Goal: Task Accomplishment & Management: Manage account settings

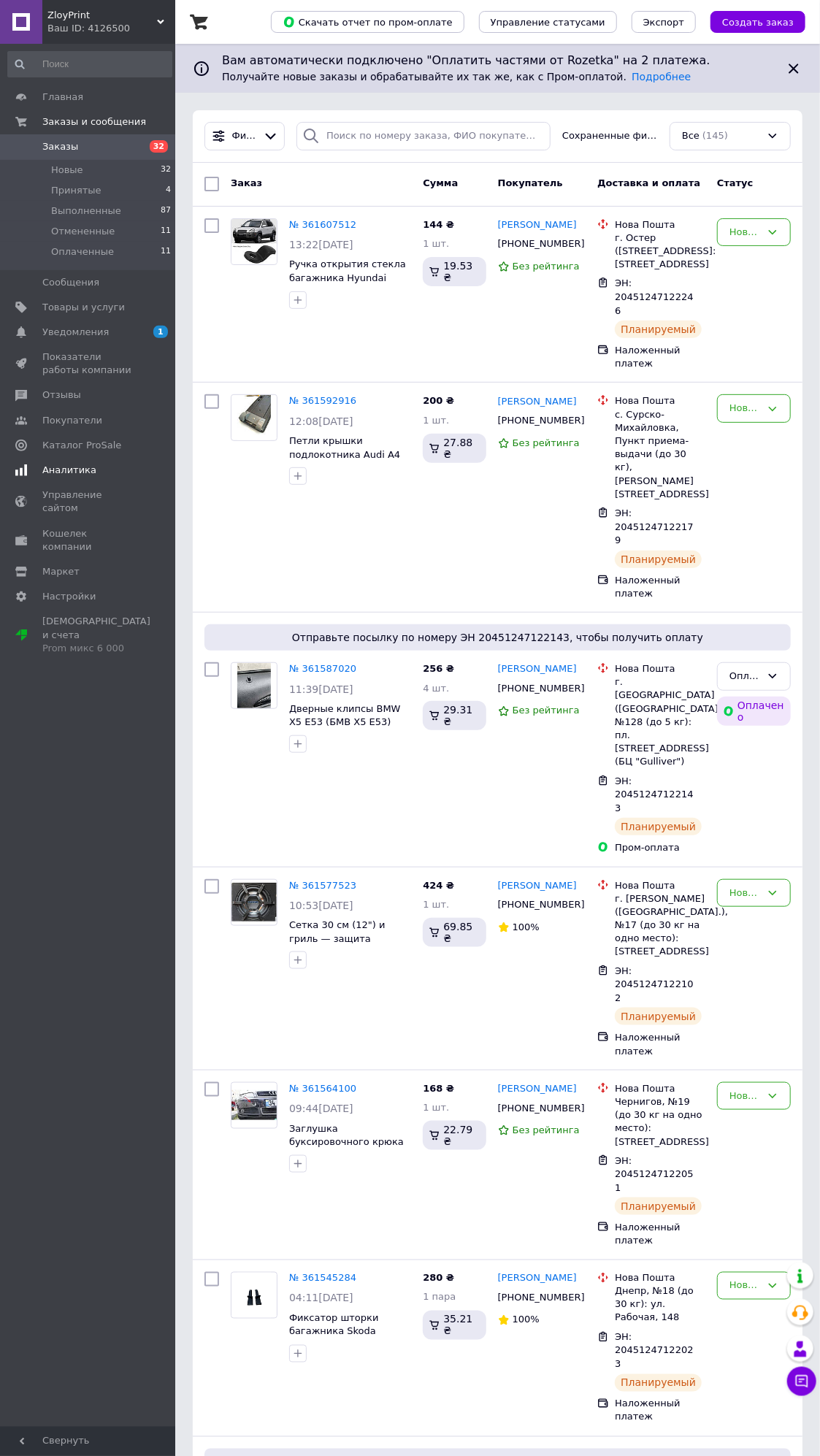
click at [86, 460] on link "Аналитика" at bounding box center [90, 470] width 180 height 25
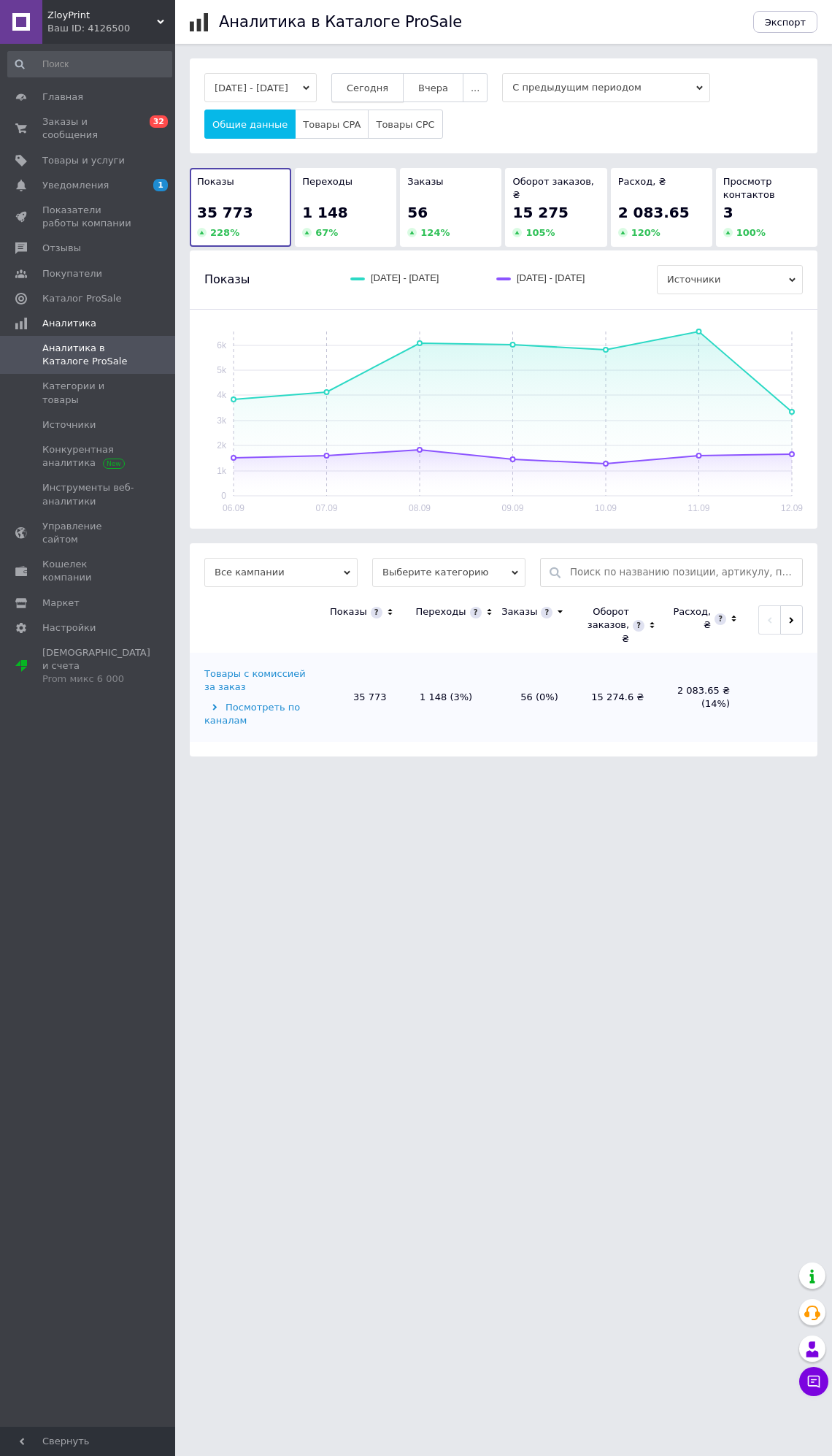
click at [388, 90] on span "Сегодня" at bounding box center [367, 88] width 41 height 11
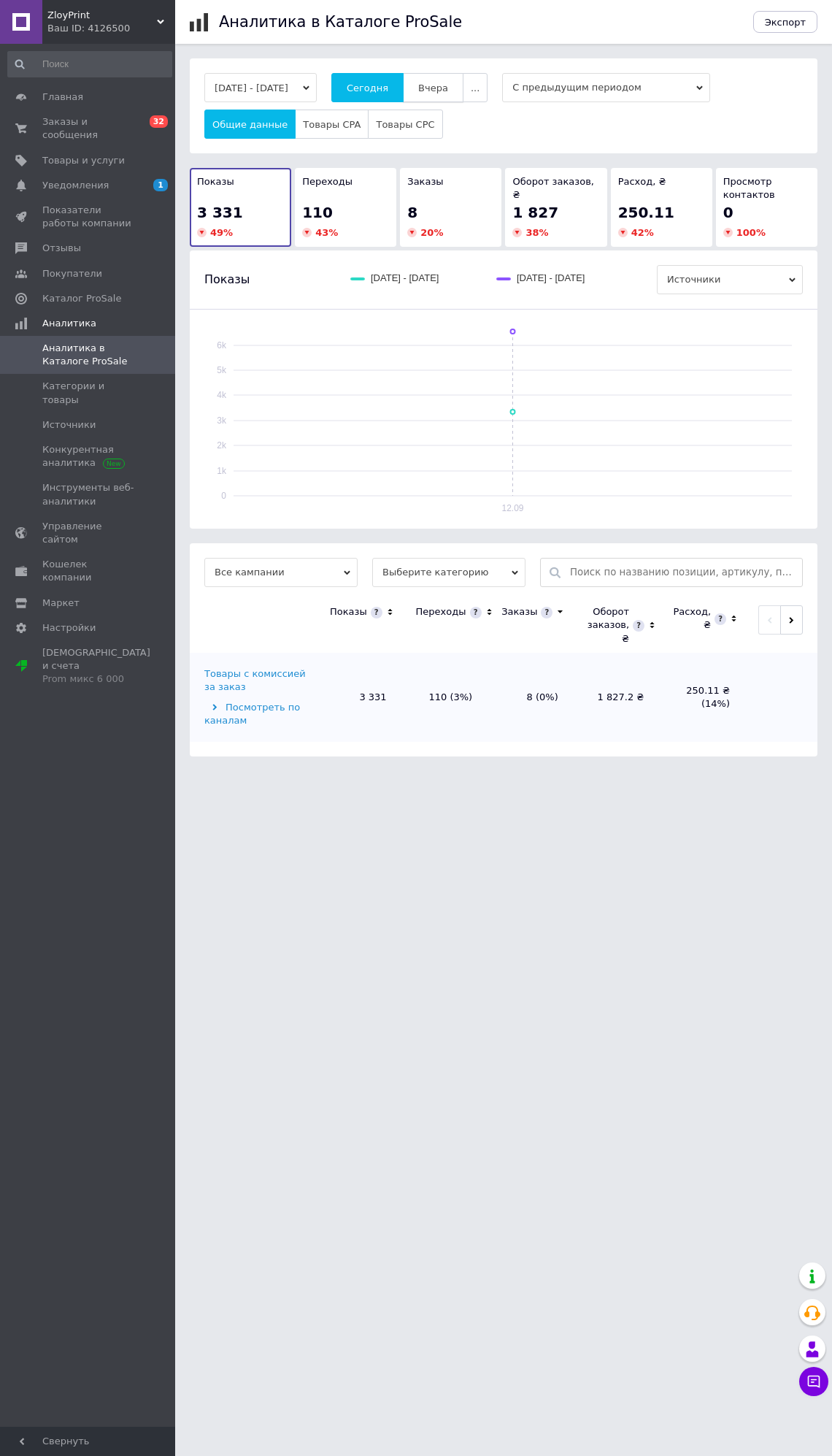
click at [442, 87] on span "Вчера" at bounding box center [433, 88] width 30 height 11
click at [388, 83] on span "Сегодня" at bounding box center [367, 88] width 41 height 11
click at [113, 122] on span "Заказы и сообщения" at bounding box center [88, 128] width 93 height 26
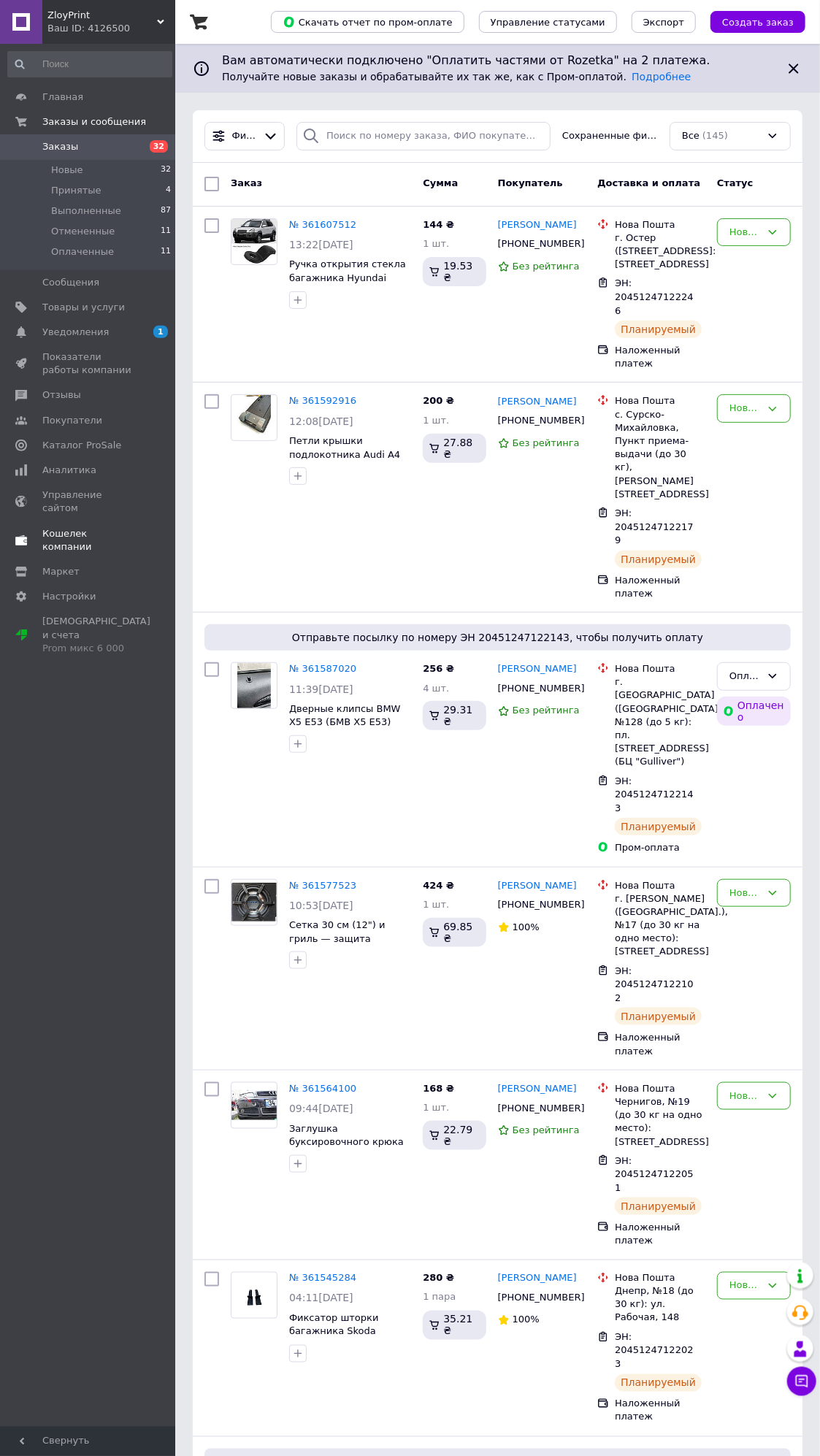
drag, startPoint x: 97, startPoint y: 449, endPoint x: 146, endPoint y: 431, distance: 52.2
click at [97, 449] on span "Каталог ProSale" at bounding box center [82, 445] width 79 height 13
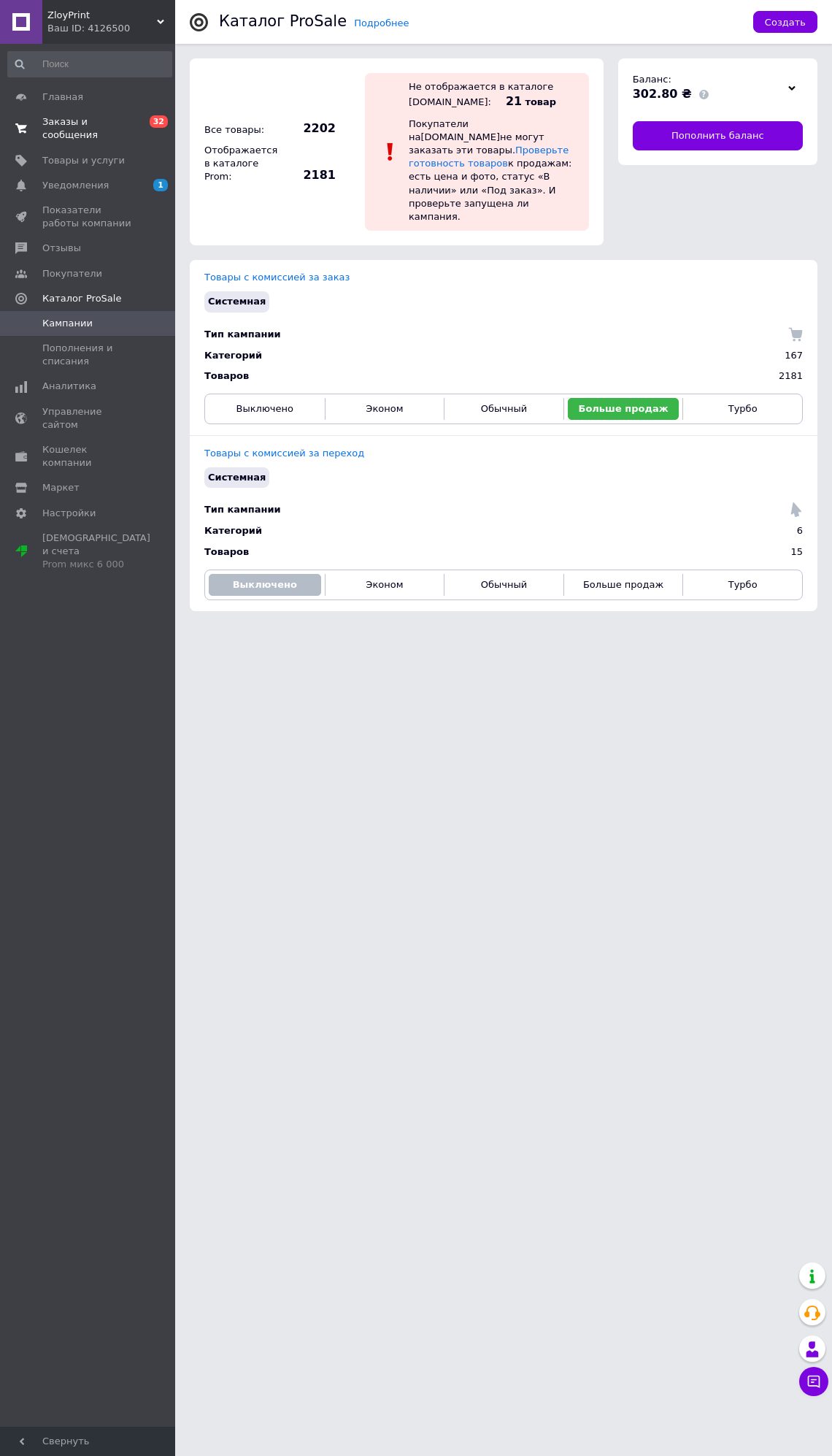
click at [88, 124] on span "Заказы и сообщения" at bounding box center [88, 128] width 93 height 26
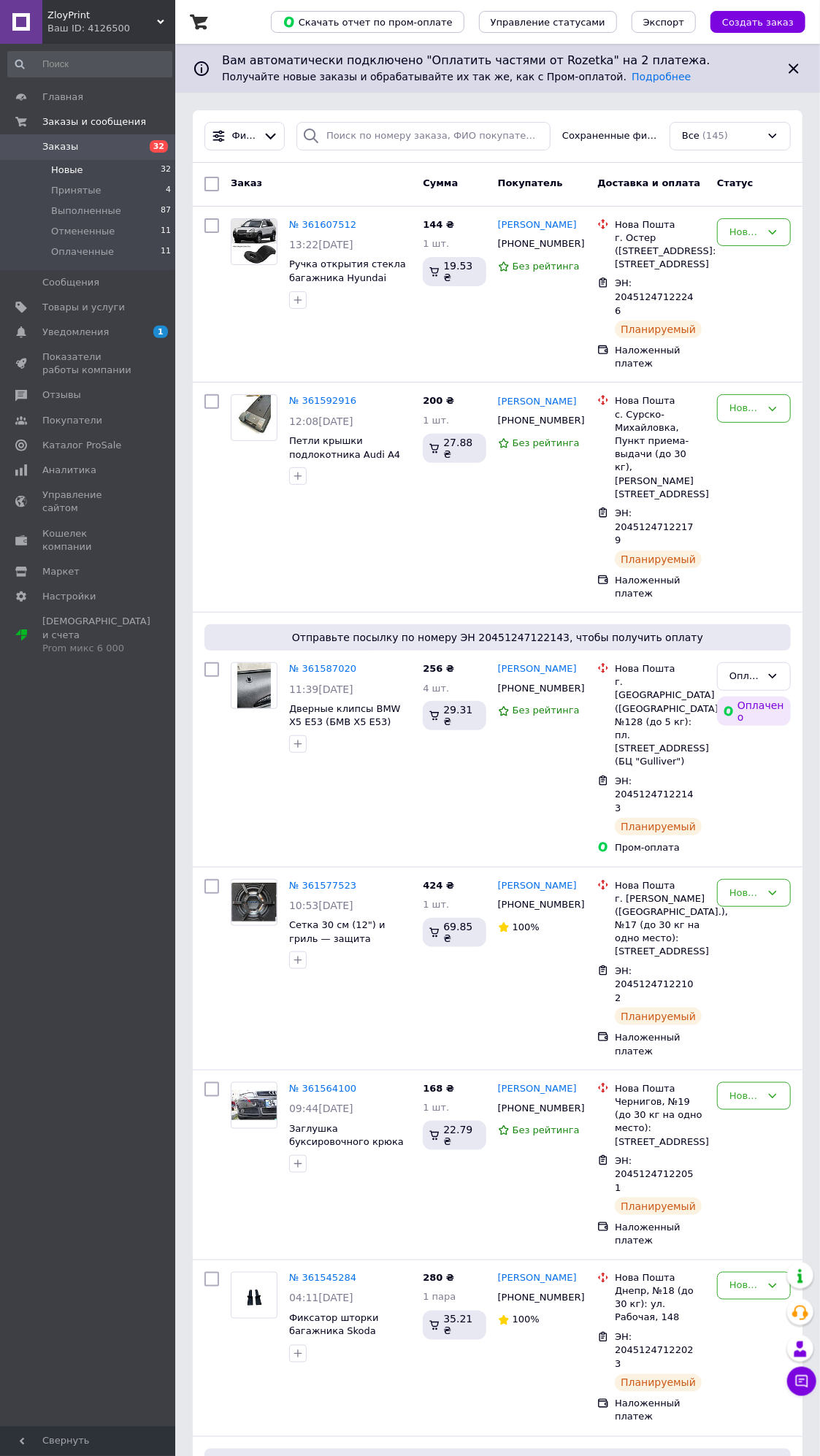
click at [151, 170] on li "Новые 32" at bounding box center [90, 170] width 180 height 21
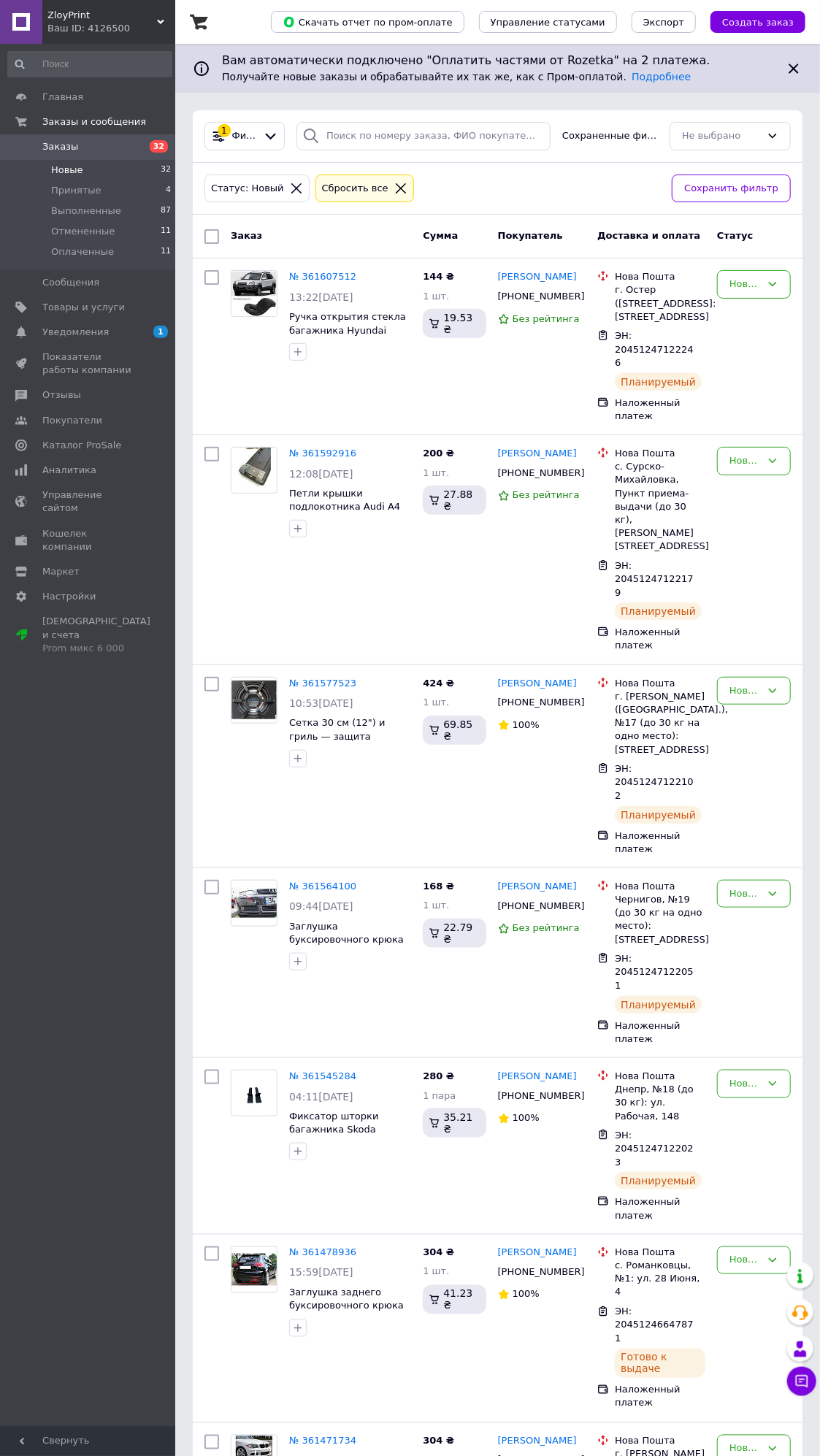
click at [219, 235] on div at bounding box center [211, 236] width 26 height 26
click at [216, 230] on input "checkbox" at bounding box center [211, 236] width 14 height 14
checkbox input "true"
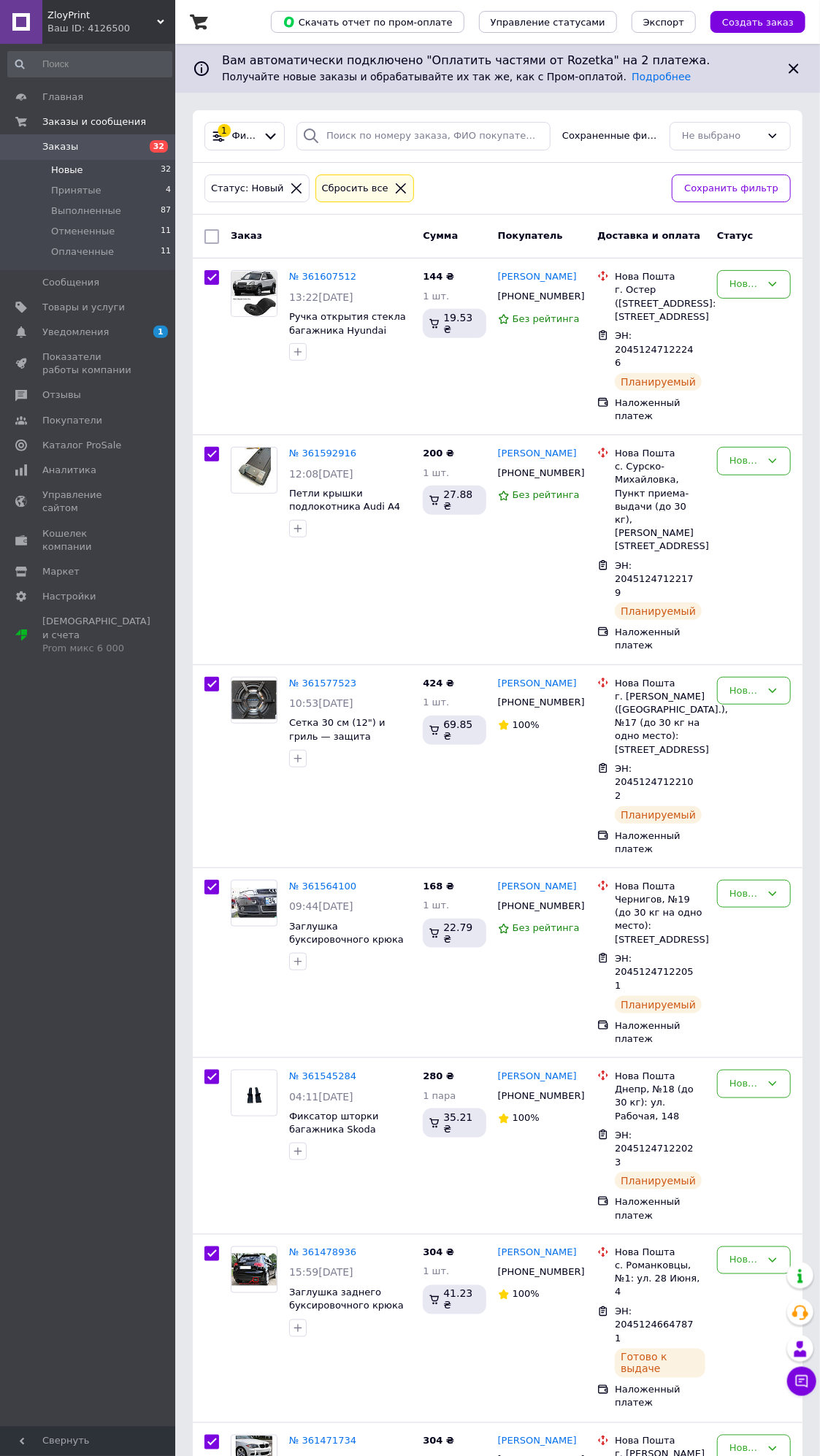
checkbox input "true"
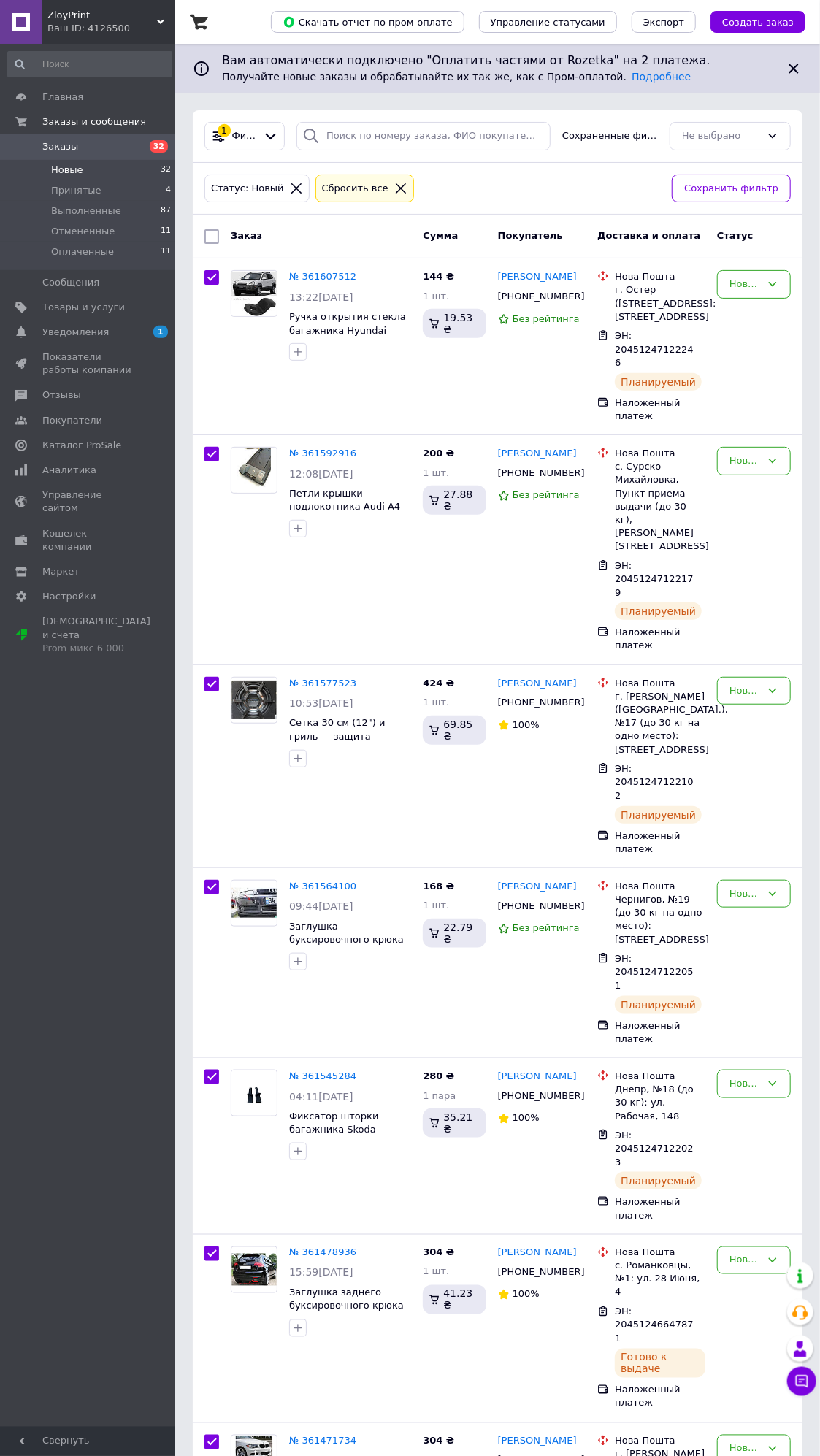
checkbox input "true"
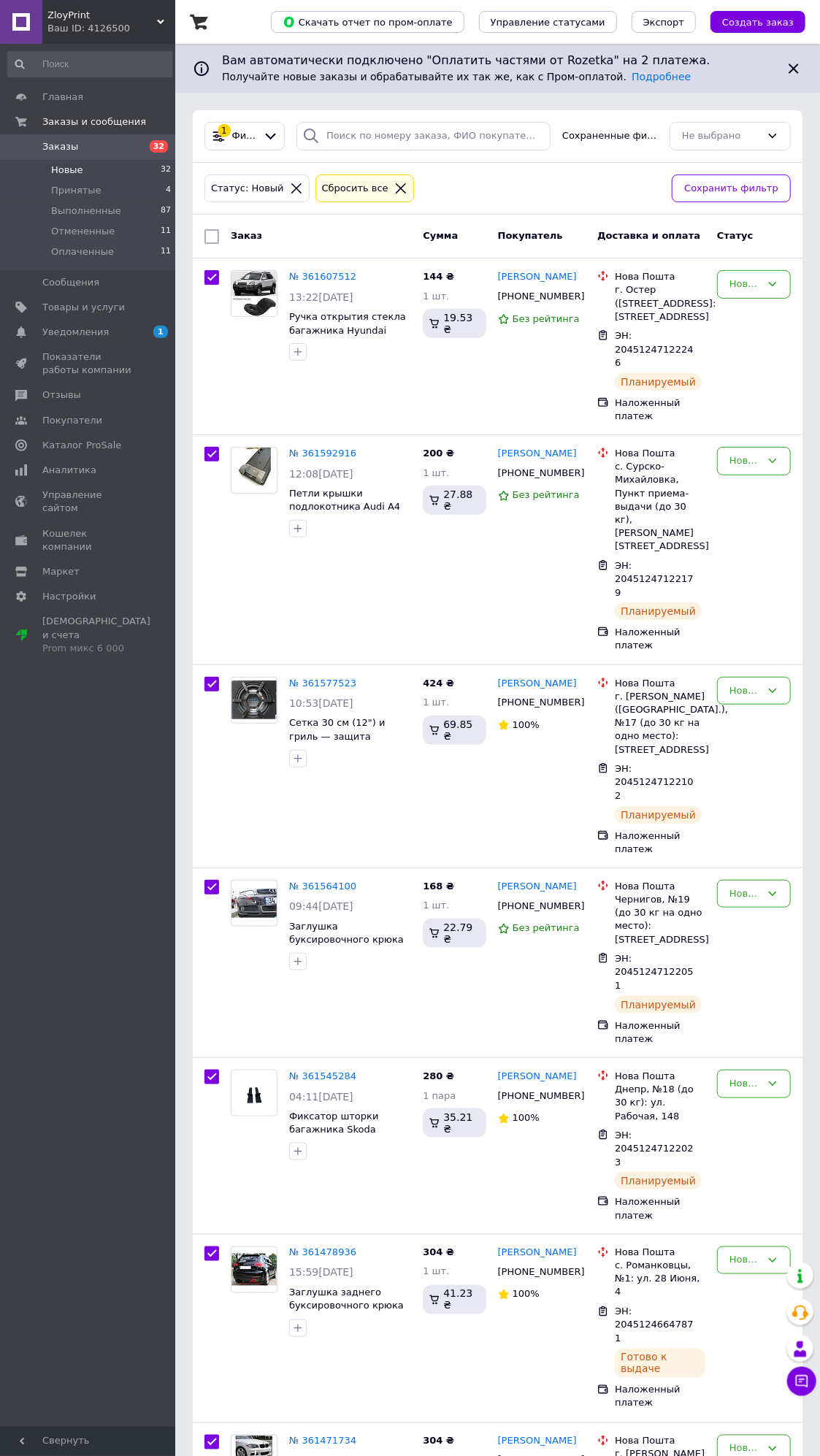
checkbox input "true"
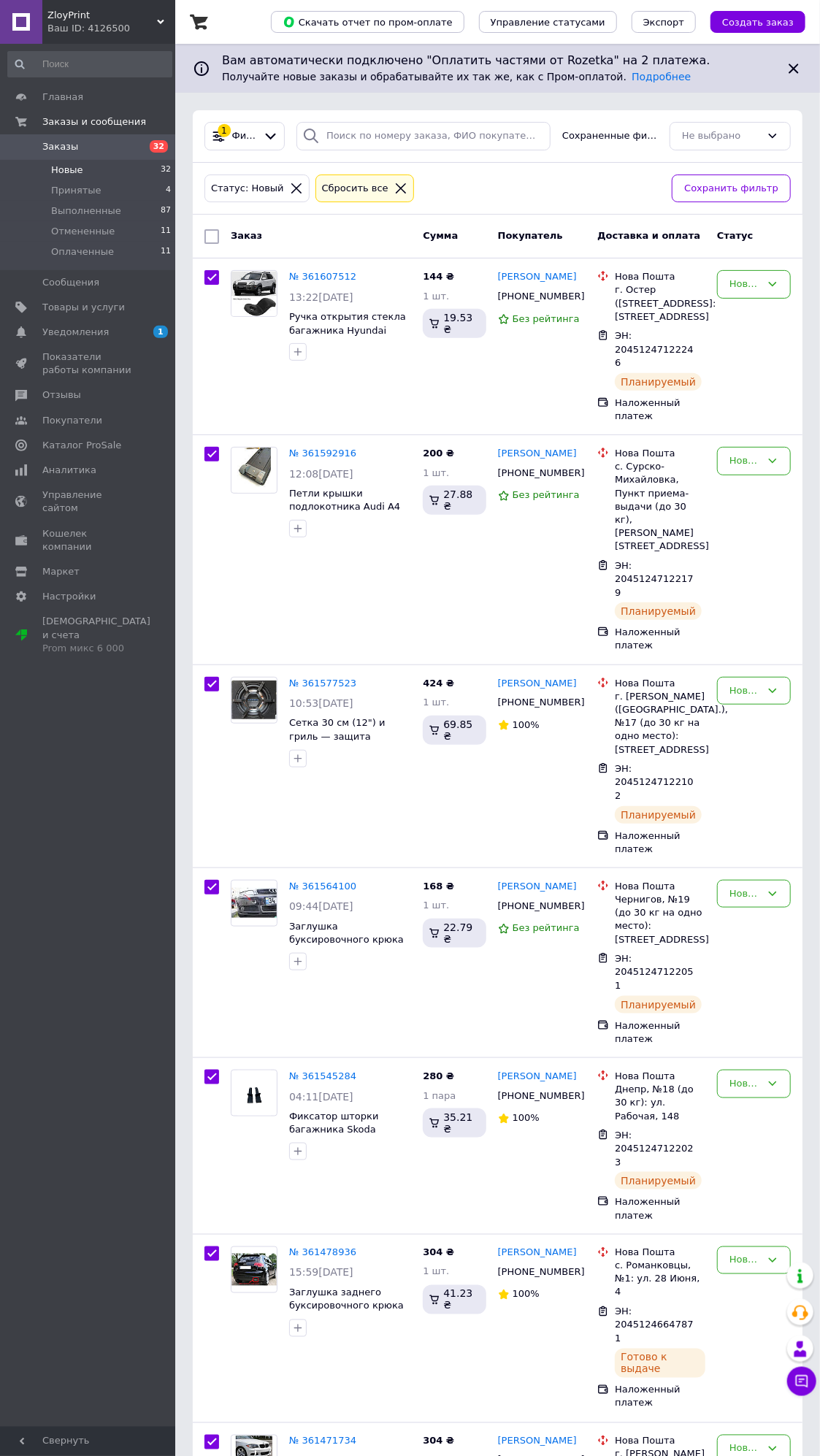
checkbox input "true"
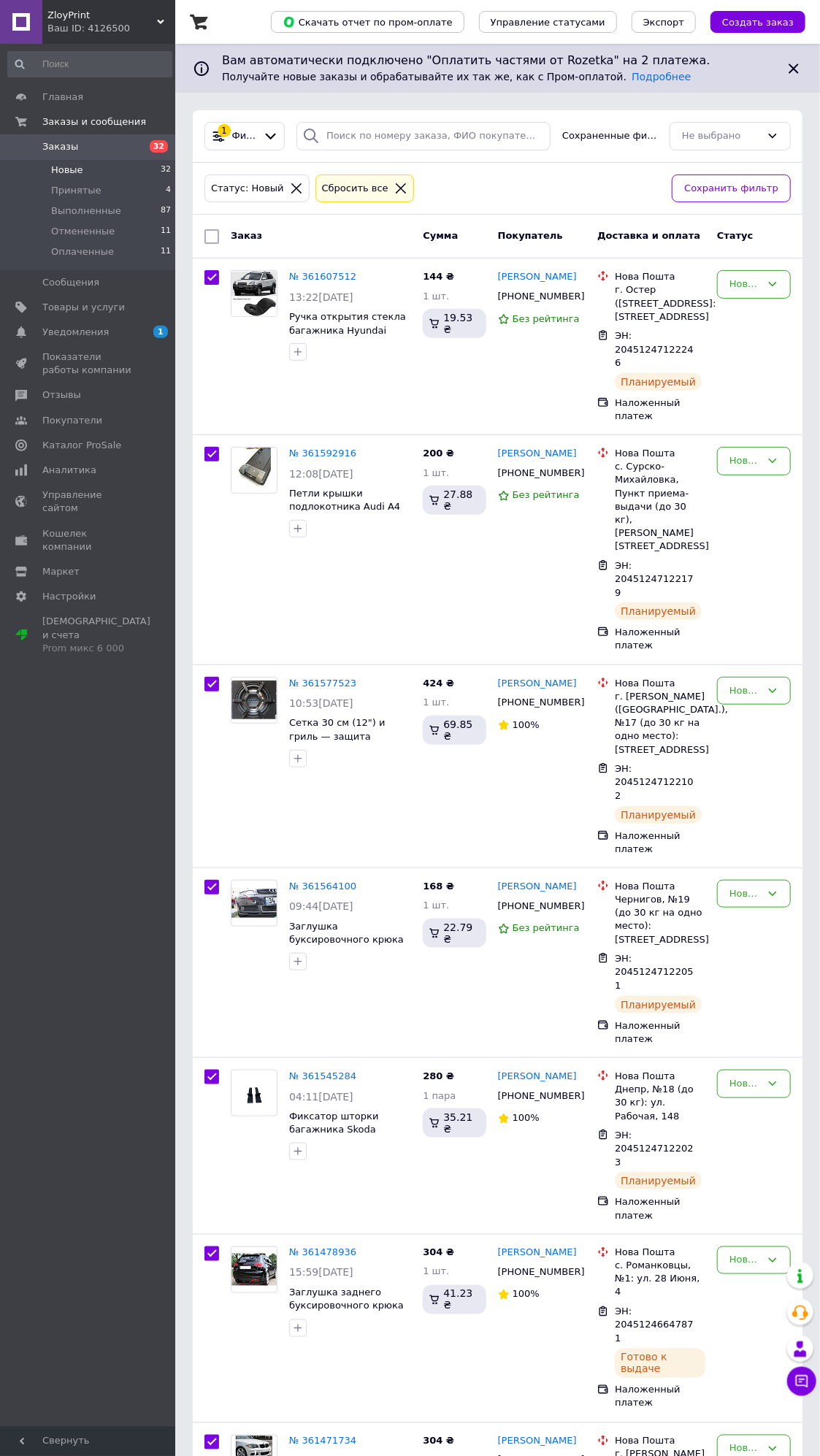
checkbox input "true"
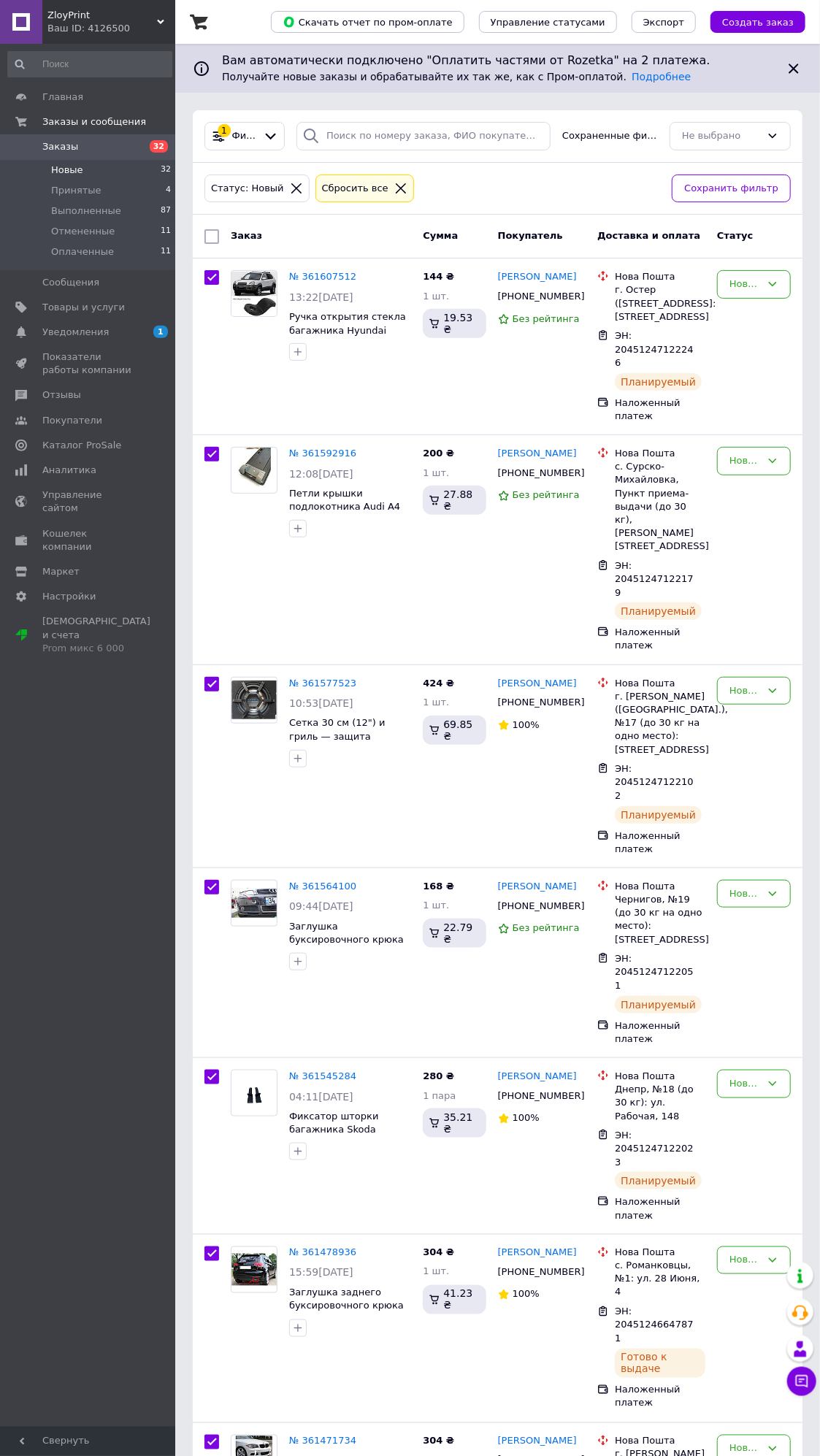
checkbox input "true"
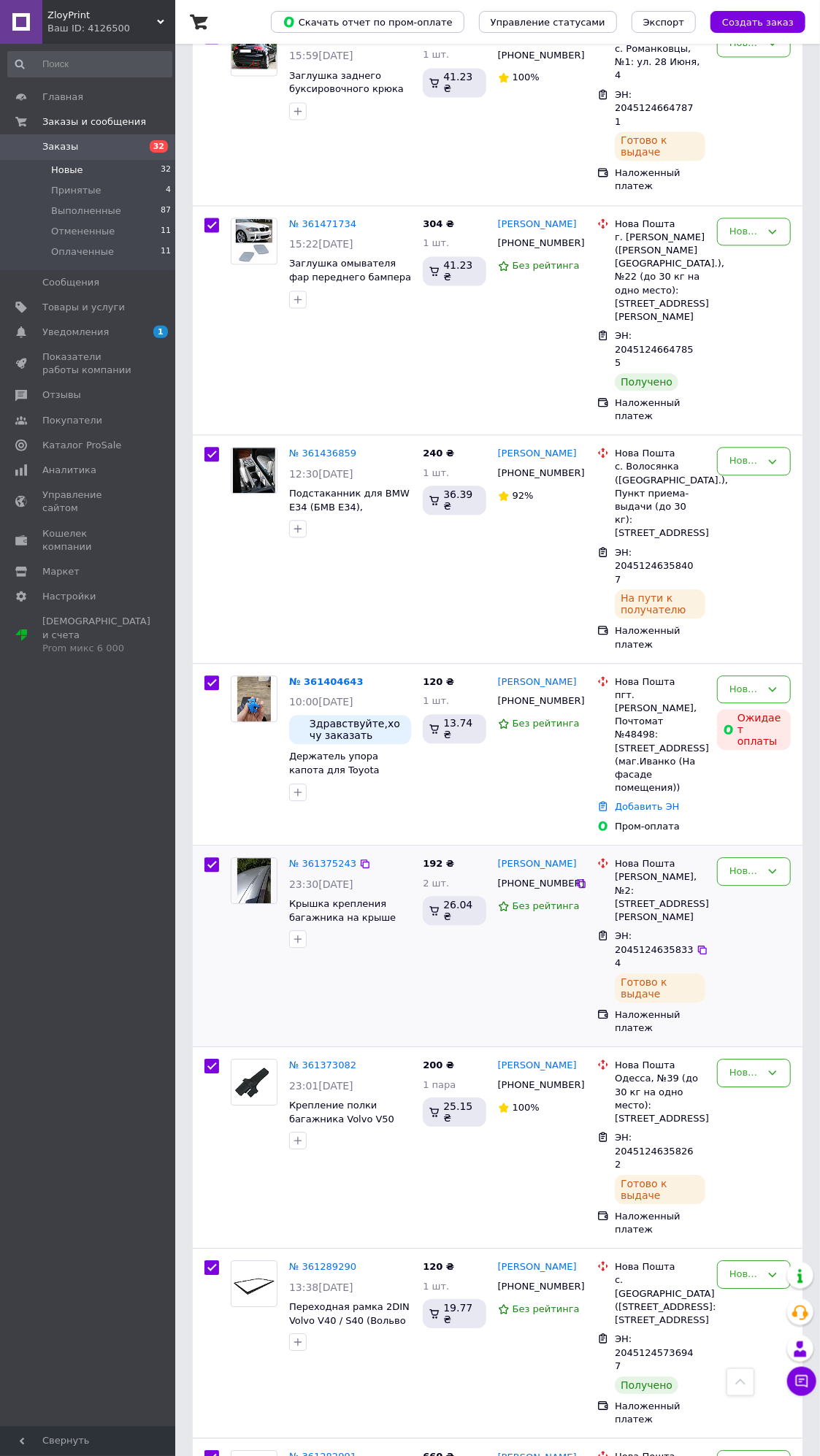
scroll to position [1298, 0]
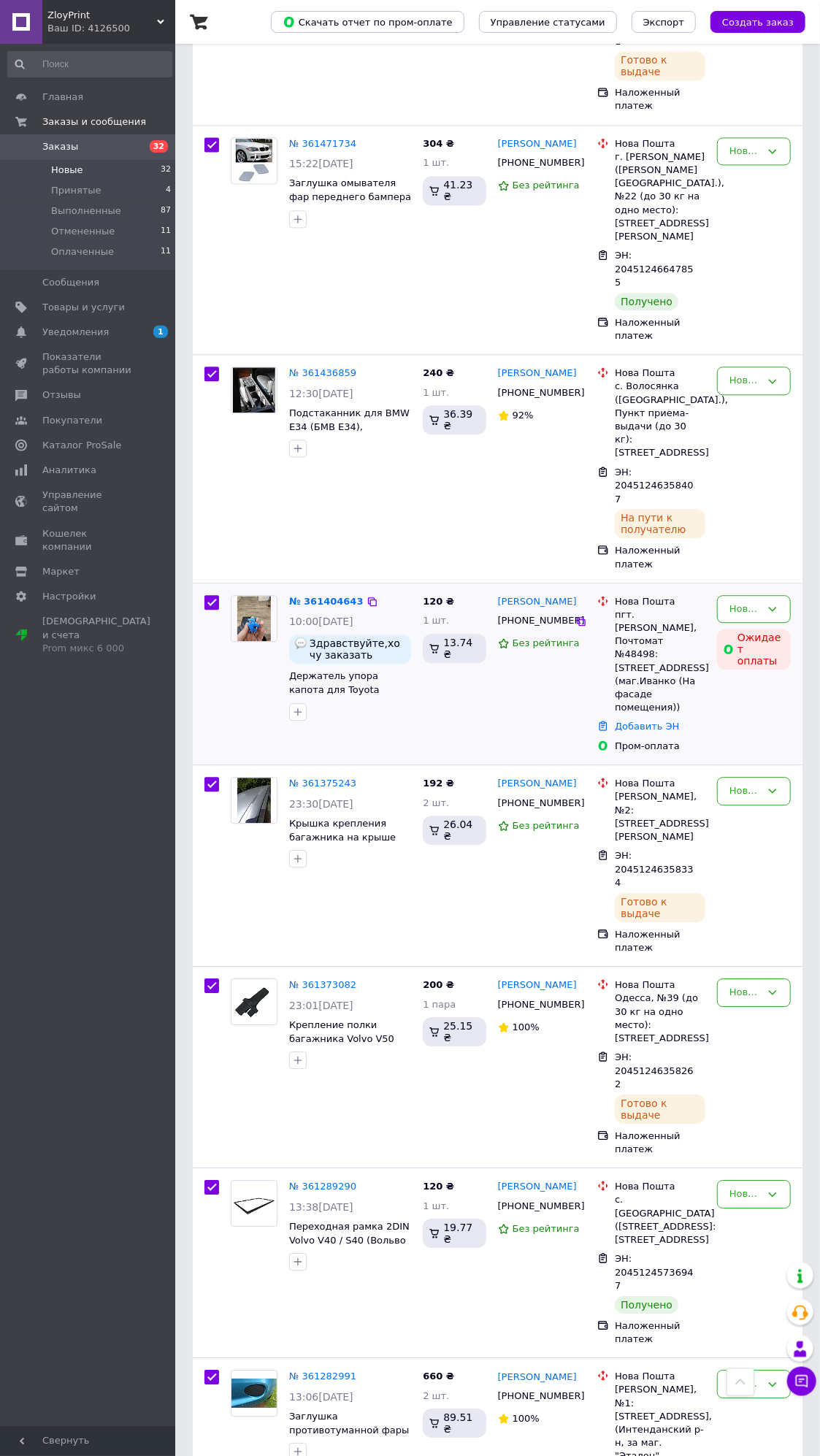
click at [214, 595] on input "checkbox" at bounding box center [211, 602] width 14 height 14
checkbox input "false"
checkbox input "true"
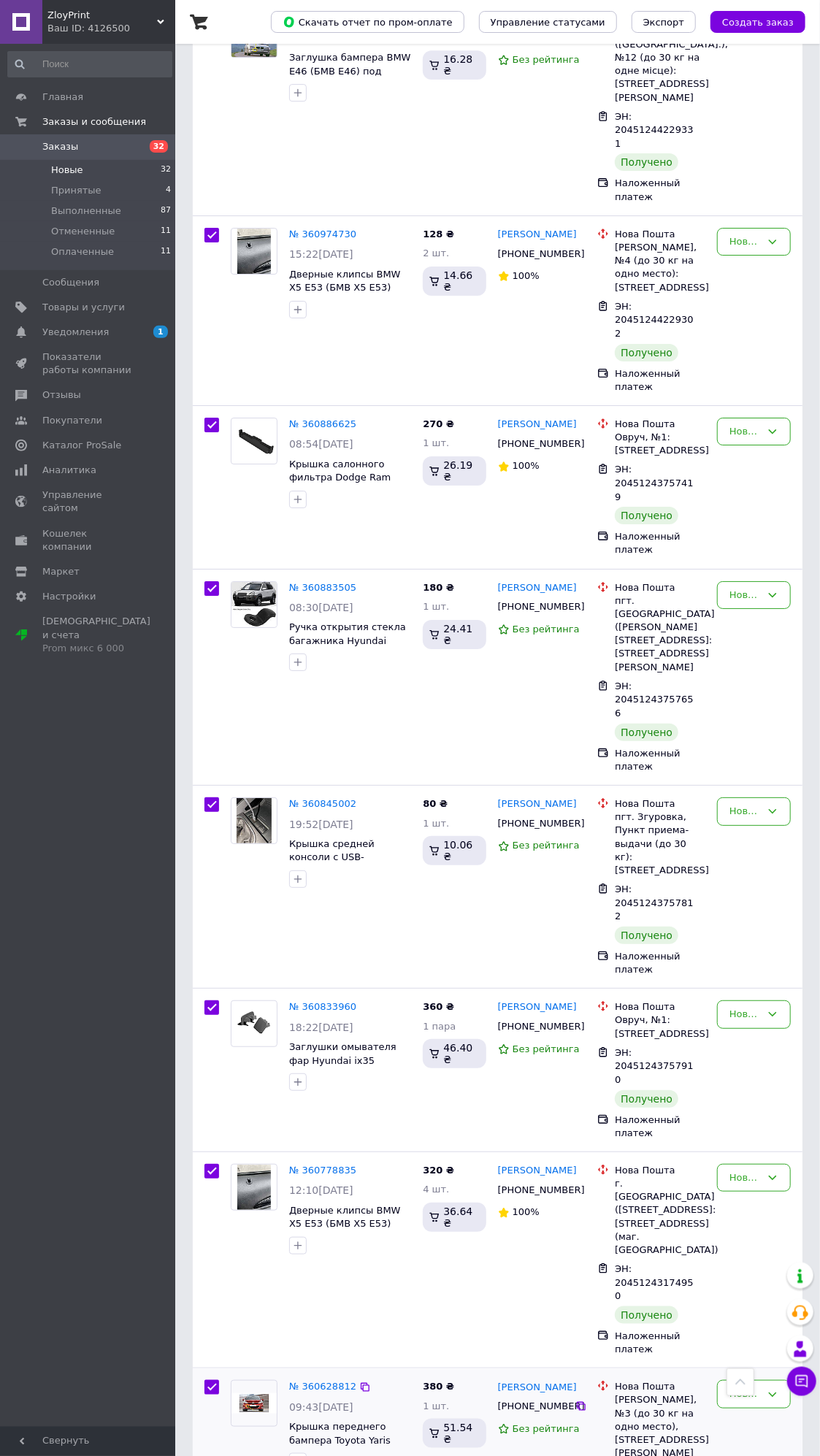
scroll to position [4641, 0]
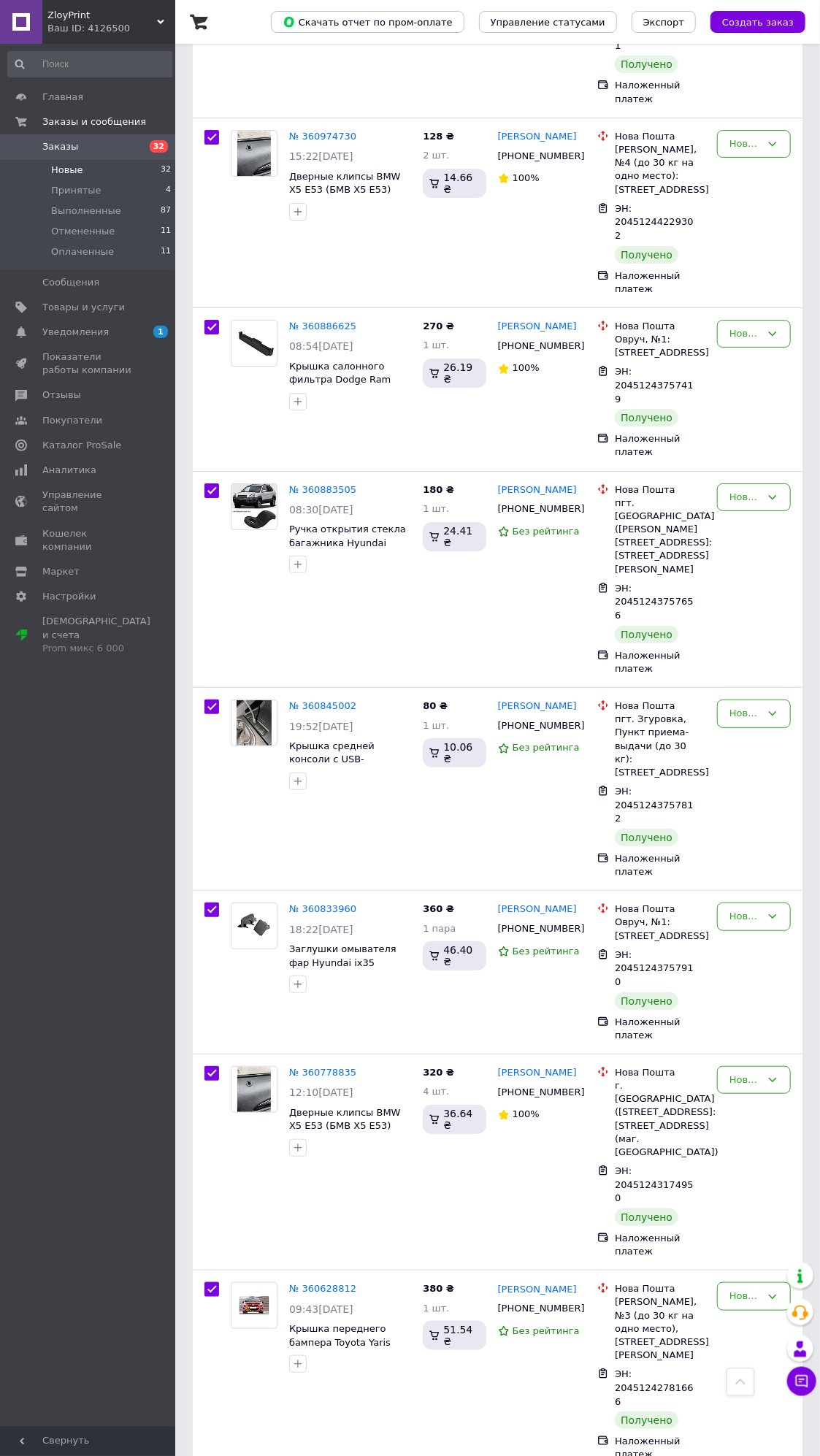
checkbox input "false"
checkbox input "true"
checkbox input "false"
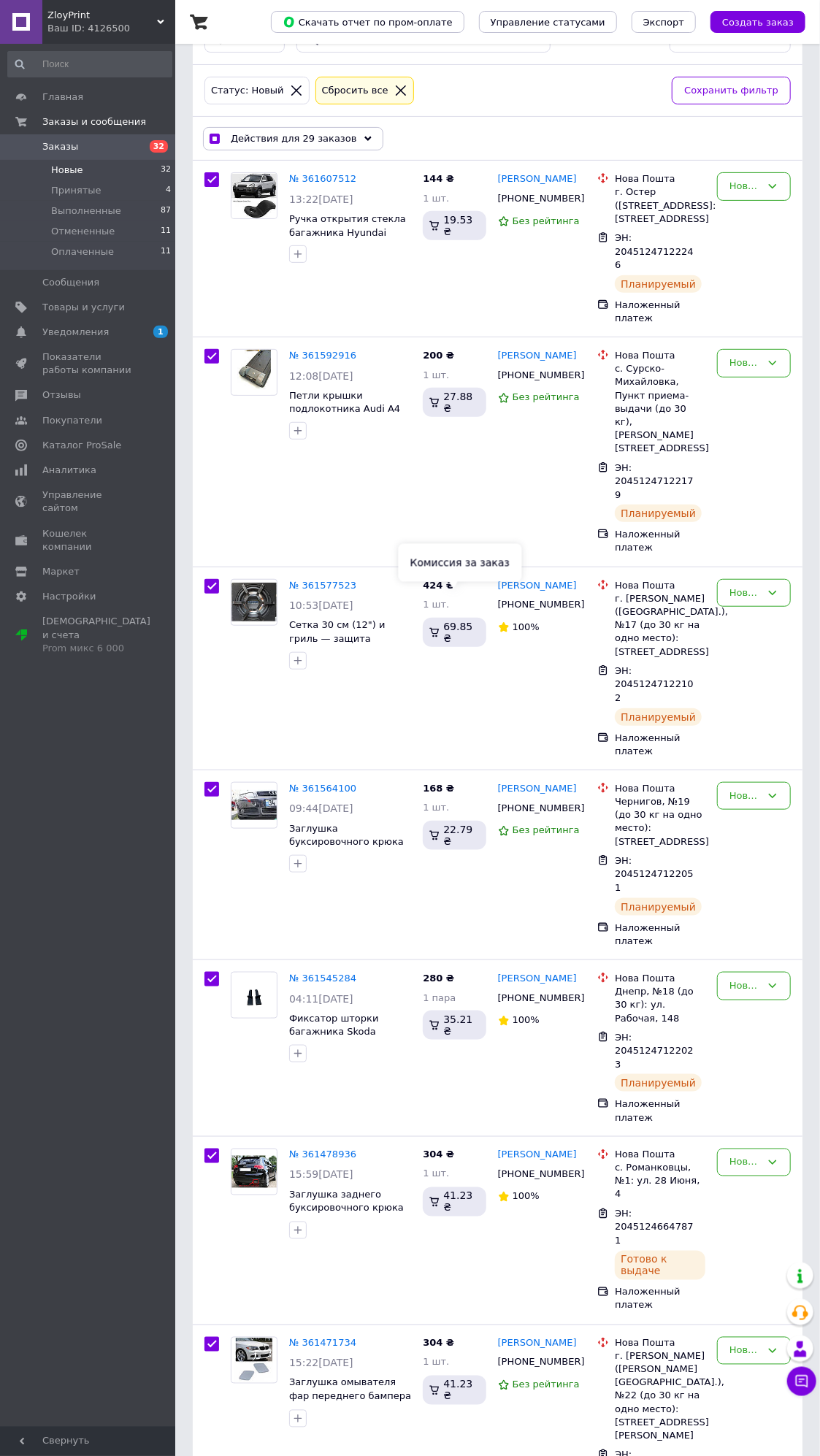
scroll to position [0, 0]
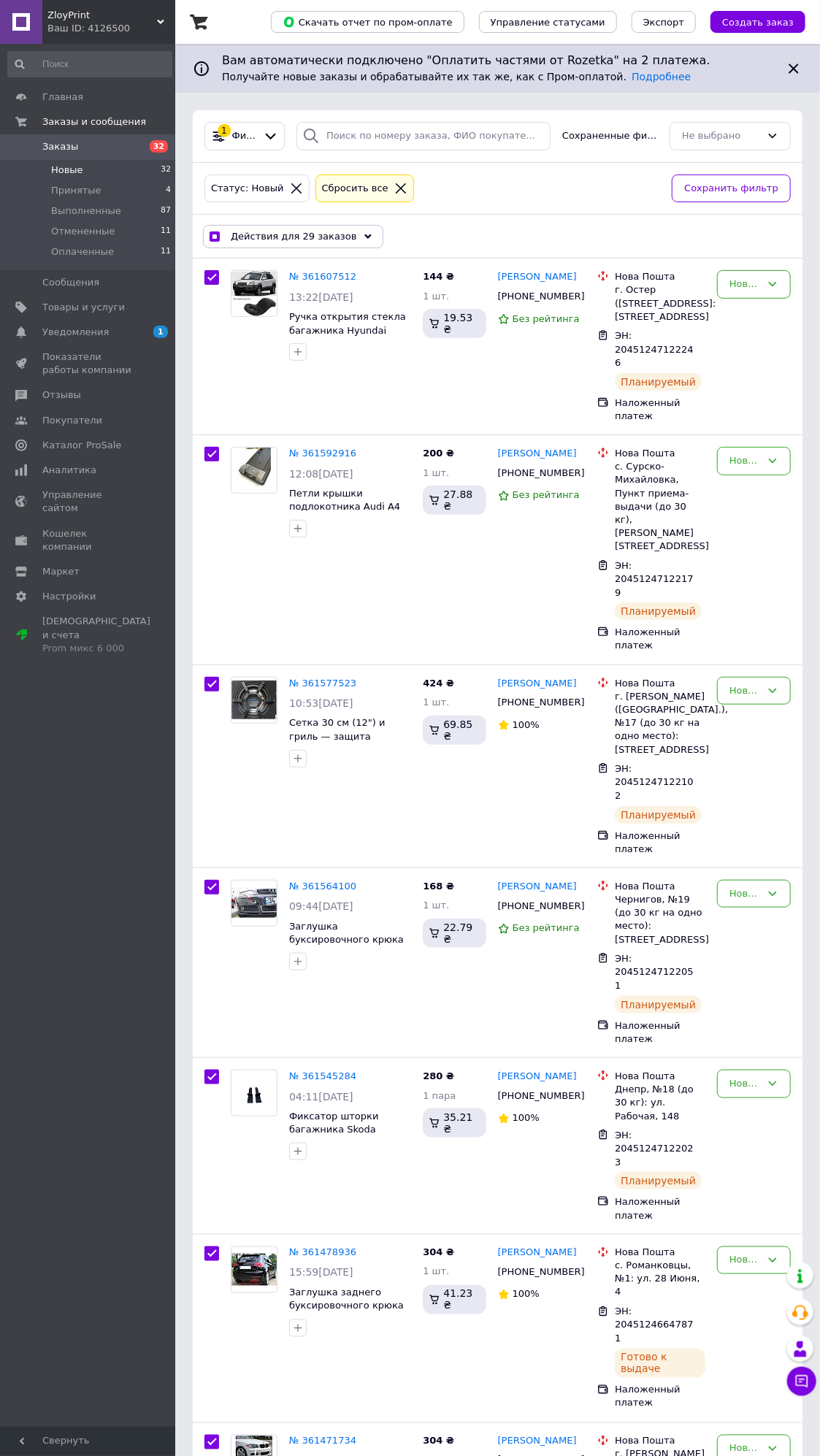
click at [316, 235] on span "Действия для 29 заказов" at bounding box center [294, 236] width 127 height 13
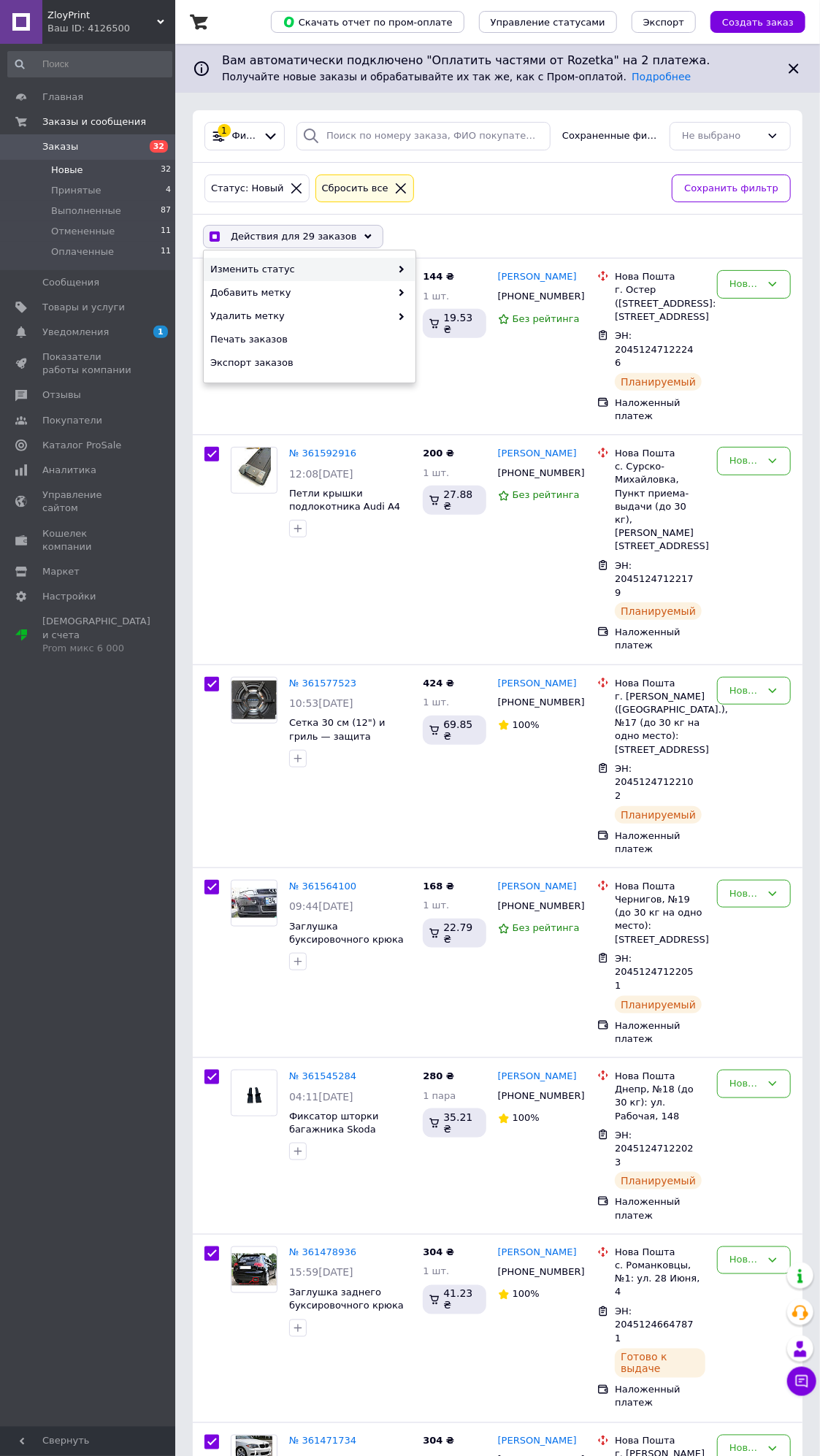
click at [316, 271] on span "Изменить статус" at bounding box center [300, 269] width 181 height 13
click at [333, 271] on span "Изменить статус" at bounding box center [300, 269] width 181 height 13
checkbox input "true"
click at [446, 293] on div "Выполнен" at bounding box center [521, 293] width 212 height 23
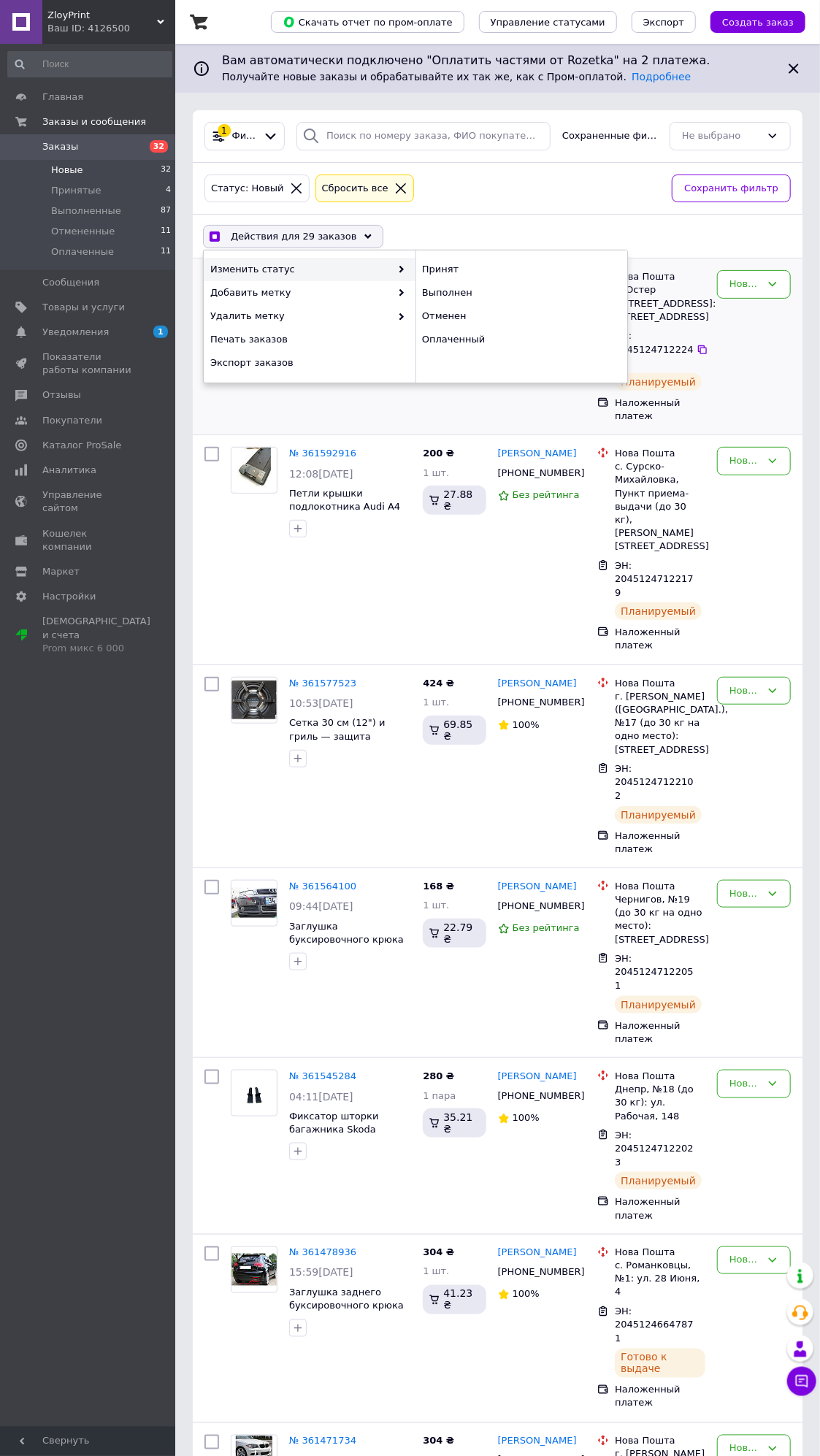
checkbox input "false"
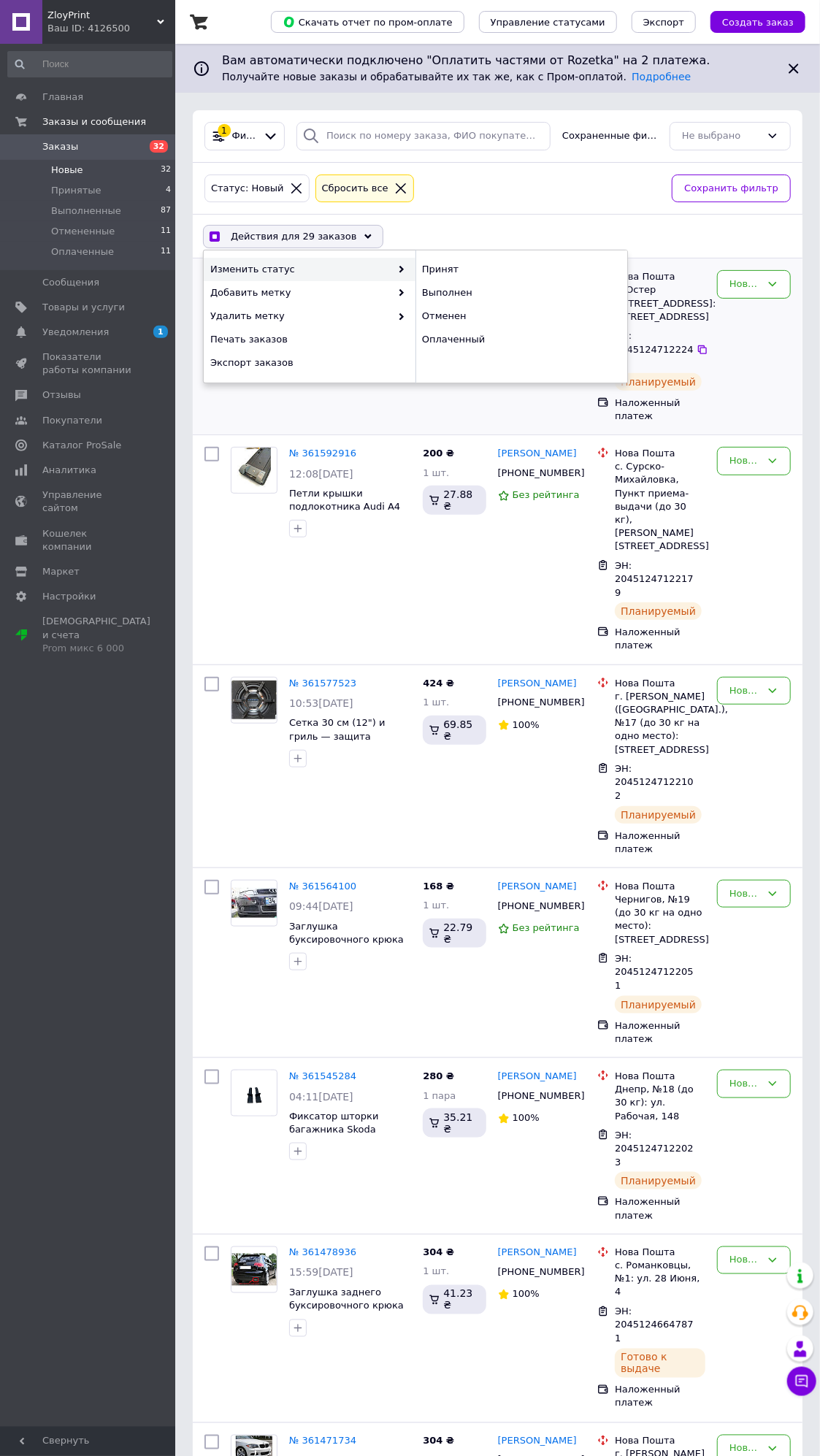
checkbox input "false"
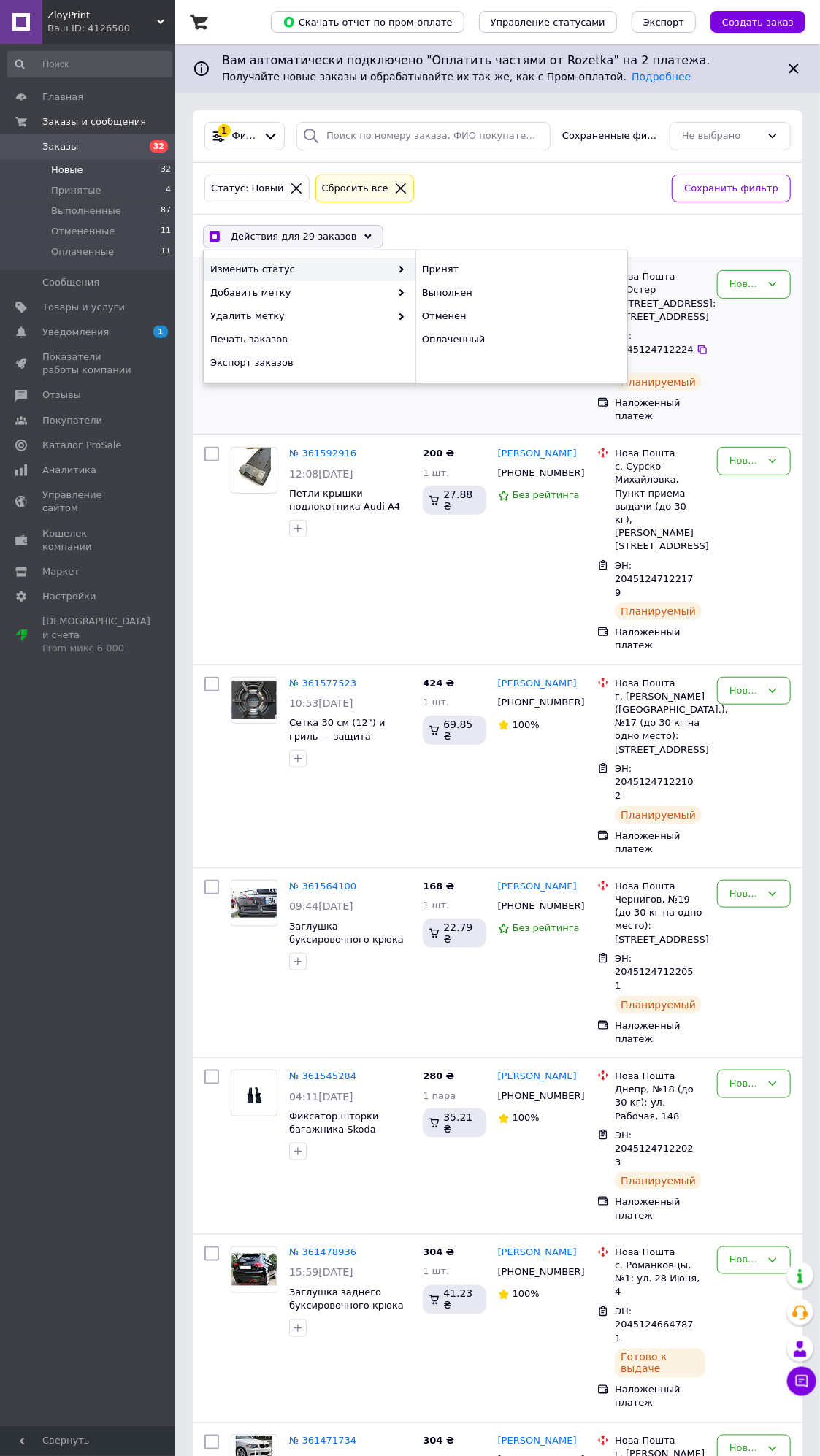
checkbox input "false"
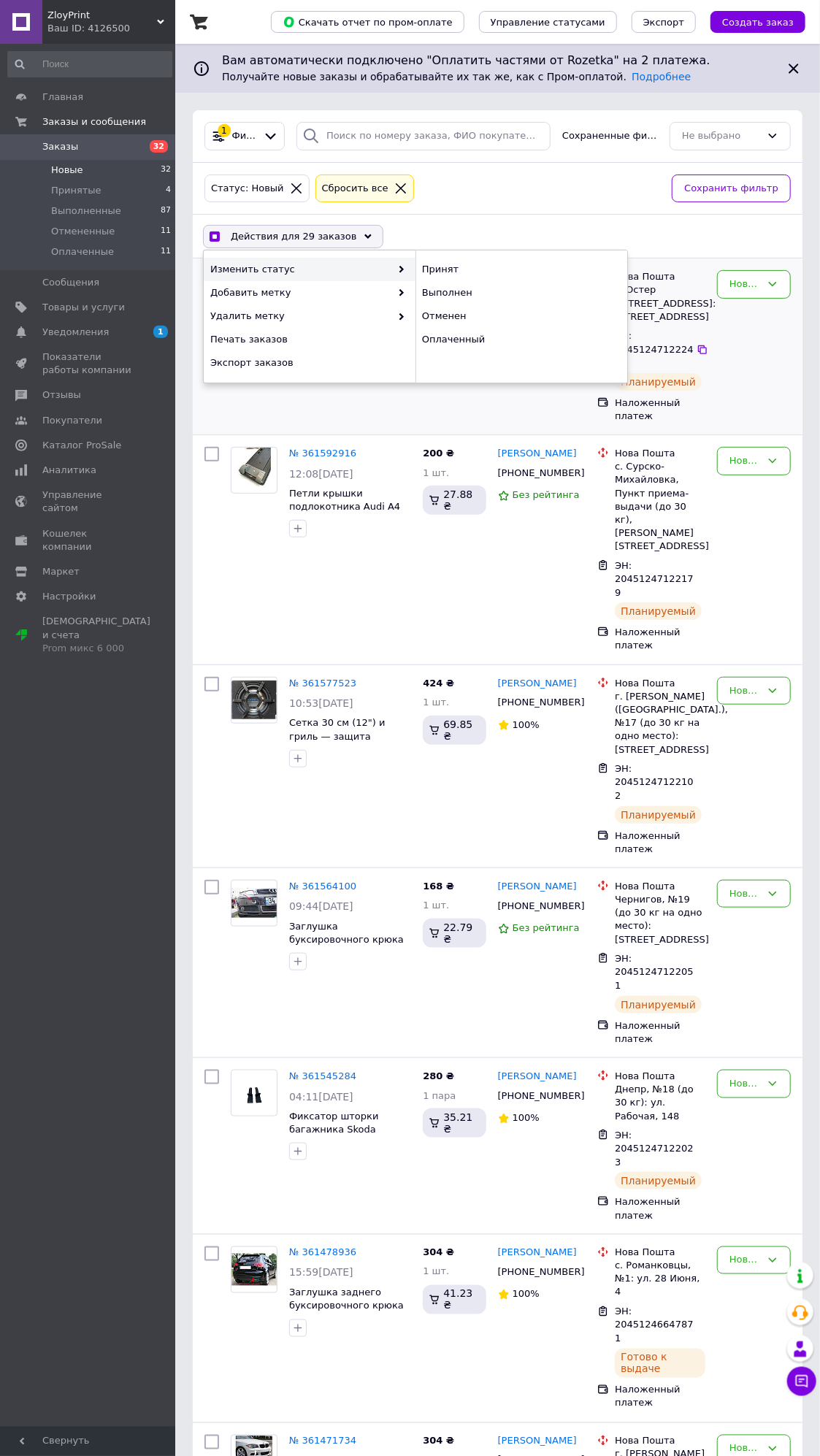
checkbox input "false"
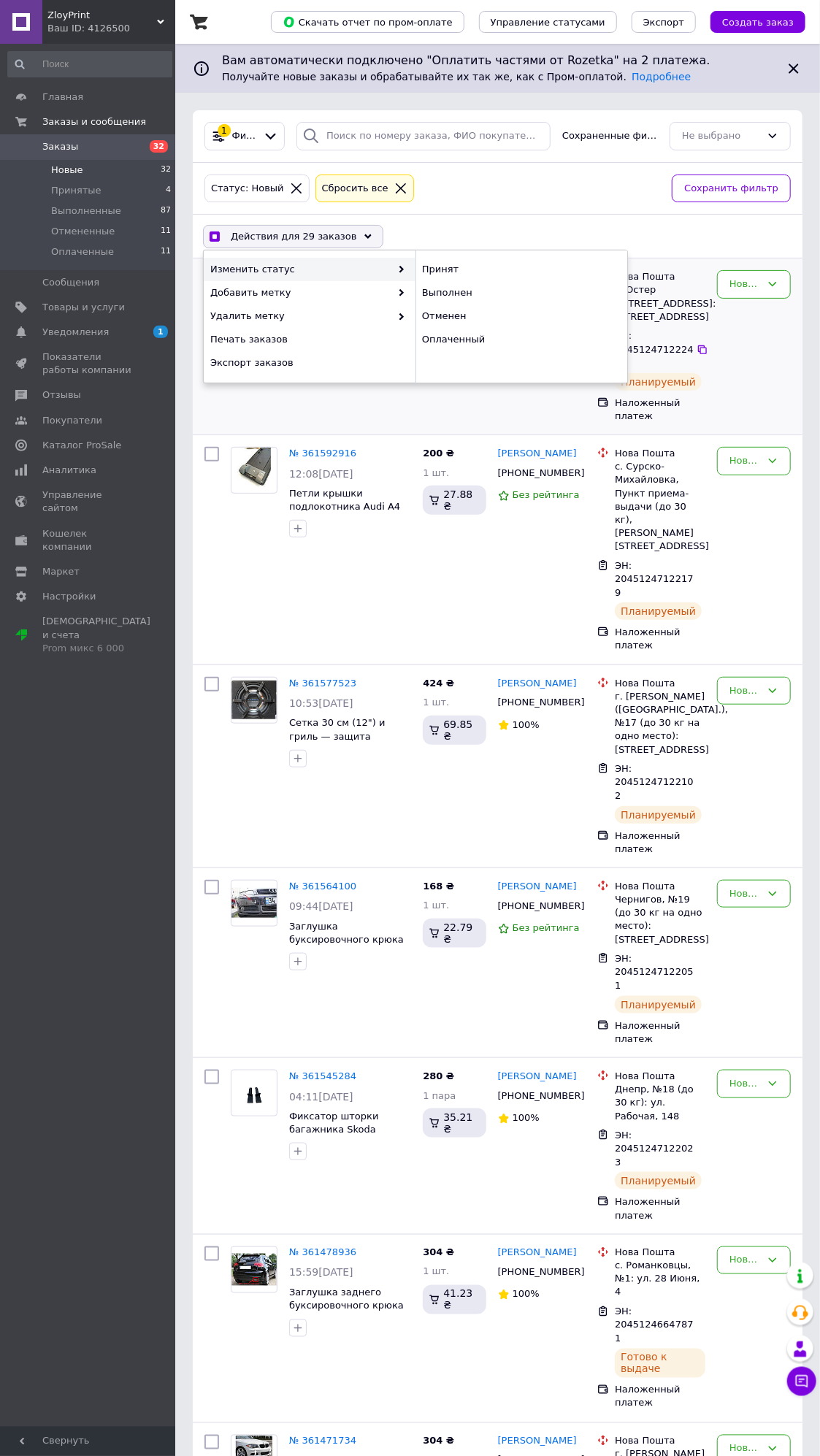
checkbox input "false"
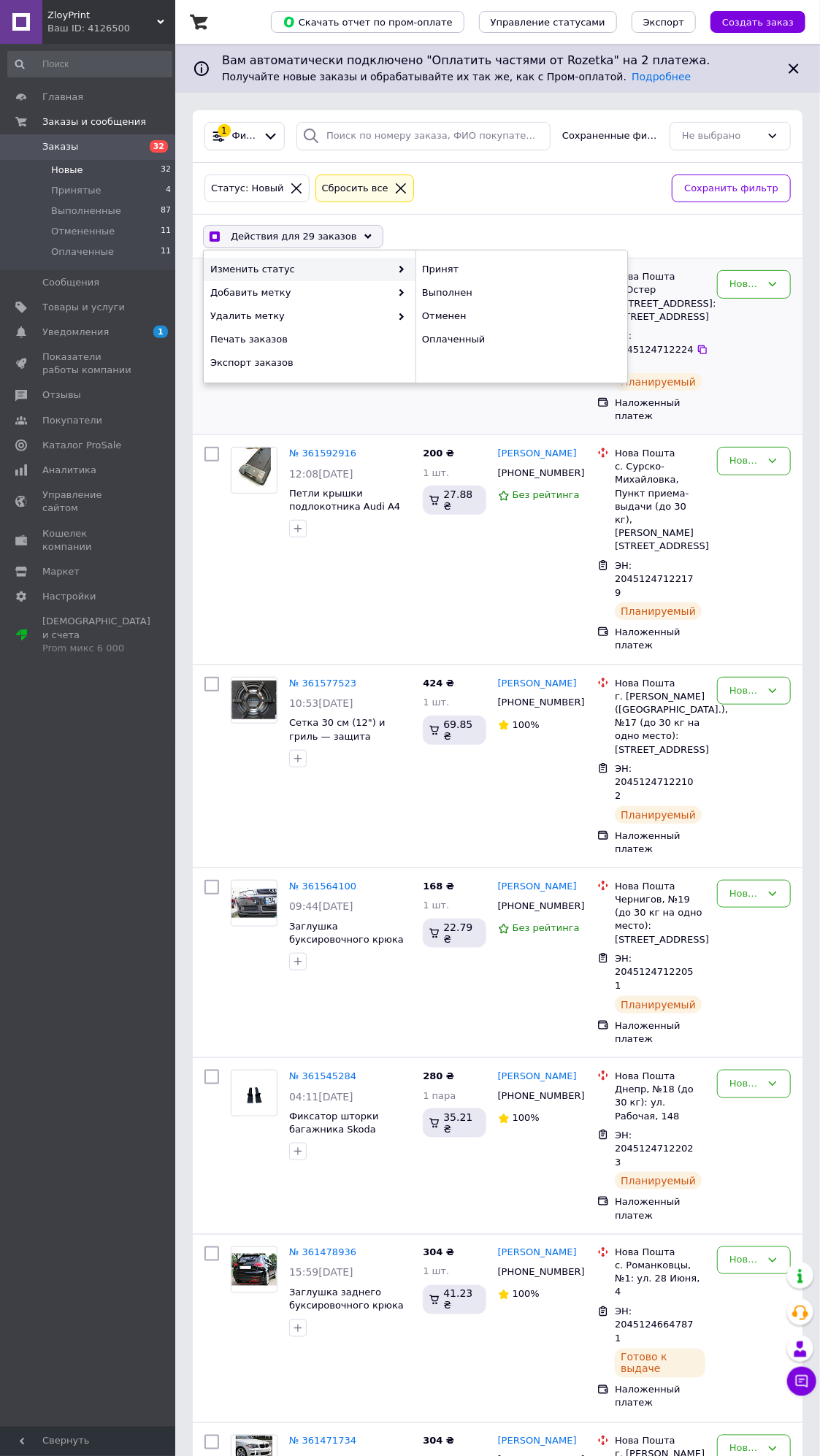
checkbox input "false"
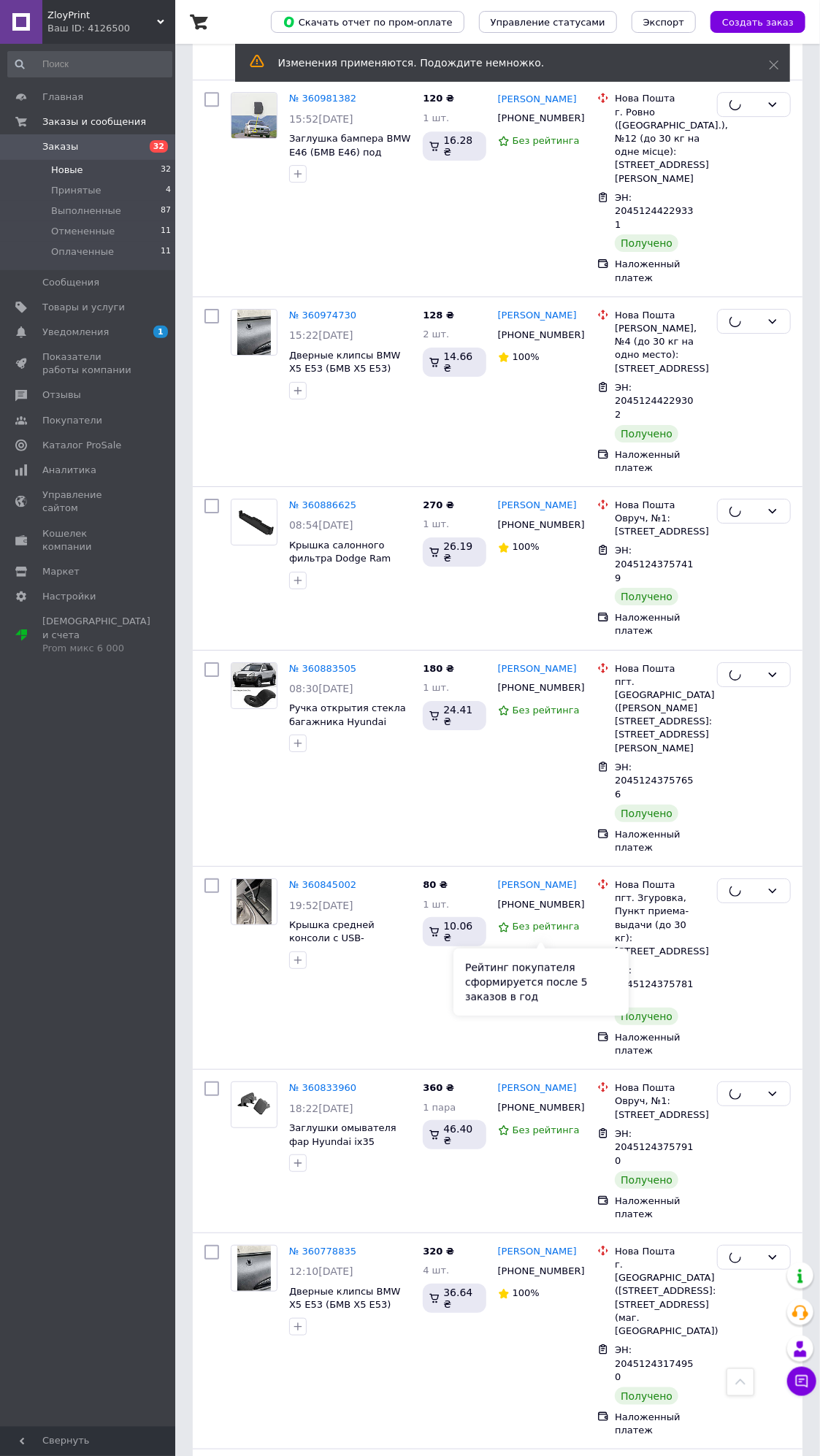
scroll to position [4641, 0]
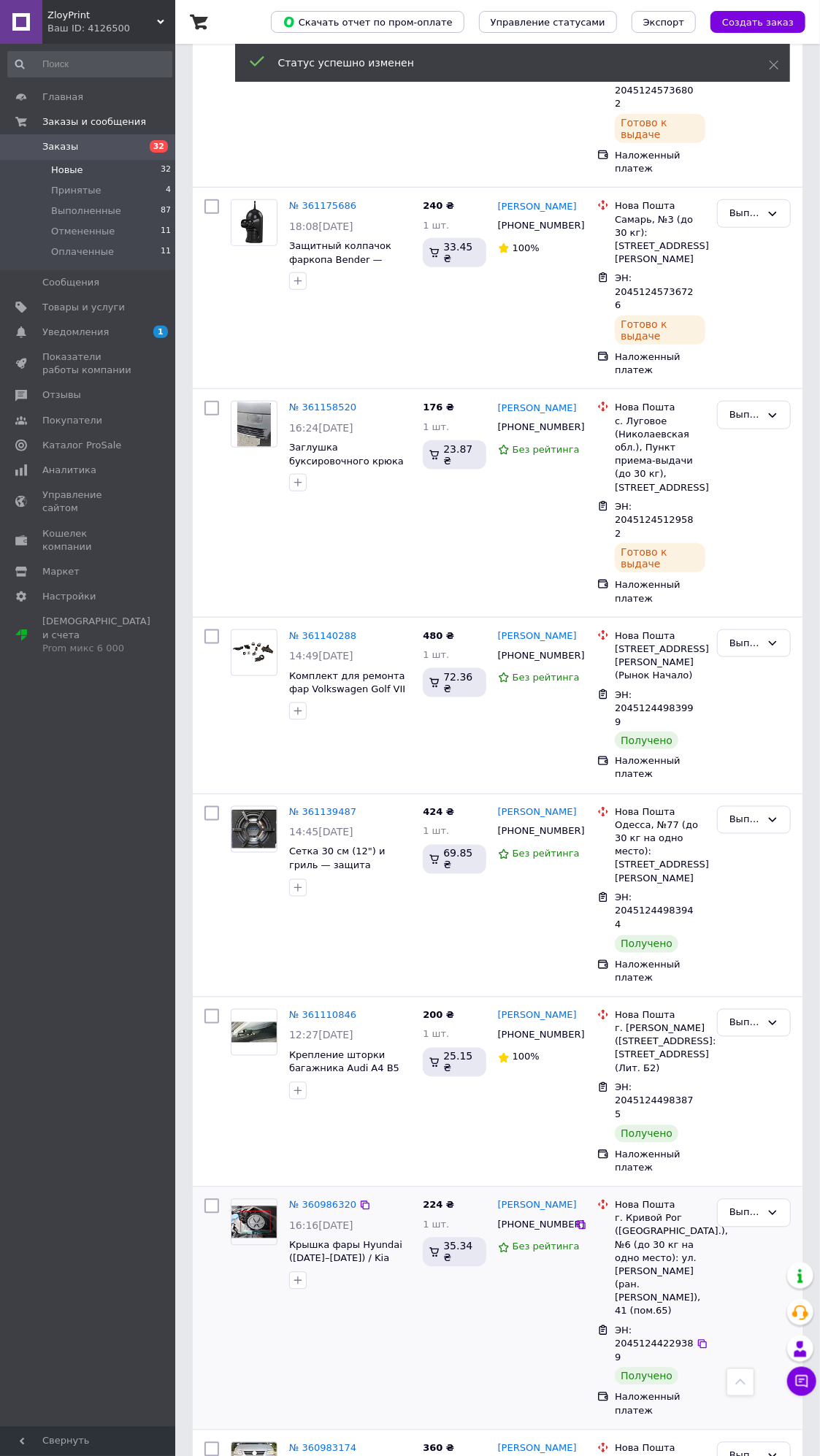
scroll to position [3019, 0]
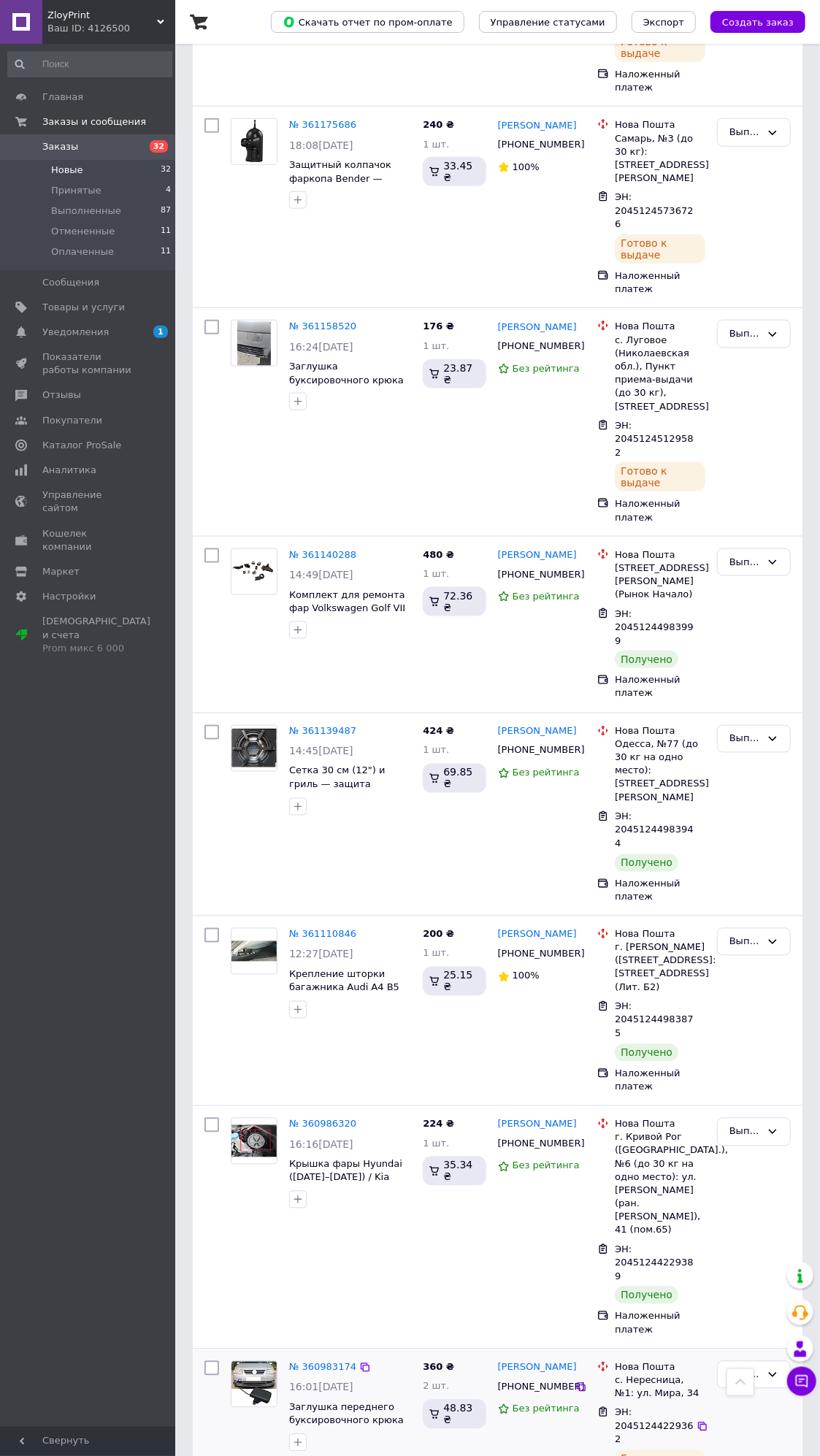
click at [378, 1455] on icon at bounding box center [386, 1466] width 17 height 17
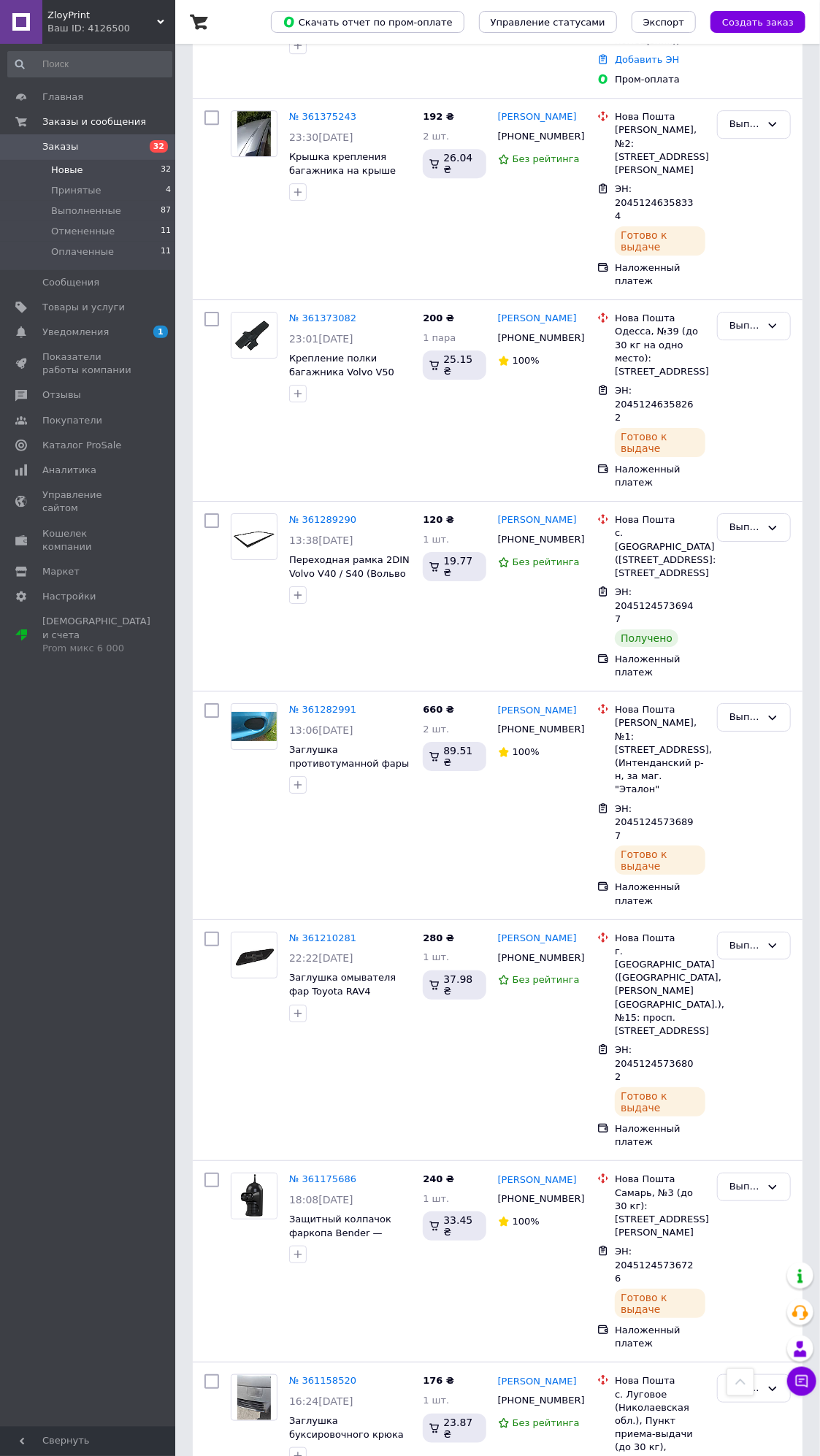
scroll to position [1720, 0]
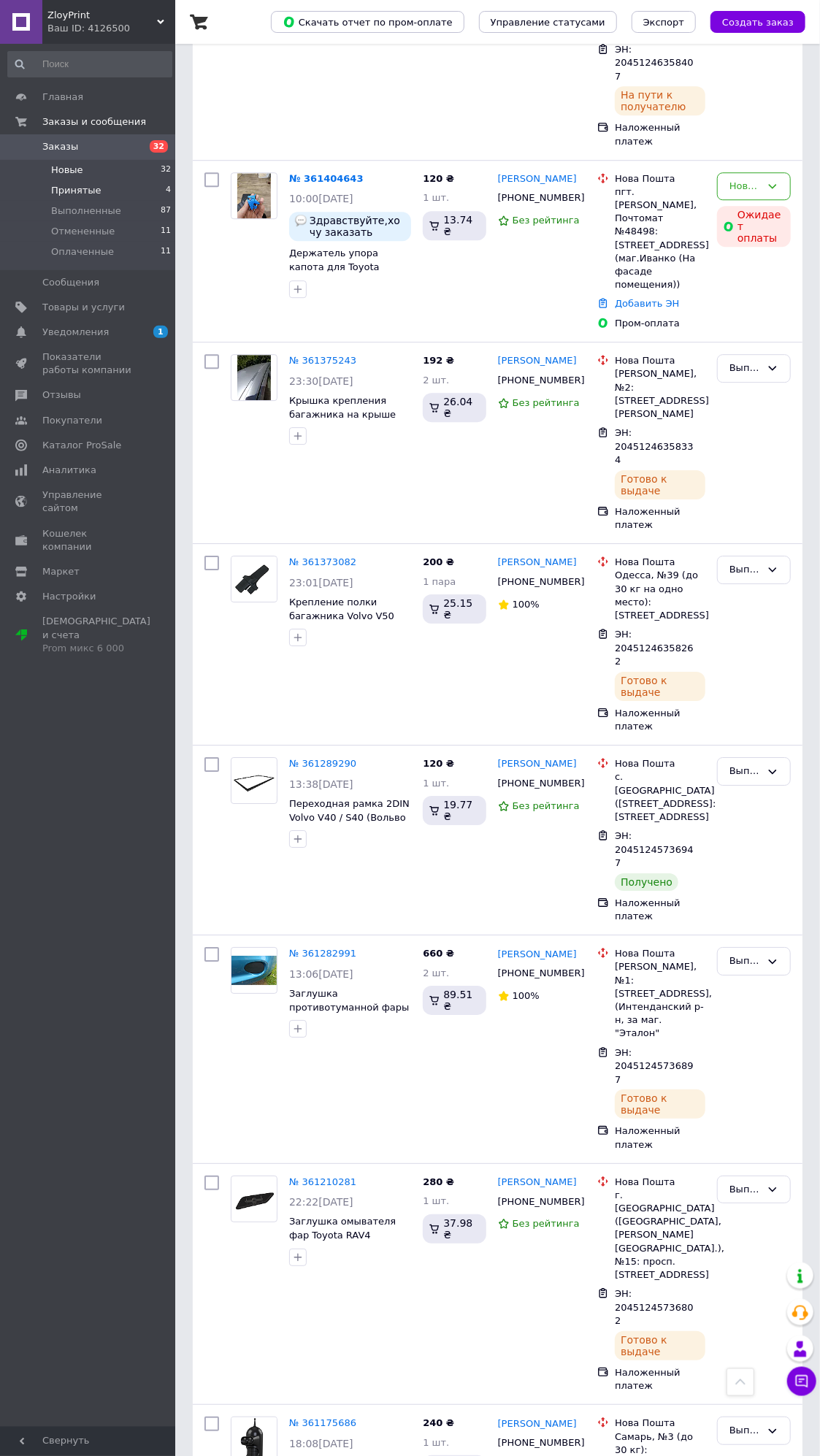
click at [124, 191] on li "Принятые 4" at bounding box center [90, 191] width 180 height 21
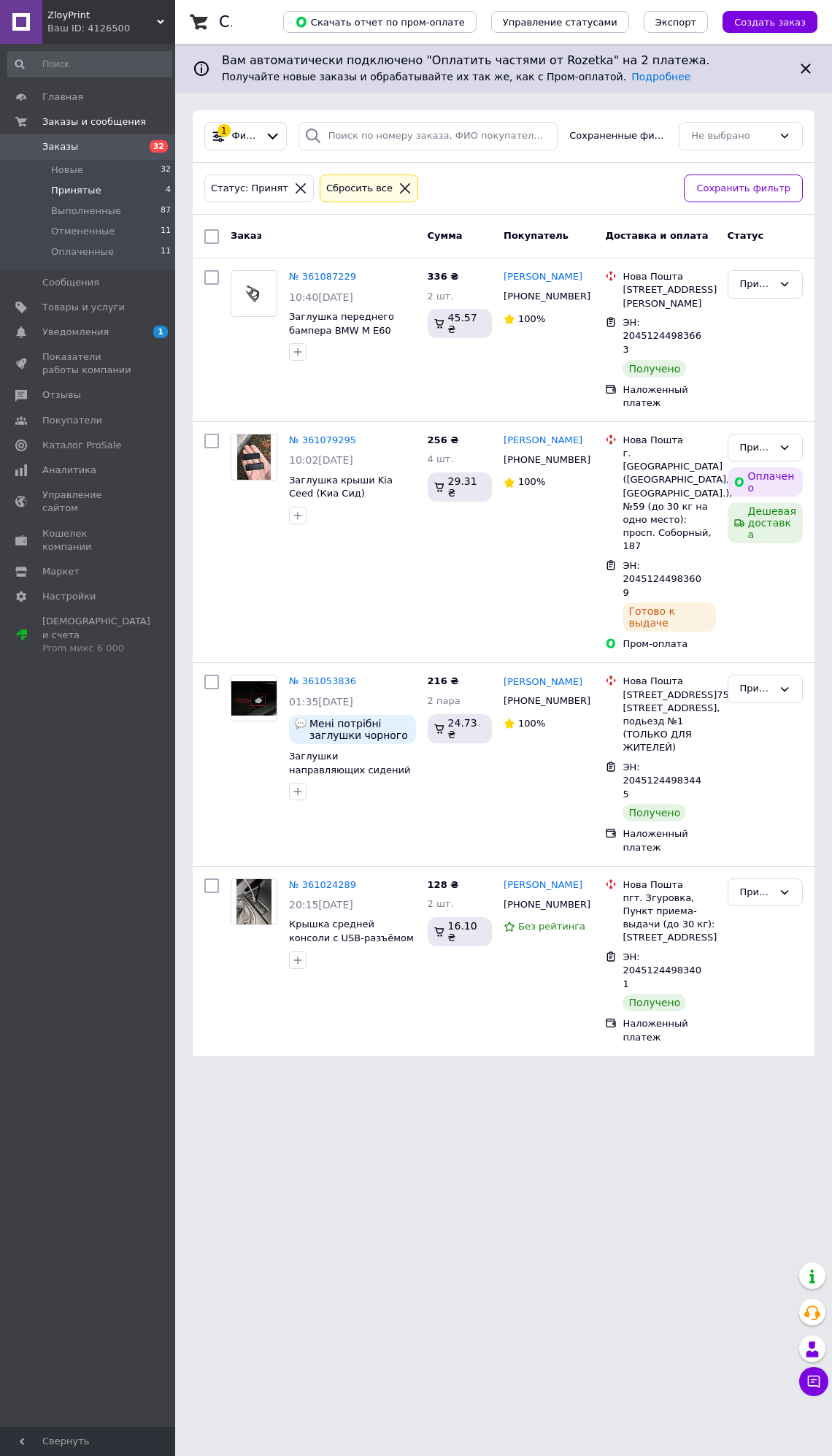
click at [210, 239] on input "checkbox" at bounding box center [211, 236] width 14 height 14
checkbox input "true"
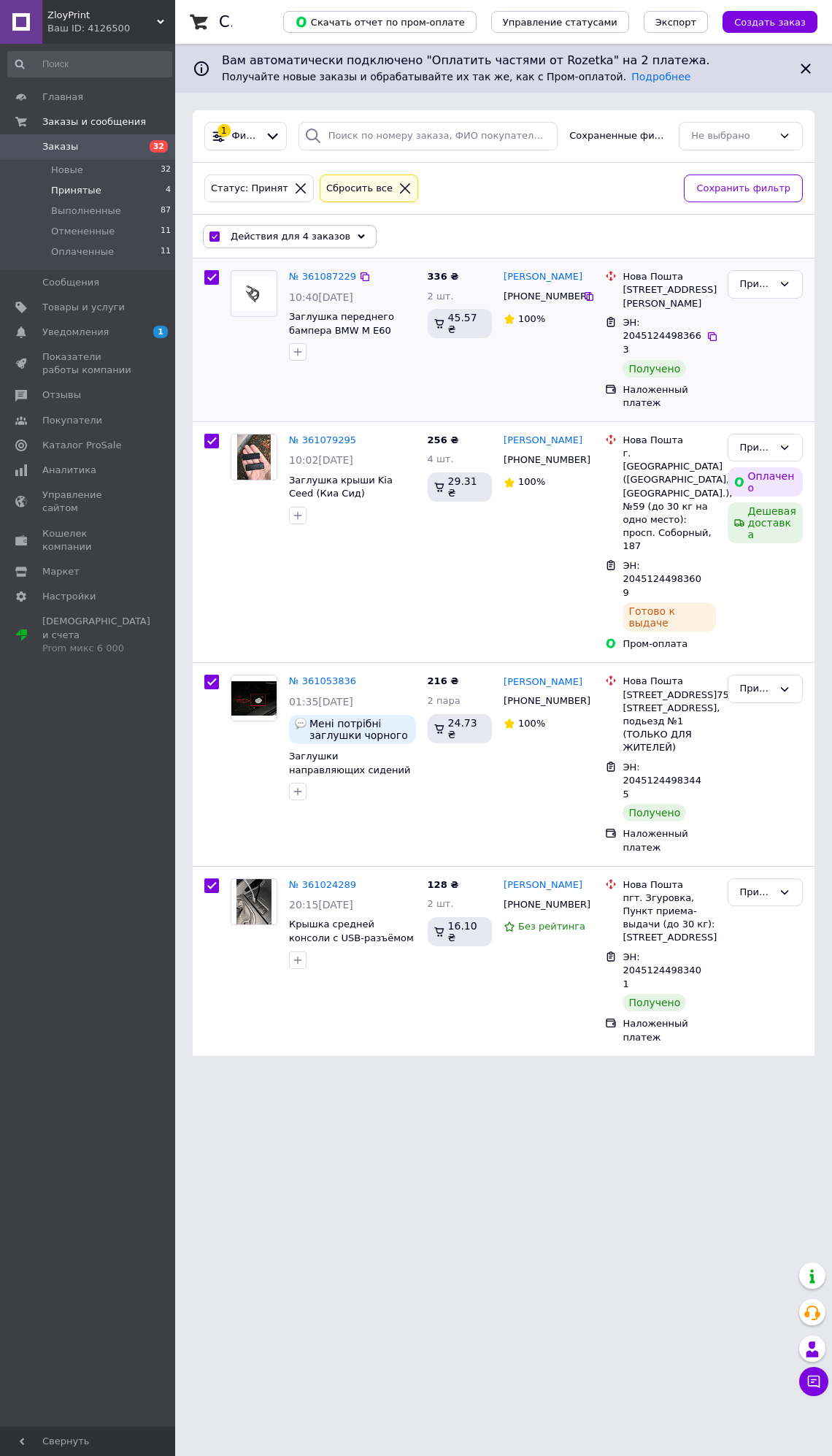
click at [269, 266] on div at bounding box center [253, 315] width 58 height 102
click at [264, 236] on span "Действия для 4 заказов" at bounding box center [290, 236] width 119 height 13
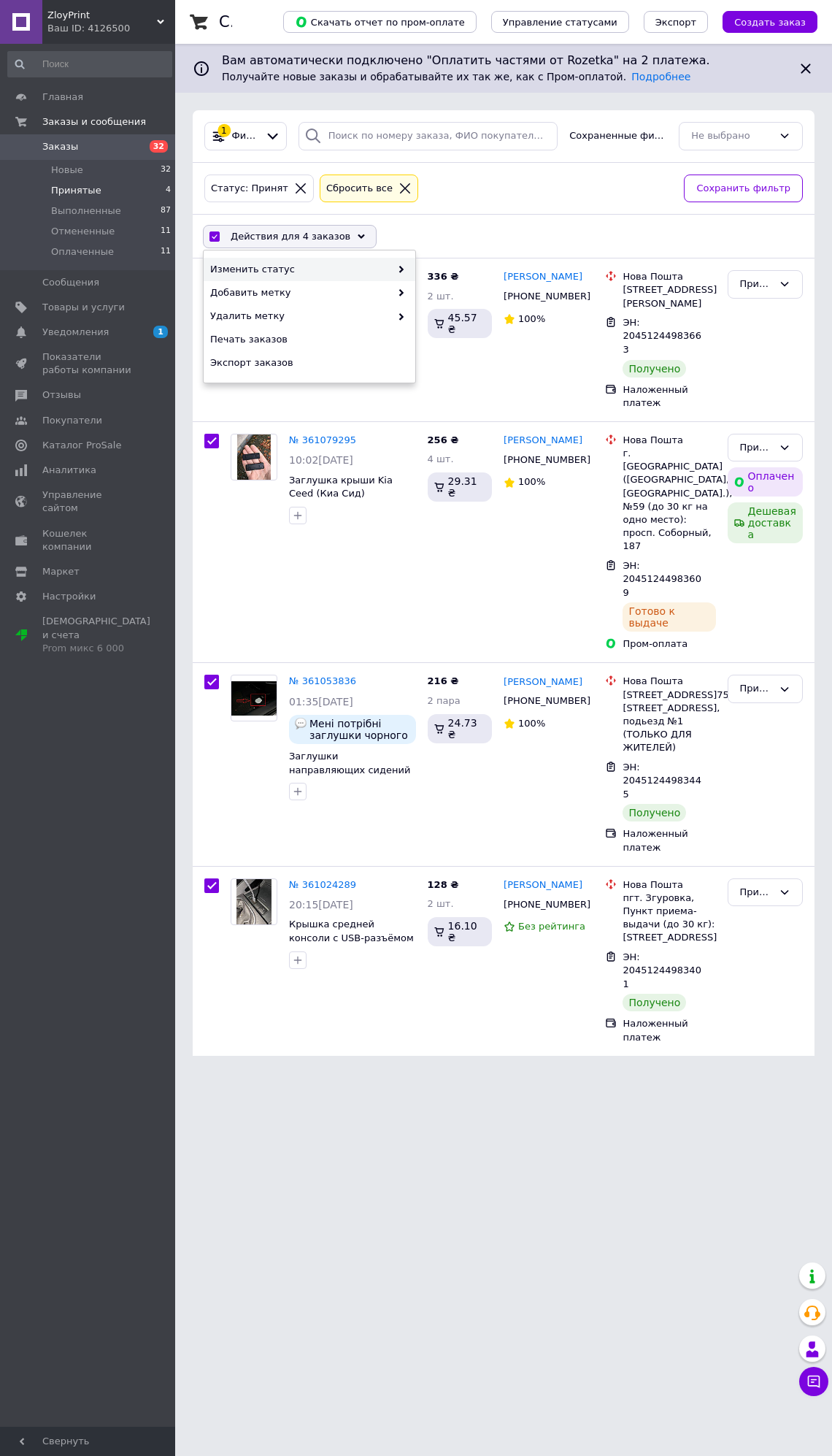
click at [295, 268] on span "Изменить статус" at bounding box center [300, 269] width 181 height 13
click at [296, 268] on span "Изменить статус" at bounding box center [300, 269] width 181 height 13
click at [450, 292] on div "Выполнен" at bounding box center [521, 293] width 212 height 23
checkbox input "false"
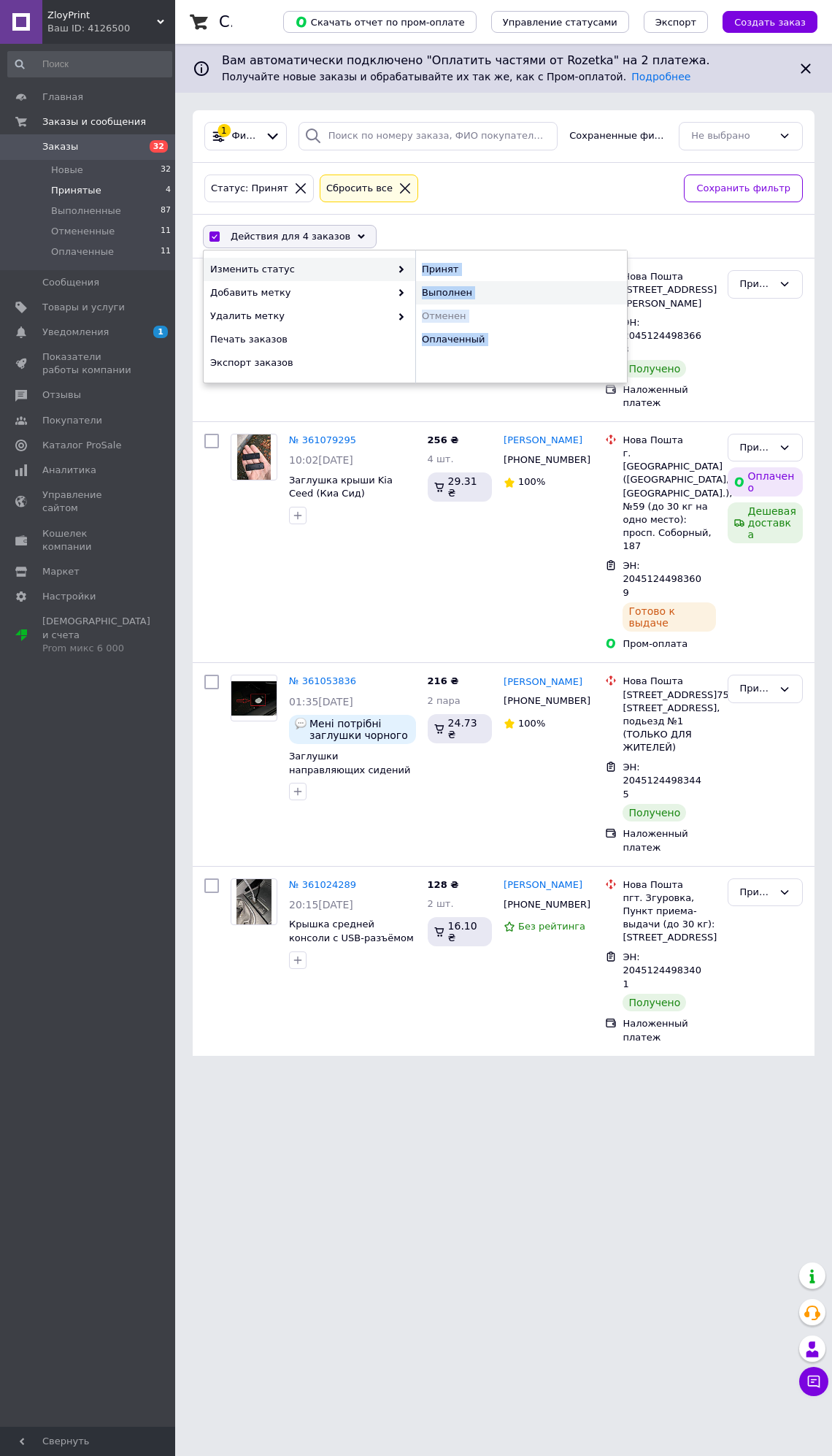
checkbox input "false"
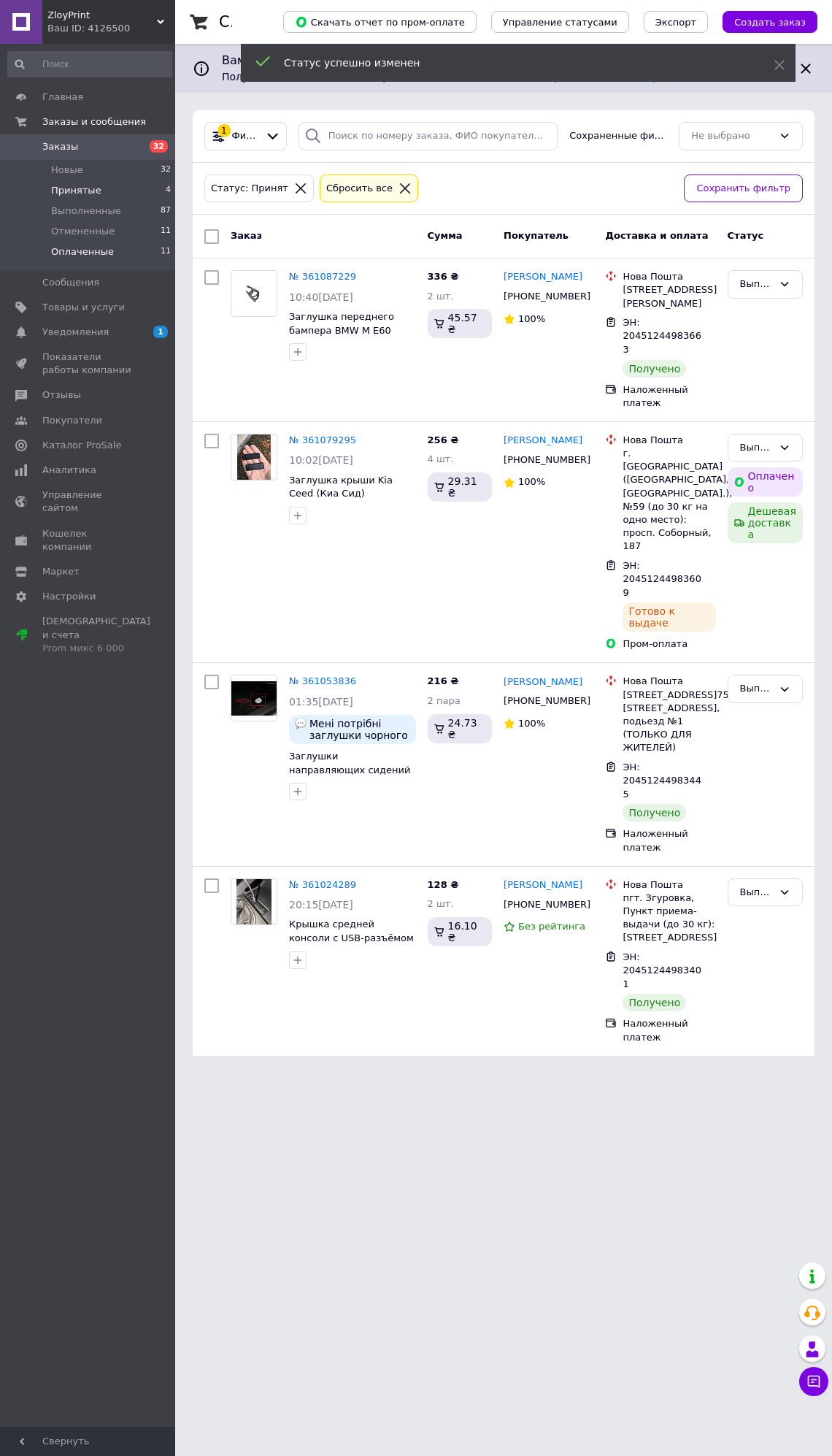
click at [141, 253] on li "Оплаченные 11" at bounding box center [90, 255] width 180 height 28
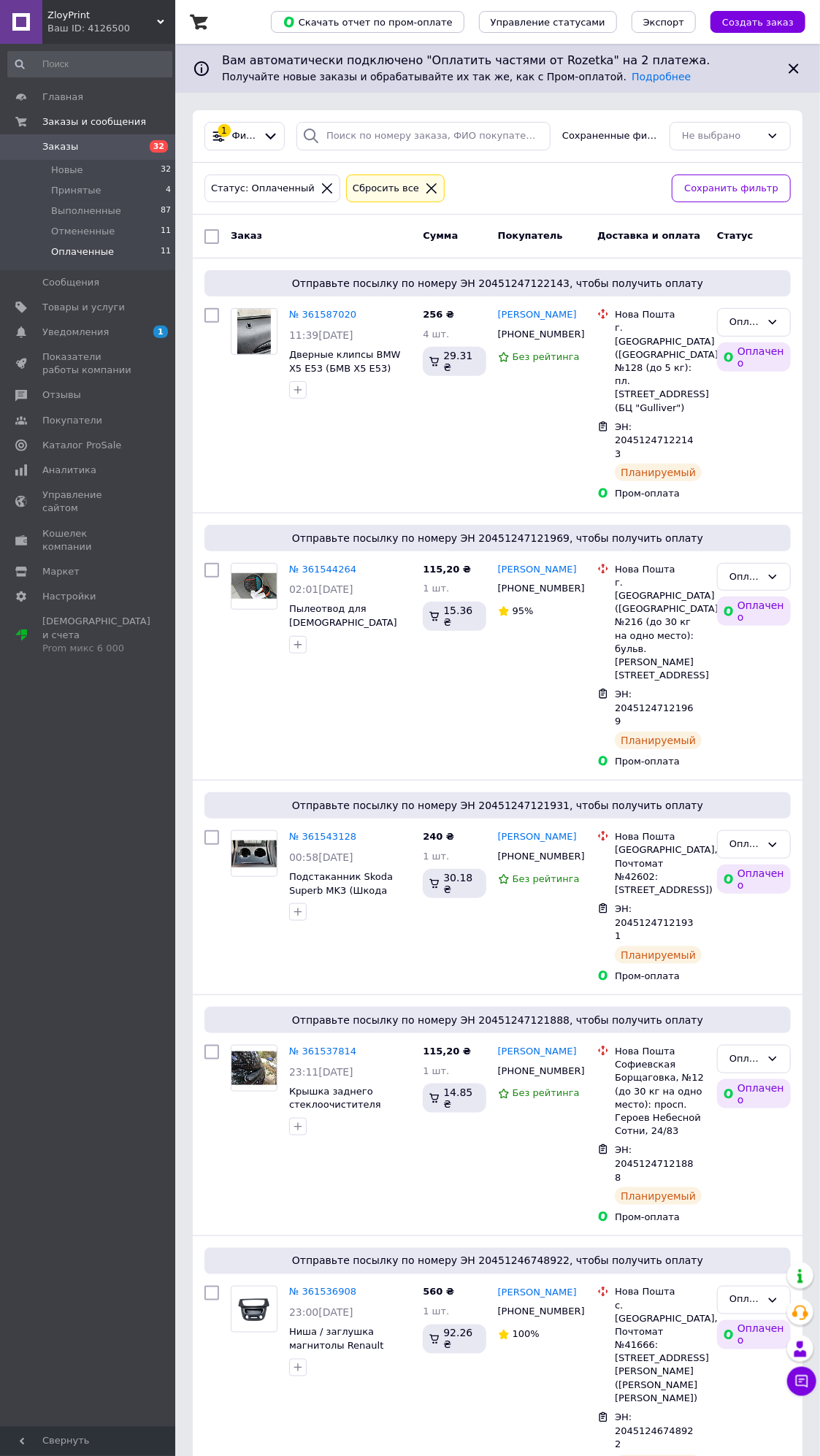
click at [212, 237] on input "checkbox" at bounding box center [211, 236] width 14 height 14
checkbox input "true"
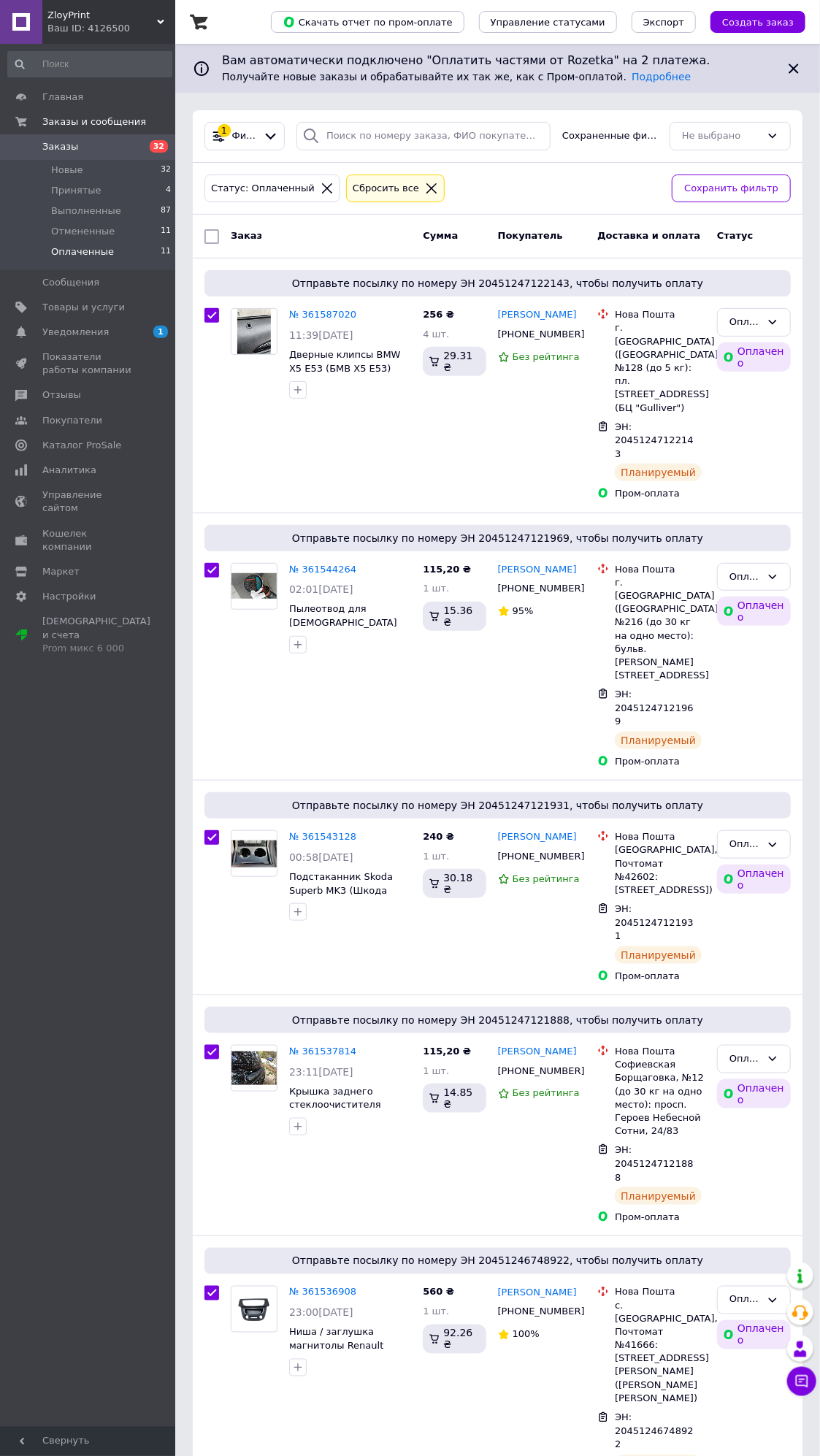
checkbox input "true"
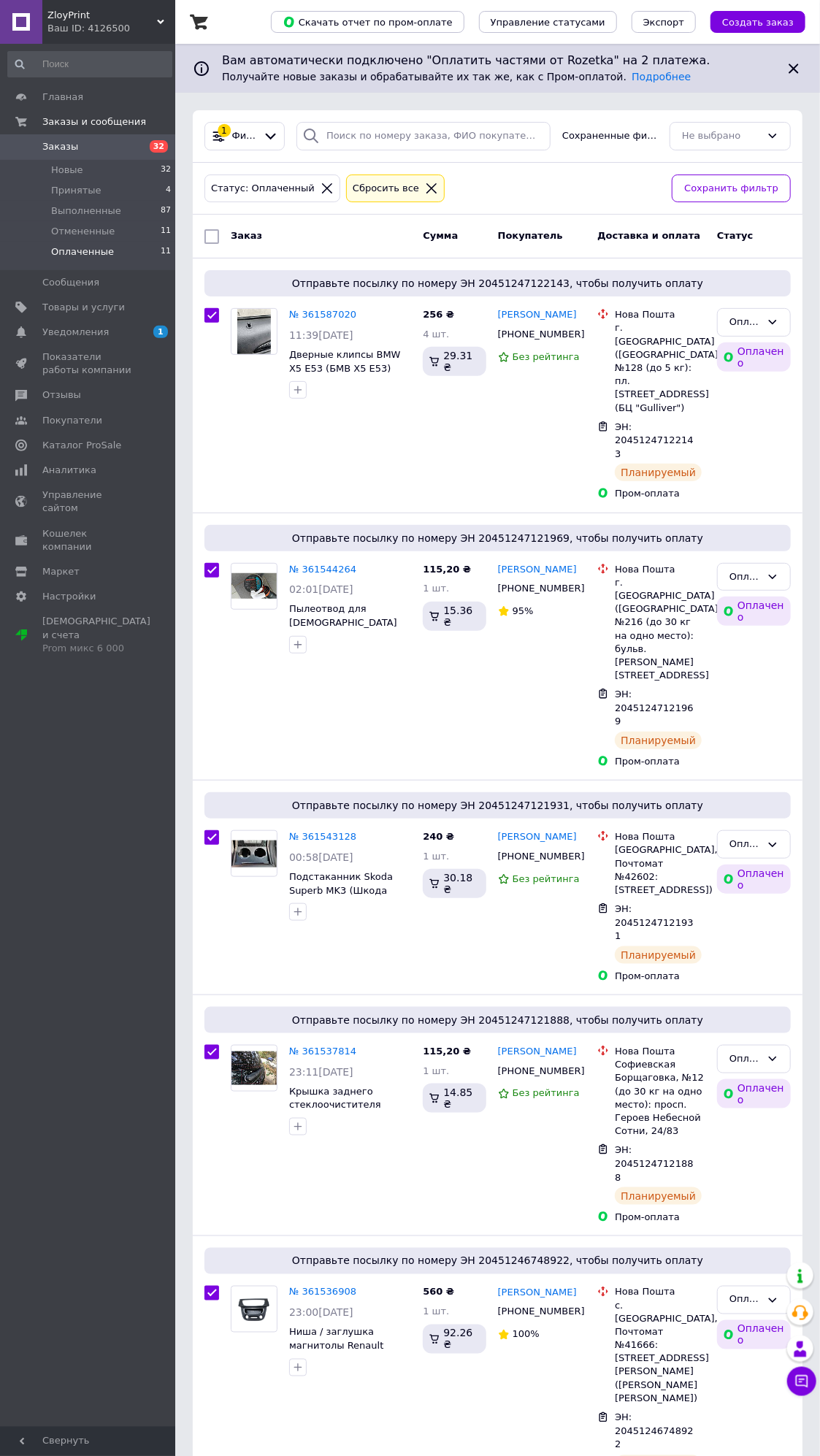
checkbox input "true"
click at [263, 271] on div "Отправьте посылку по номеру ЭН 20451247122143, чтобы получить оплату" at bounding box center [497, 283] width 586 height 26
click at [258, 235] on span "Действия для 11 заказов" at bounding box center [294, 236] width 127 height 13
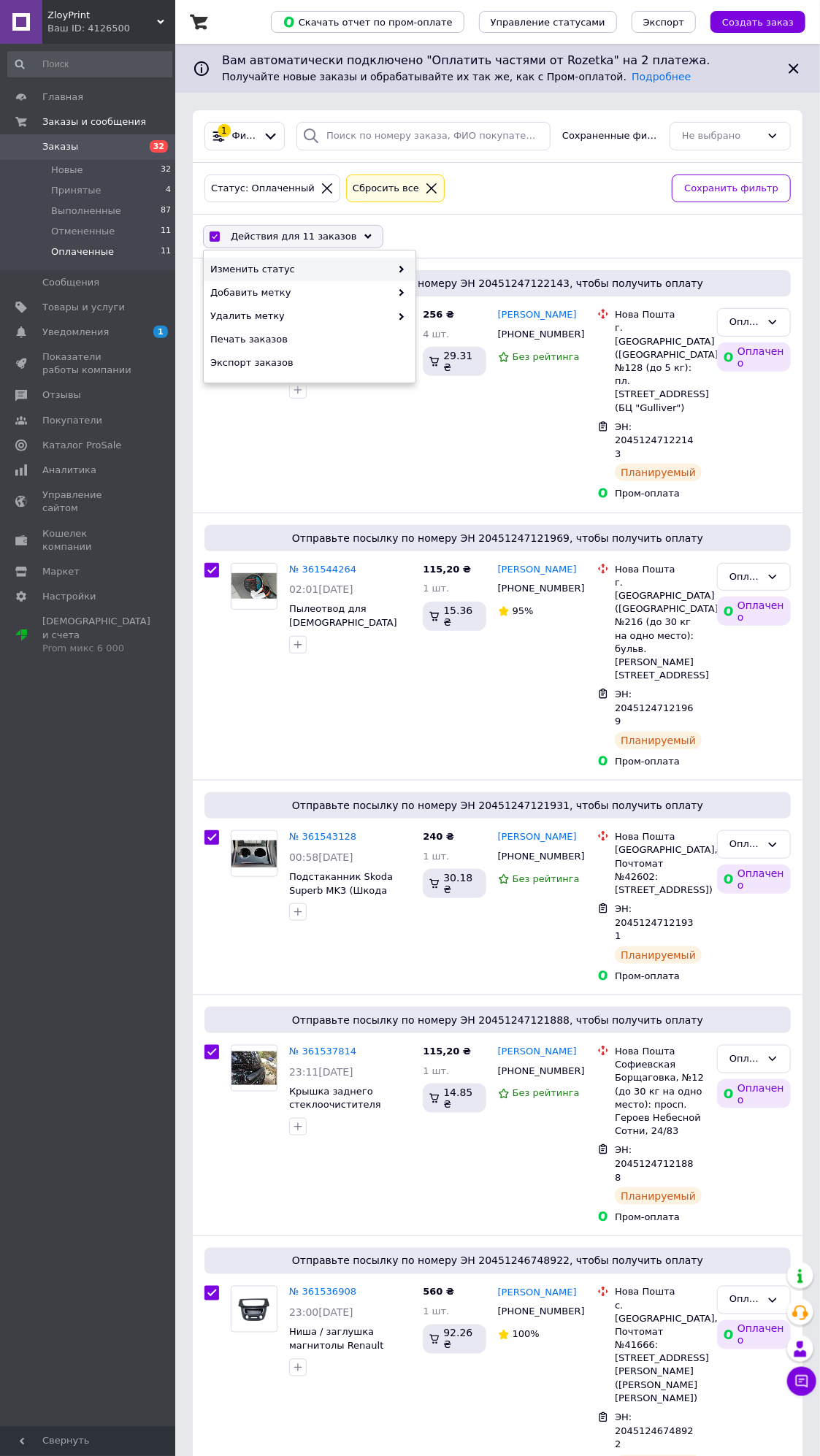
click at [289, 274] on span "Изменить статус" at bounding box center [300, 269] width 181 height 13
click at [302, 272] on span "Изменить статус" at bounding box center [300, 269] width 181 height 13
click at [360, 265] on span "Изменить статус" at bounding box center [300, 269] width 181 height 13
click at [398, 267] on icon at bounding box center [402, 270] width 7 height 7
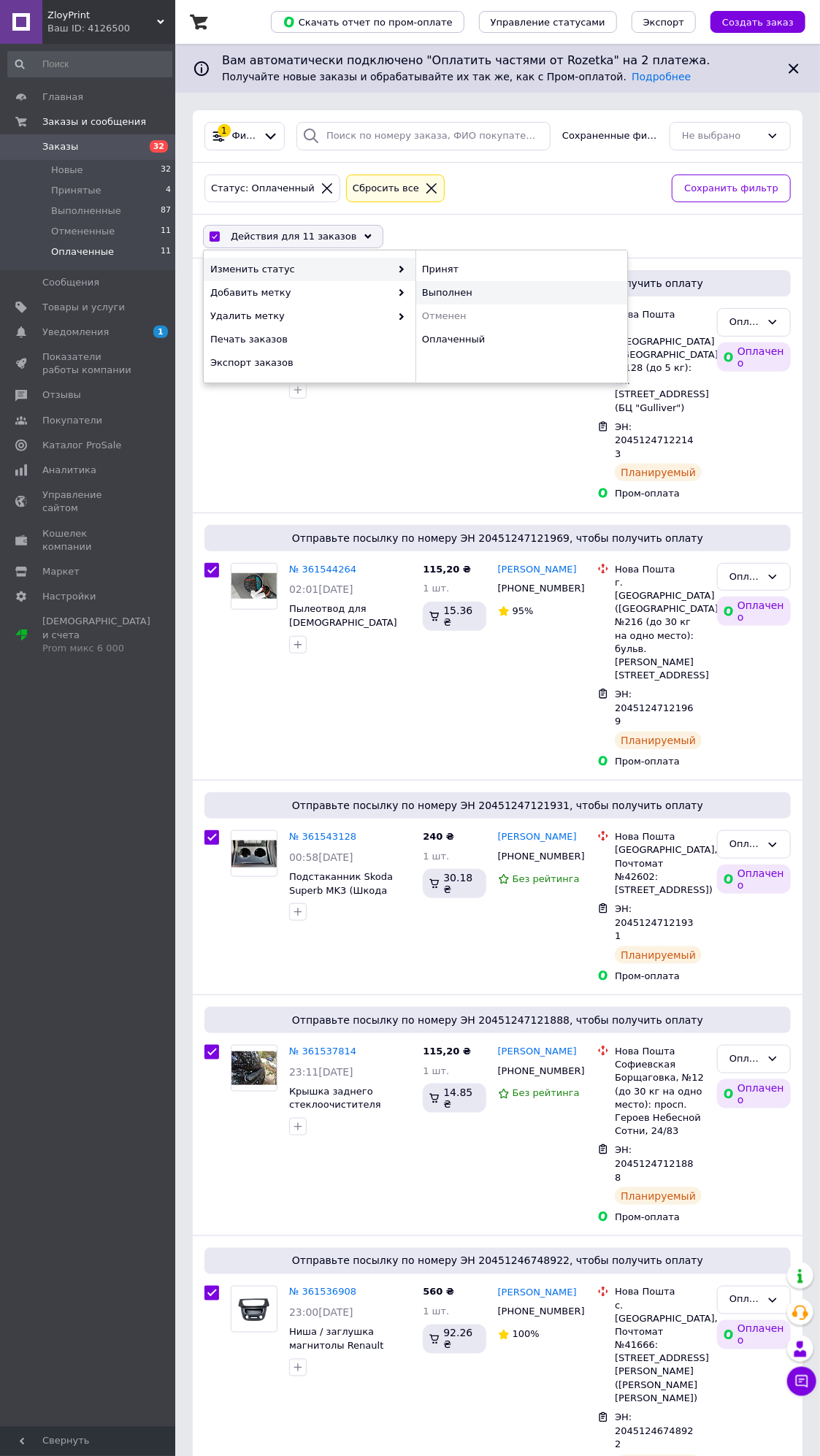
click at [434, 285] on div "Выполнен" at bounding box center [521, 293] width 212 height 23
checkbox input "false"
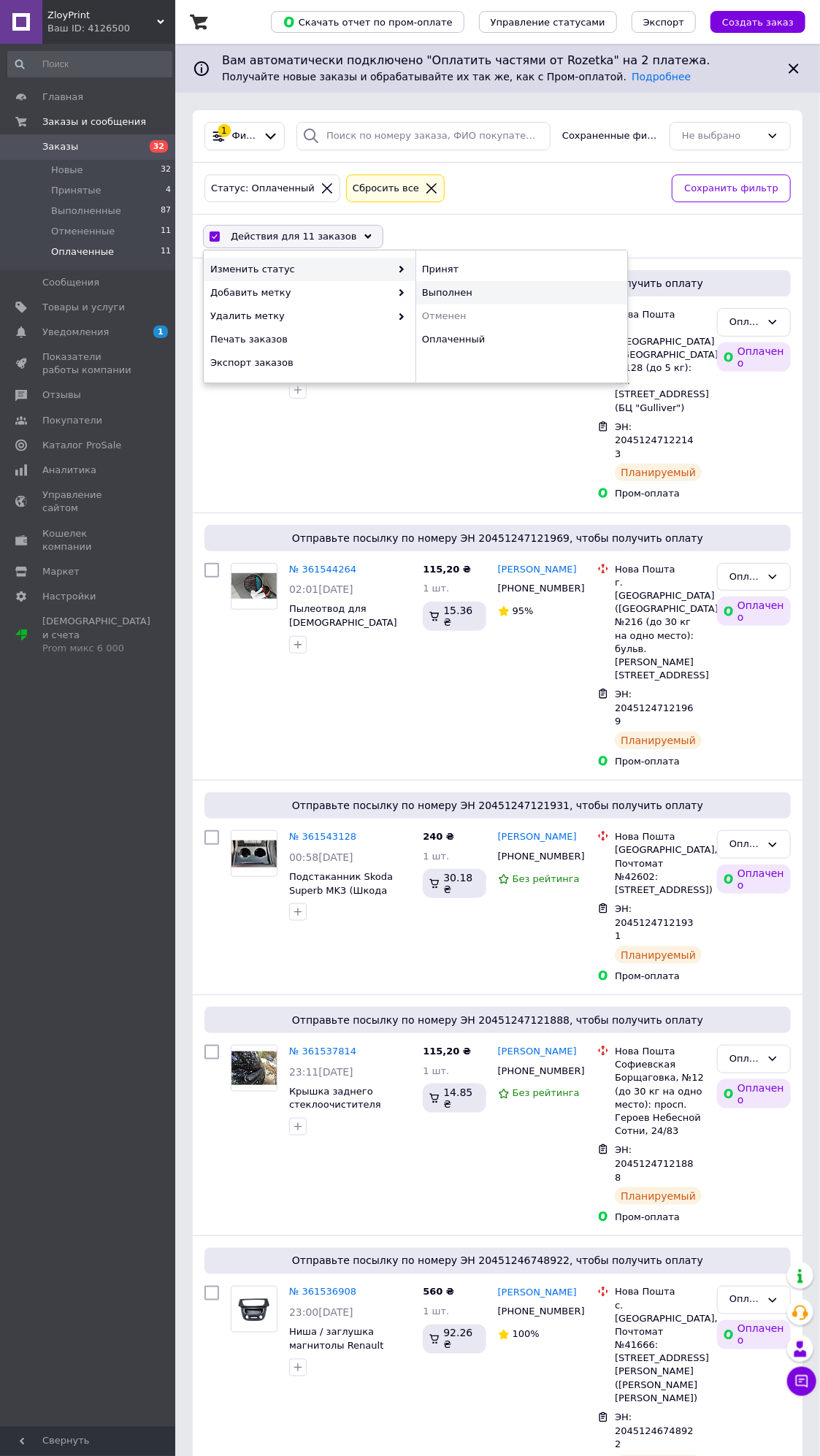
checkbox input "false"
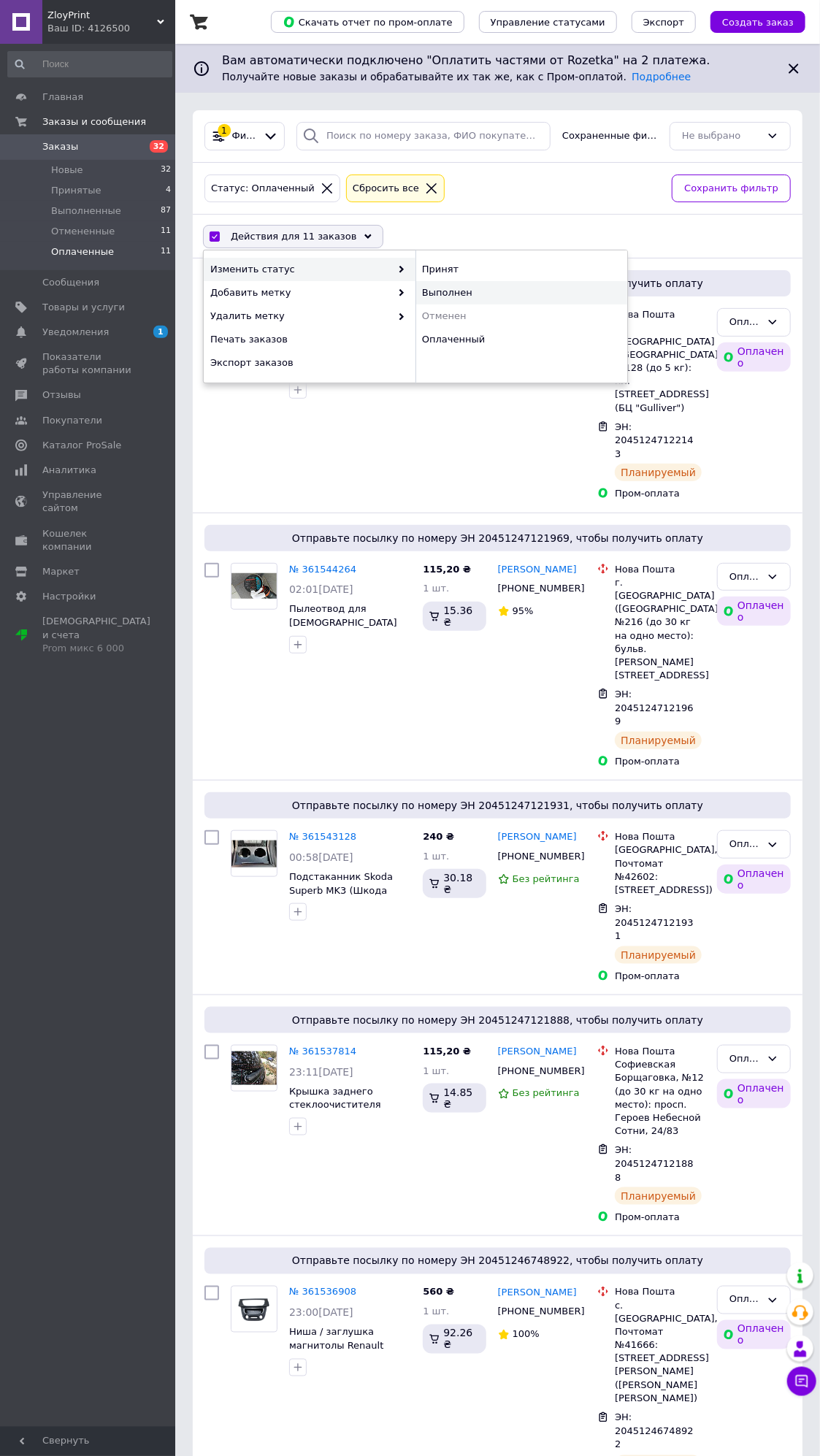
checkbox input "false"
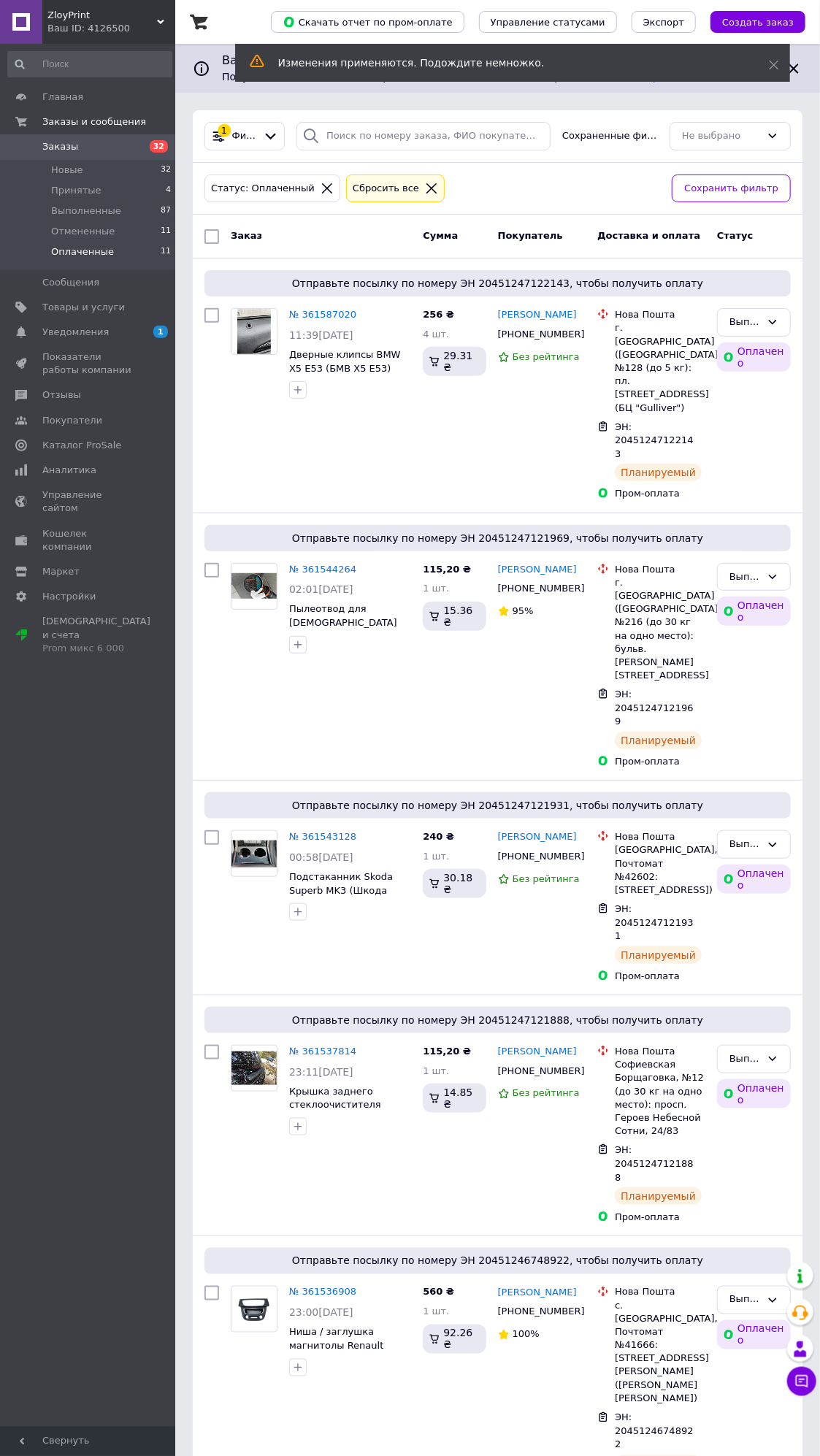
click at [141, 155] on link "Заказы 32" at bounding box center [90, 146] width 180 height 25
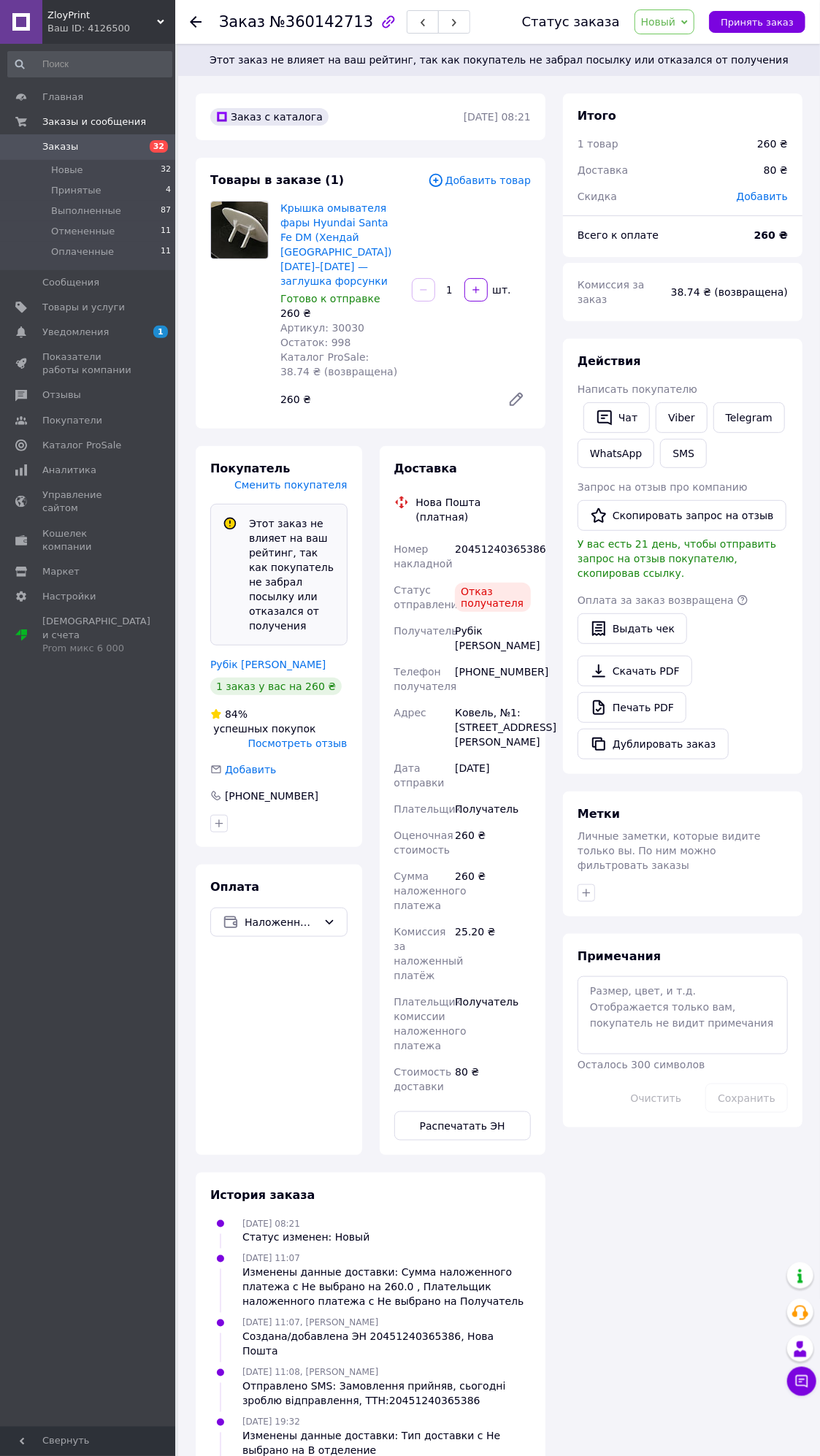
click at [327, 738] on span "Посмотреть отзыв" at bounding box center [298, 743] width 99 height 12
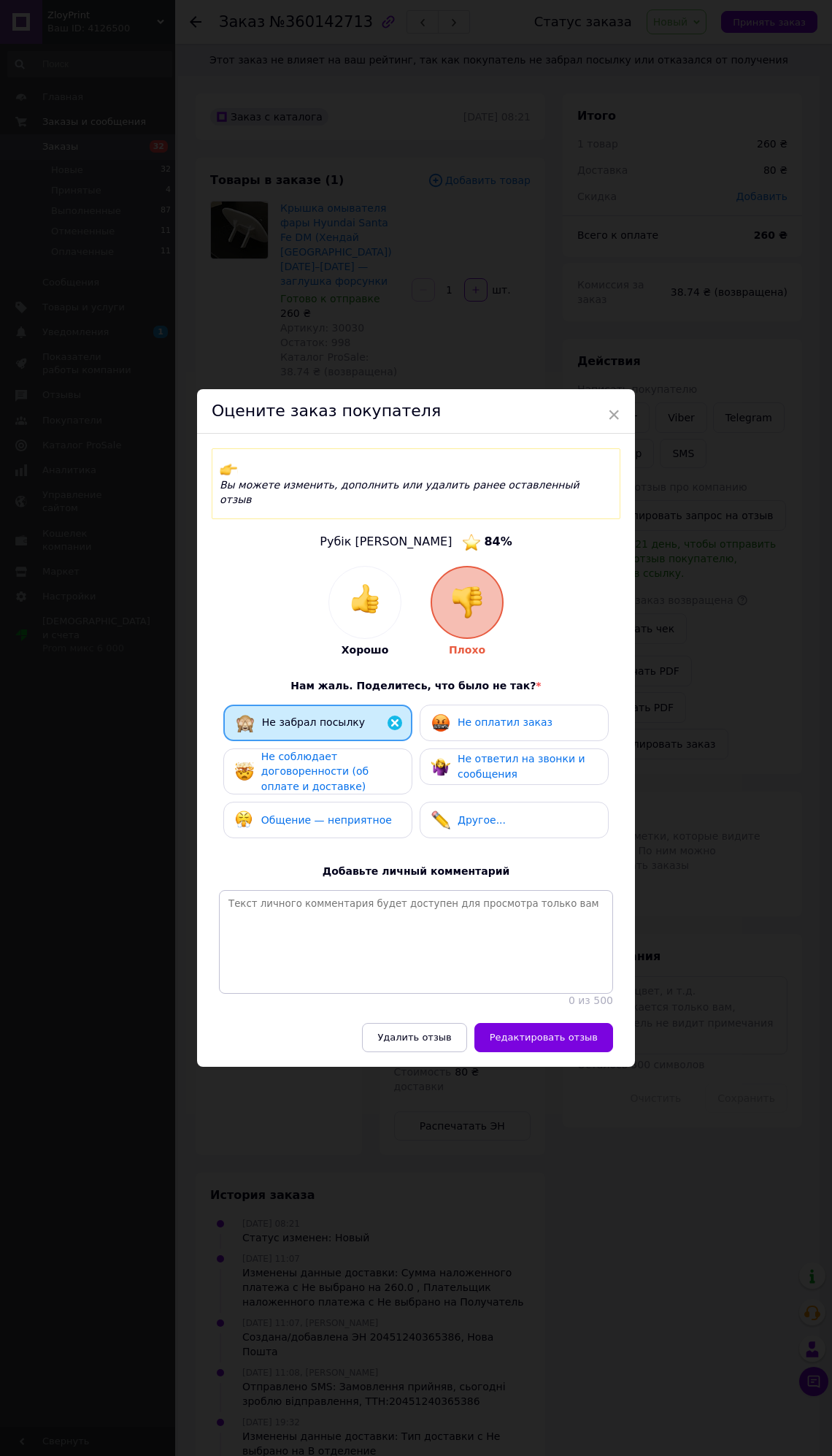
click at [343, 775] on div "Не соблюдает договоренности (об оплате и доставке)" at bounding box center [331, 772] width 138 height 45
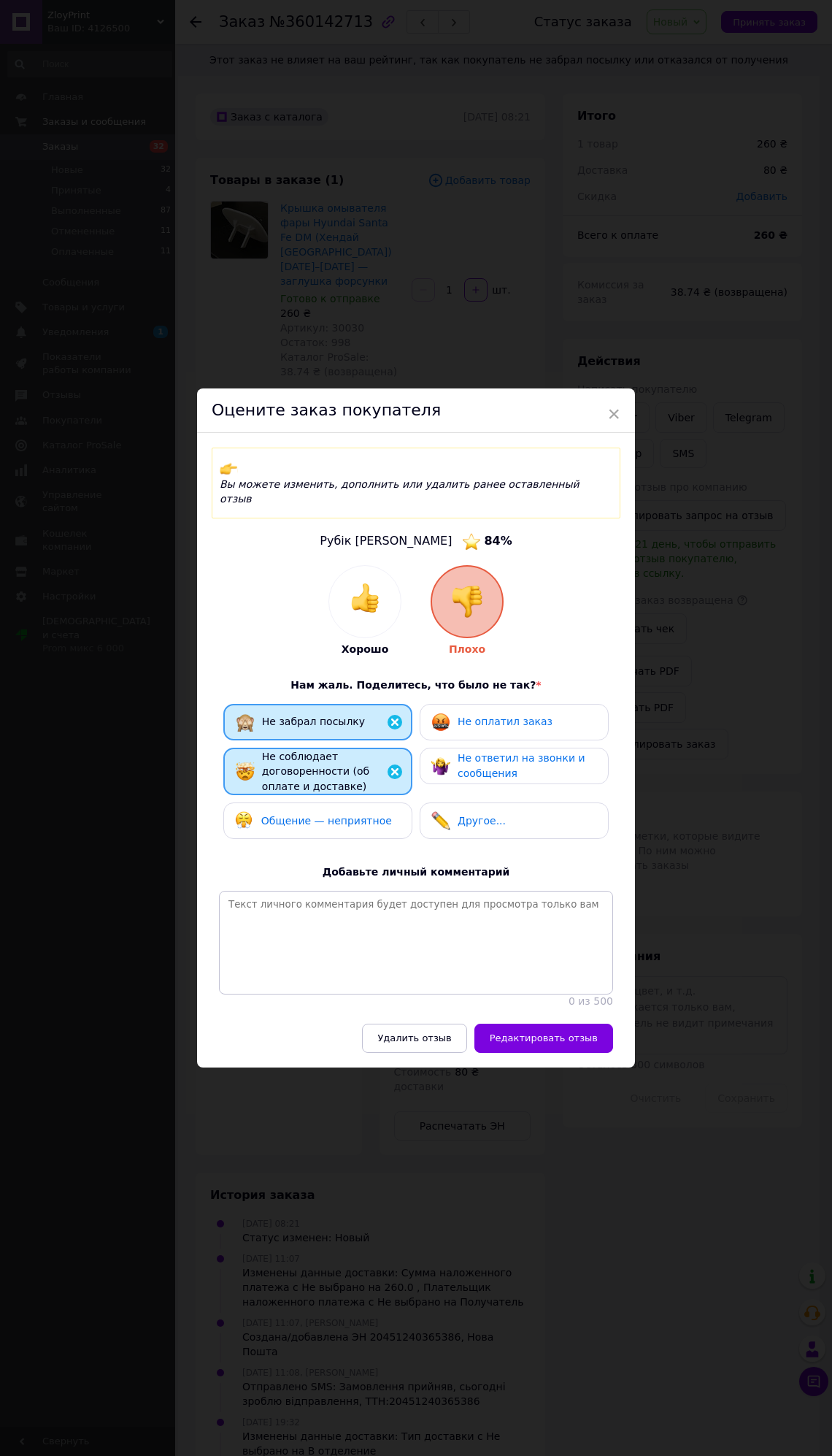
drag, startPoint x: 341, startPoint y: 804, endPoint x: 455, endPoint y: 752, distance: 125.3
click at [343, 815] on span "Общение — неприятное" at bounding box center [326, 821] width 130 height 12
drag, startPoint x: 455, startPoint y: 752, endPoint x: 454, endPoint y: 697, distance: 55.0
click at [457, 752] on span "Не ответил на звонки и сообщения" at bounding box center [521, 766] width 128 height 27
click at [454, 713] on div "Не оплатил заказ" at bounding box center [491, 722] width 121 height 19
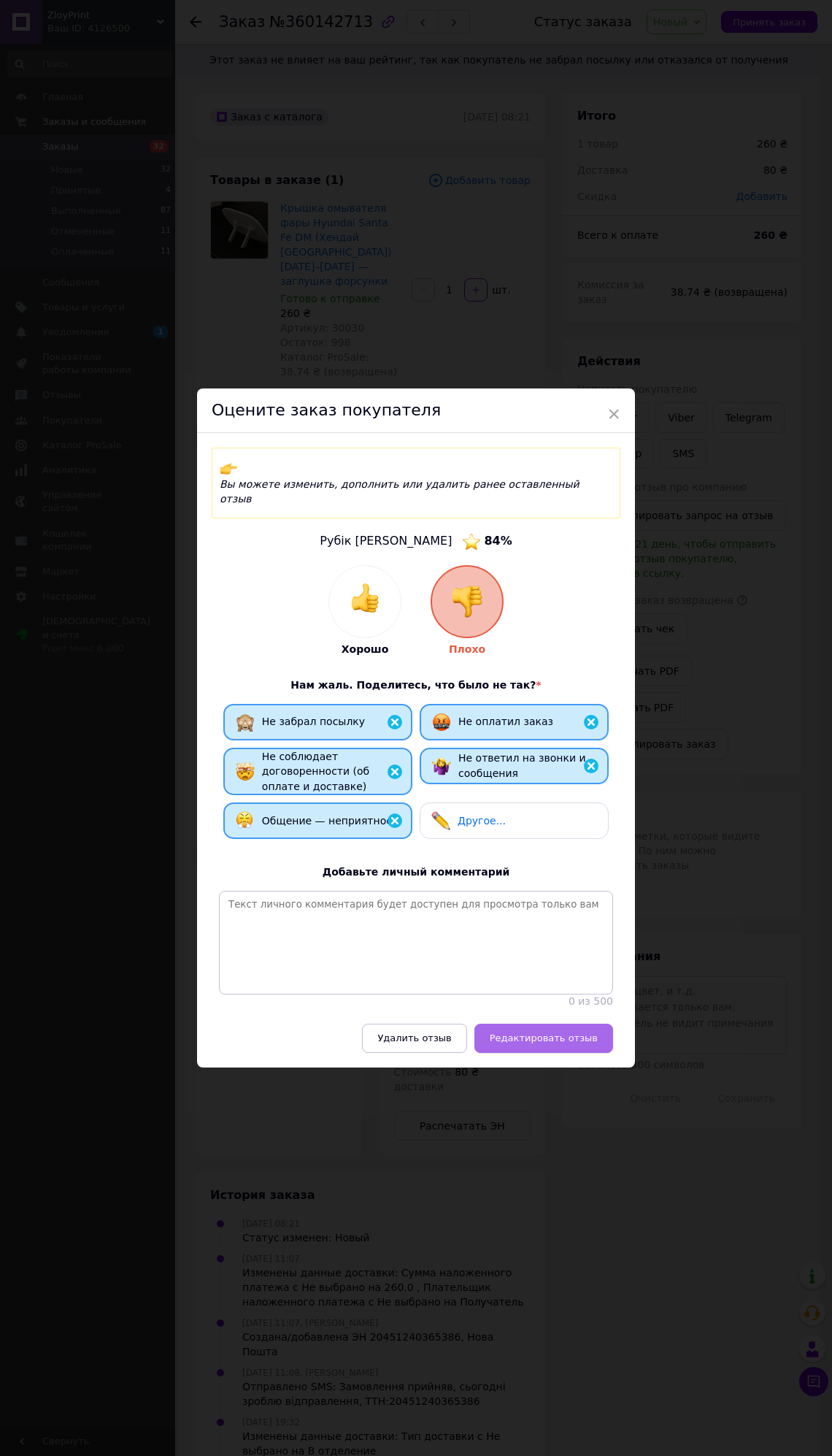
click at [535, 1033] on span "Редактировать отзыв" at bounding box center [544, 1038] width 108 height 11
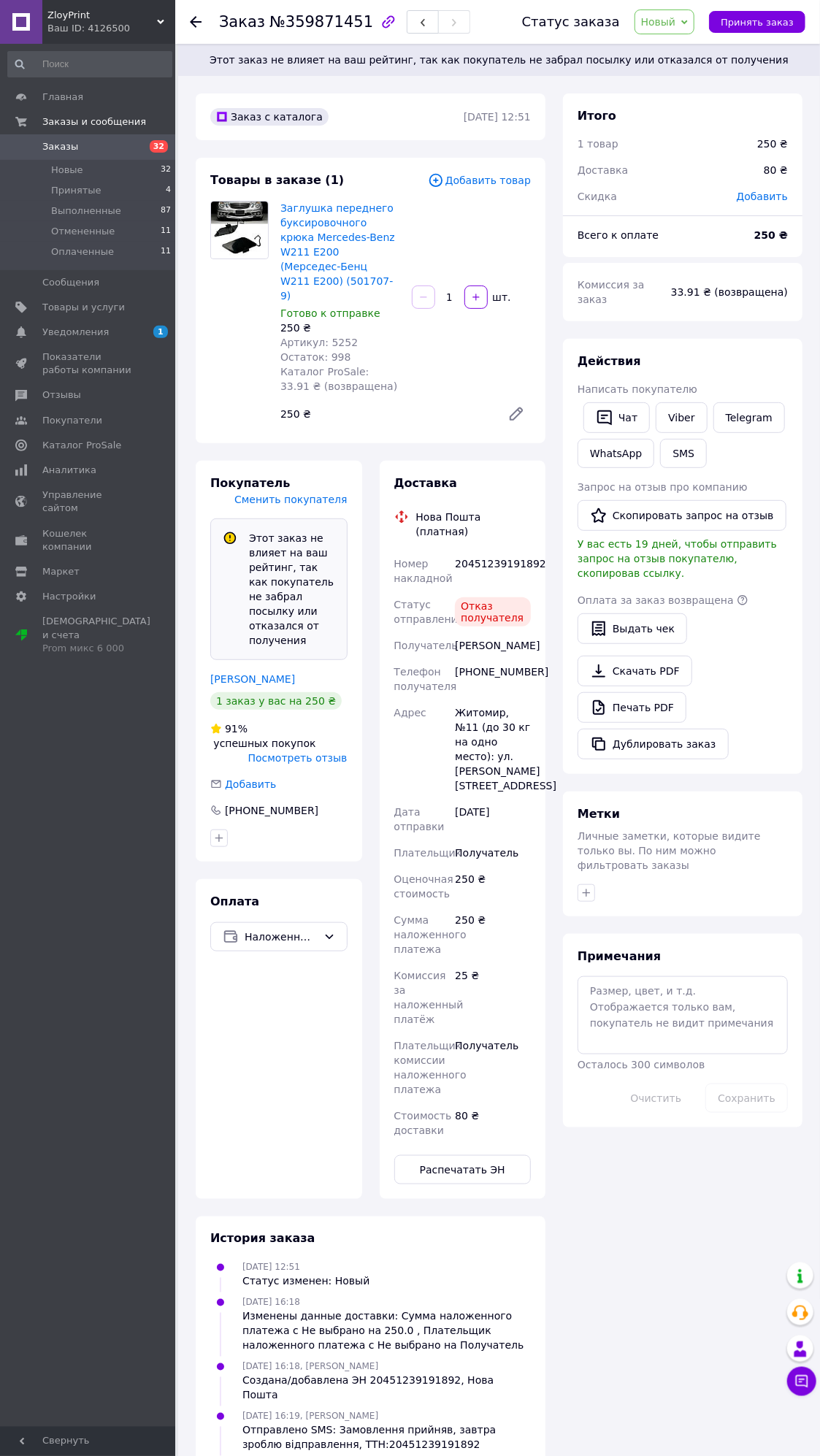
click at [309, 752] on span "Посмотреть отзыв" at bounding box center [298, 758] width 99 height 12
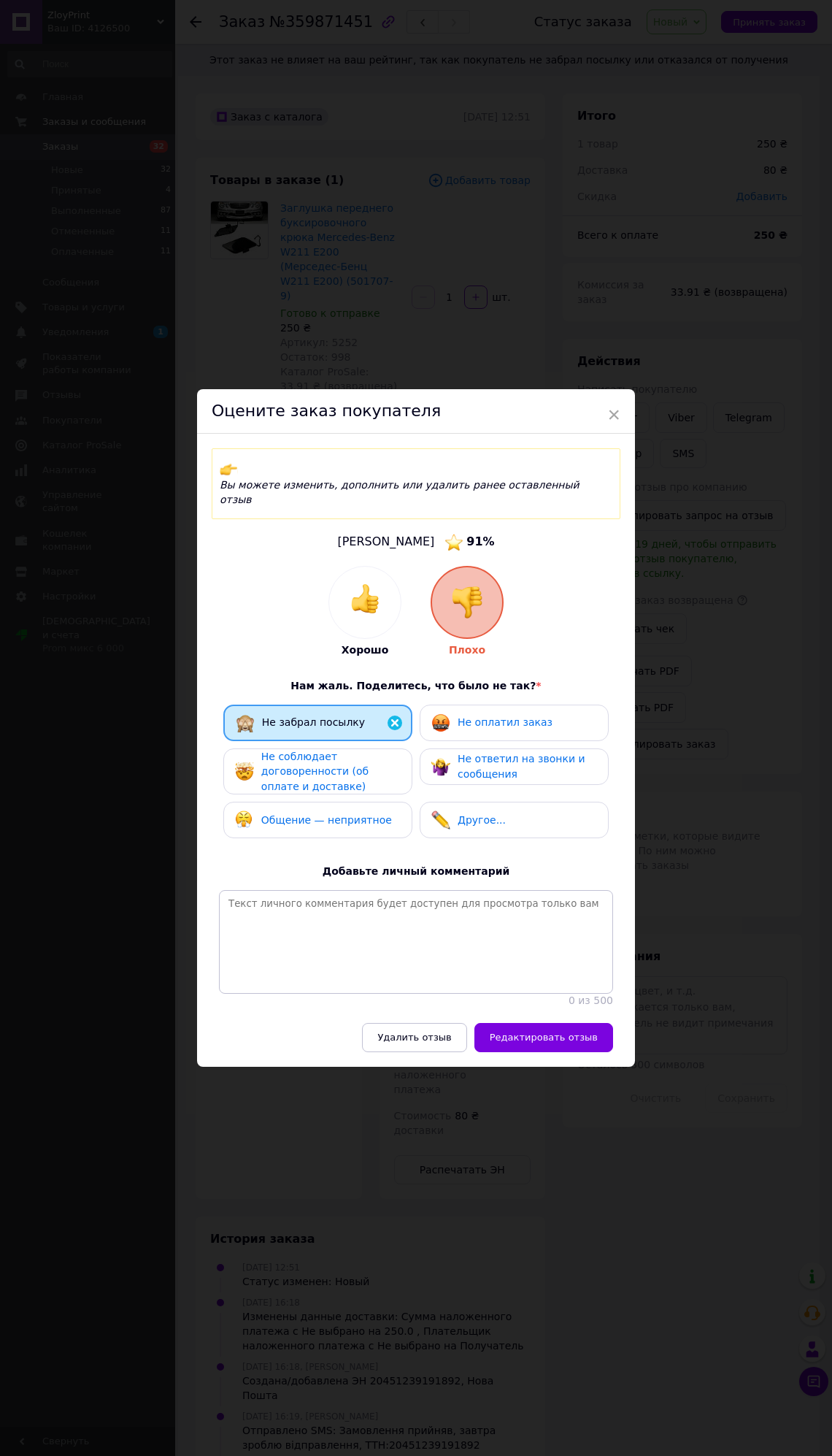
click at [376, 772] on div "Не соблюдает договоренности (об оплате и доставке)" at bounding box center [331, 772] width 138 height 45
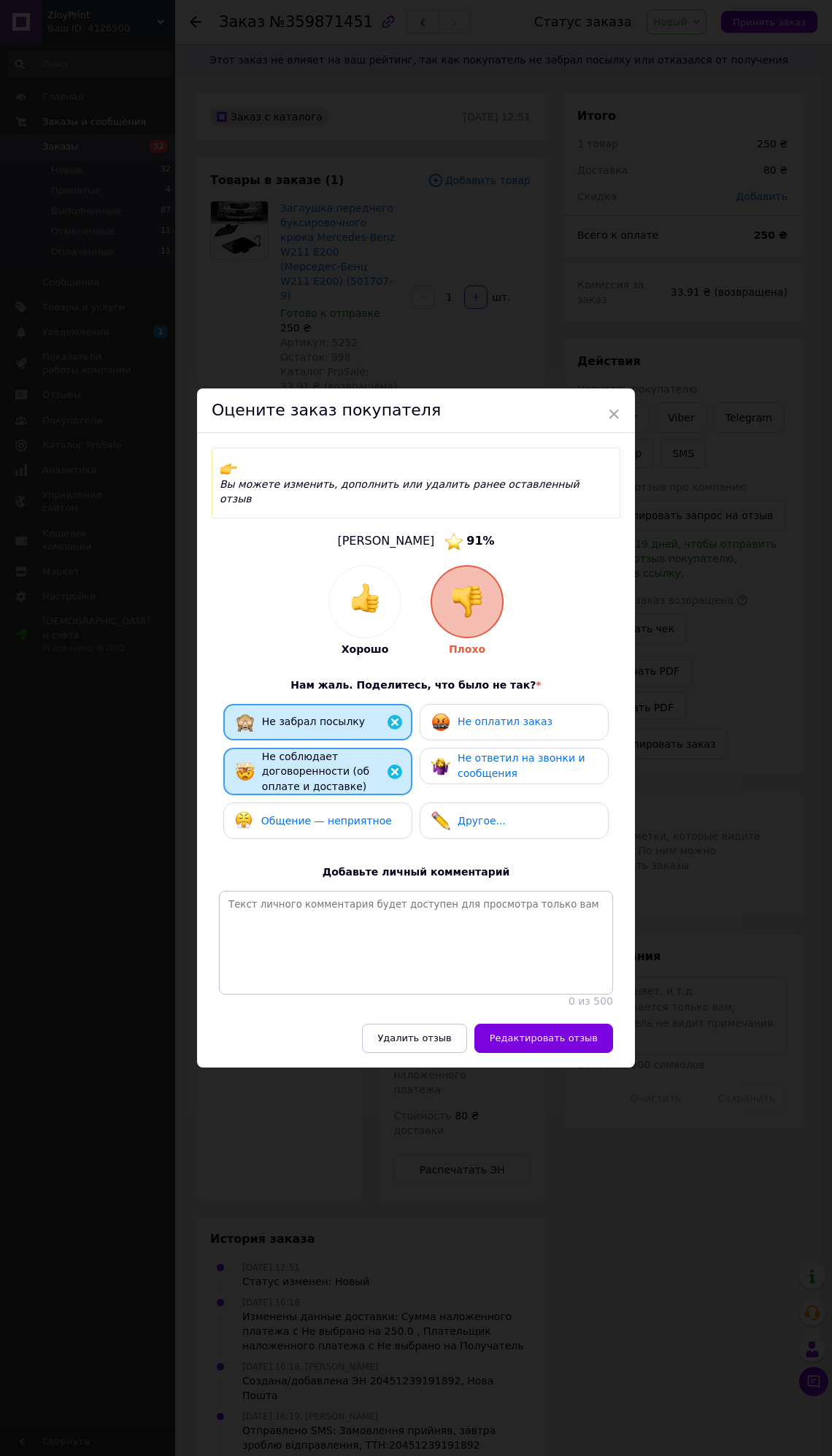
drag, startPoint x: 367, startPoint y: 811, endPoint x: 461, endPoint y: 753, distance: 110.5
click at [367, 815] on span "Общение — неприятное" at bounding box center [326, 821] width 130 height 12
click at [470, 750] on div "Не ответил на звонки и сообщения" at bounding box center [527, 765] width 138 height 30
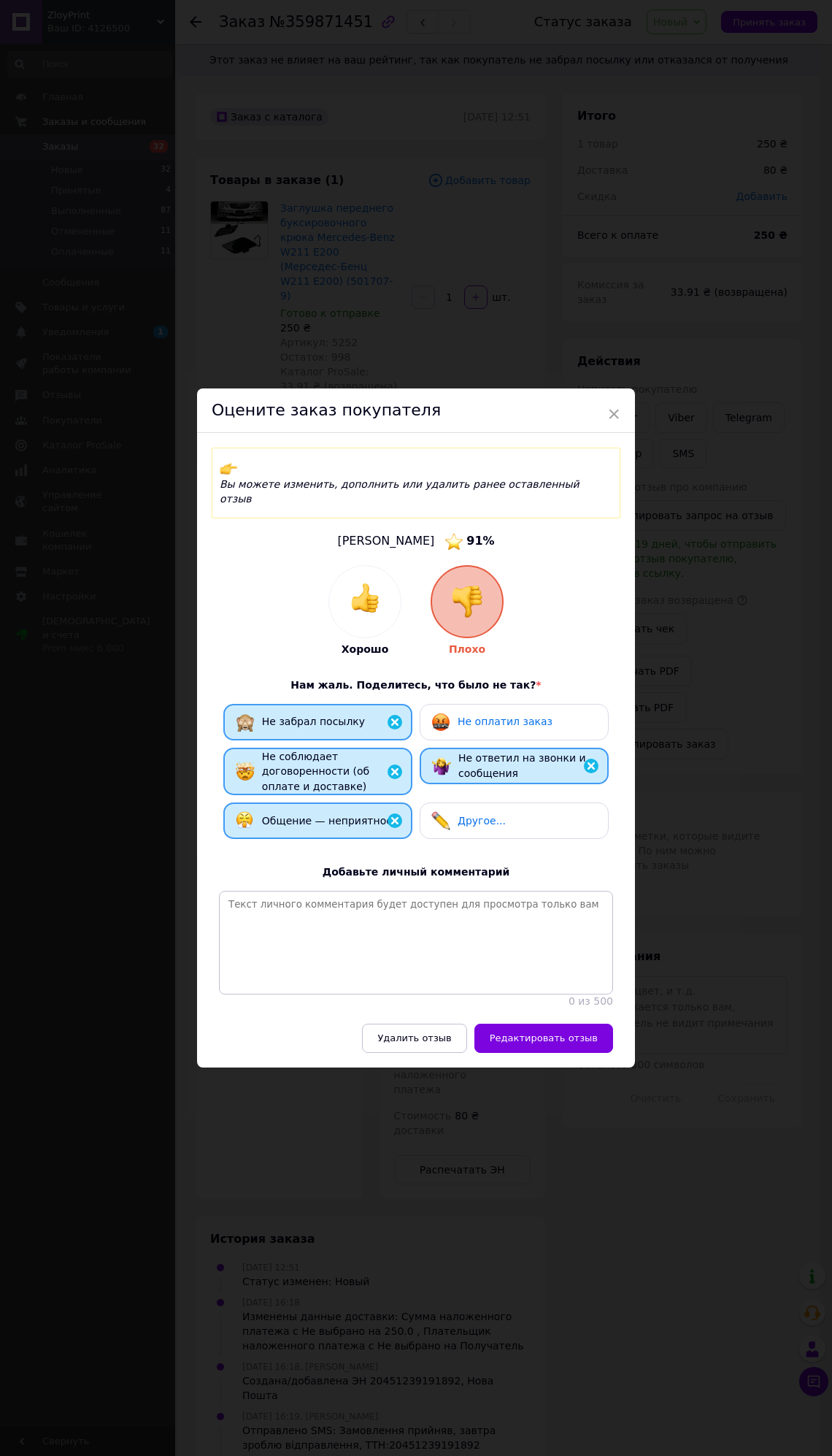
drag, startPoint x: 473, startPoint y: 713, endPoint x: 529, endPoint y: 948, distance: 241.6
click at [473, 715] on div "Не оплатил заказ" at bounding box center [505, 722] width 95 height 15
click at [542, 1024] on button "Редактировать отзыв" at bounding box center [544, 1038] width 138 height 29
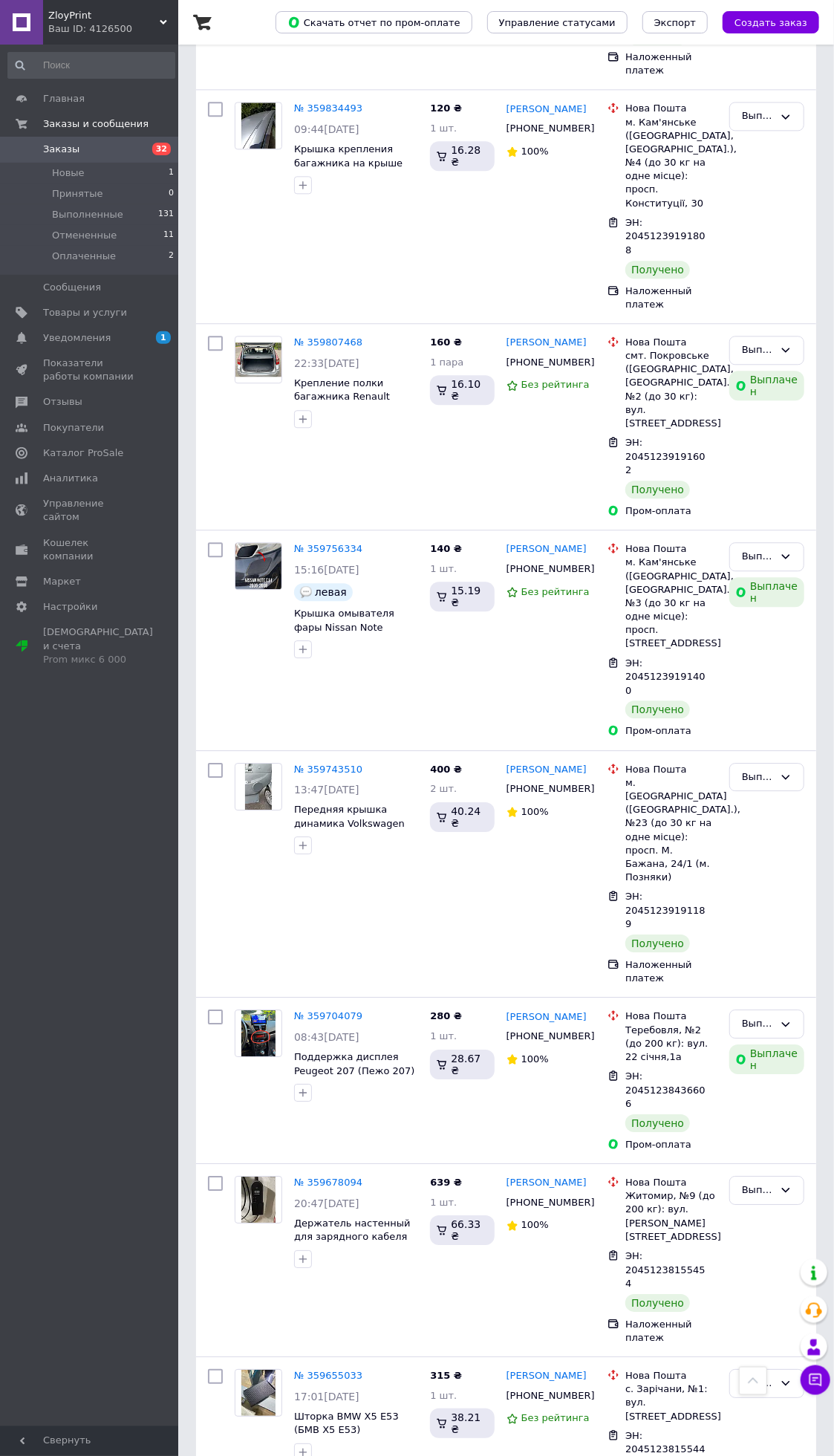
scroll to position [16574, 0]
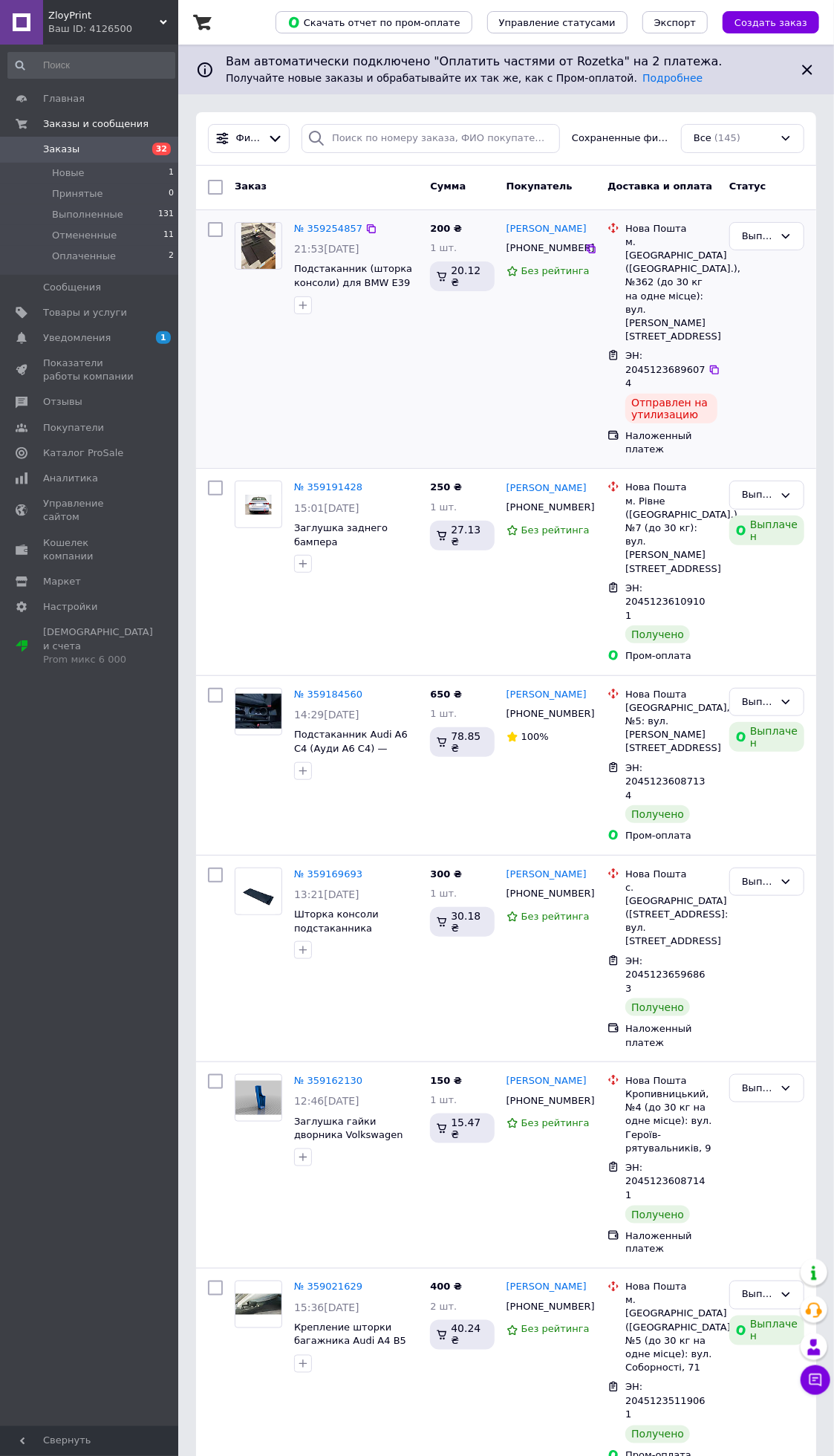
click at [347, 380] on div "№ 359254857 21:53, 27.08.2025 Подстаканник (шторка консоли) для BMW E39 (БМВ Е3…" at bounding box center [326, 339] width 196 height 247
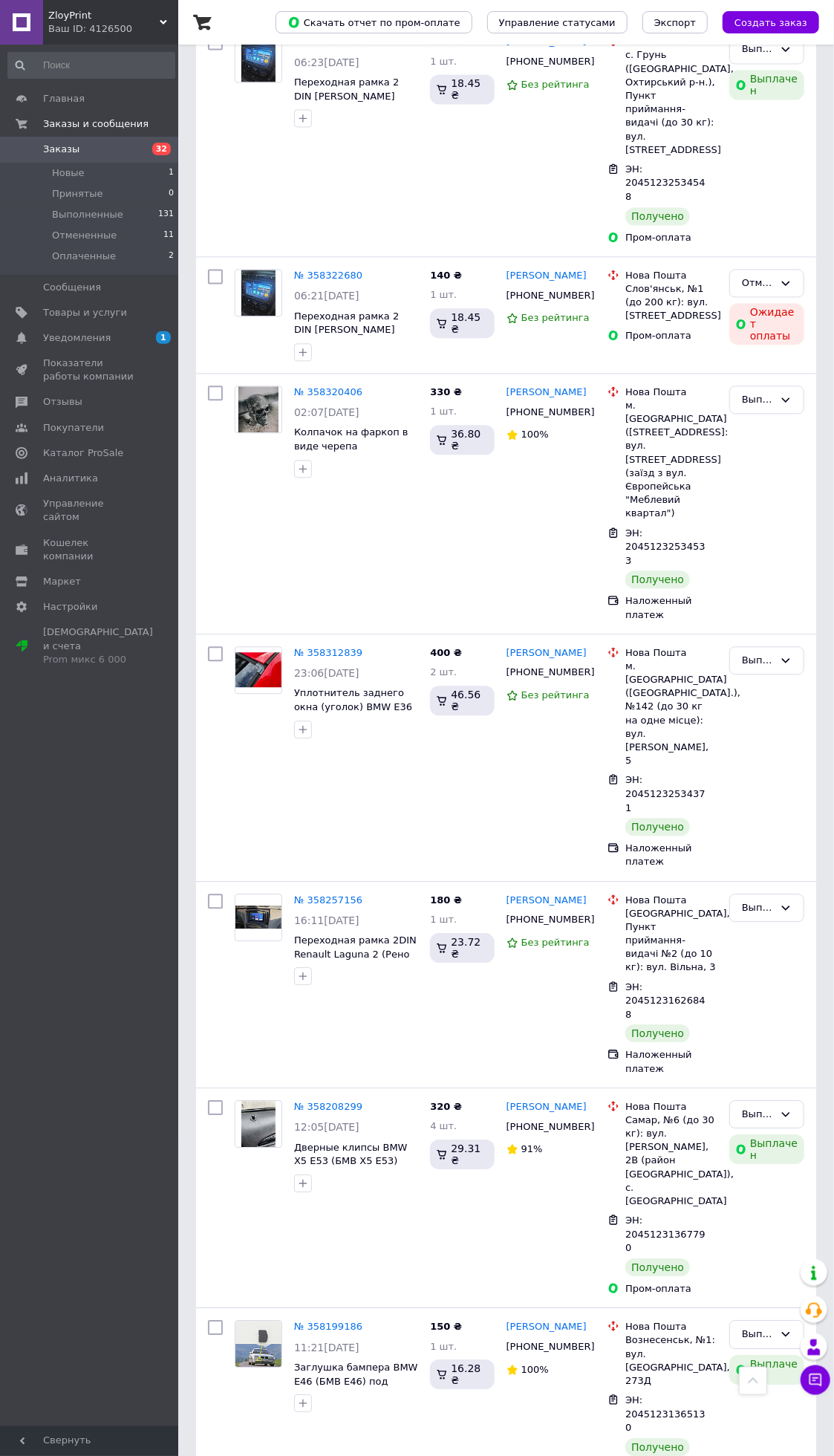
scroll to position [6568, 0]
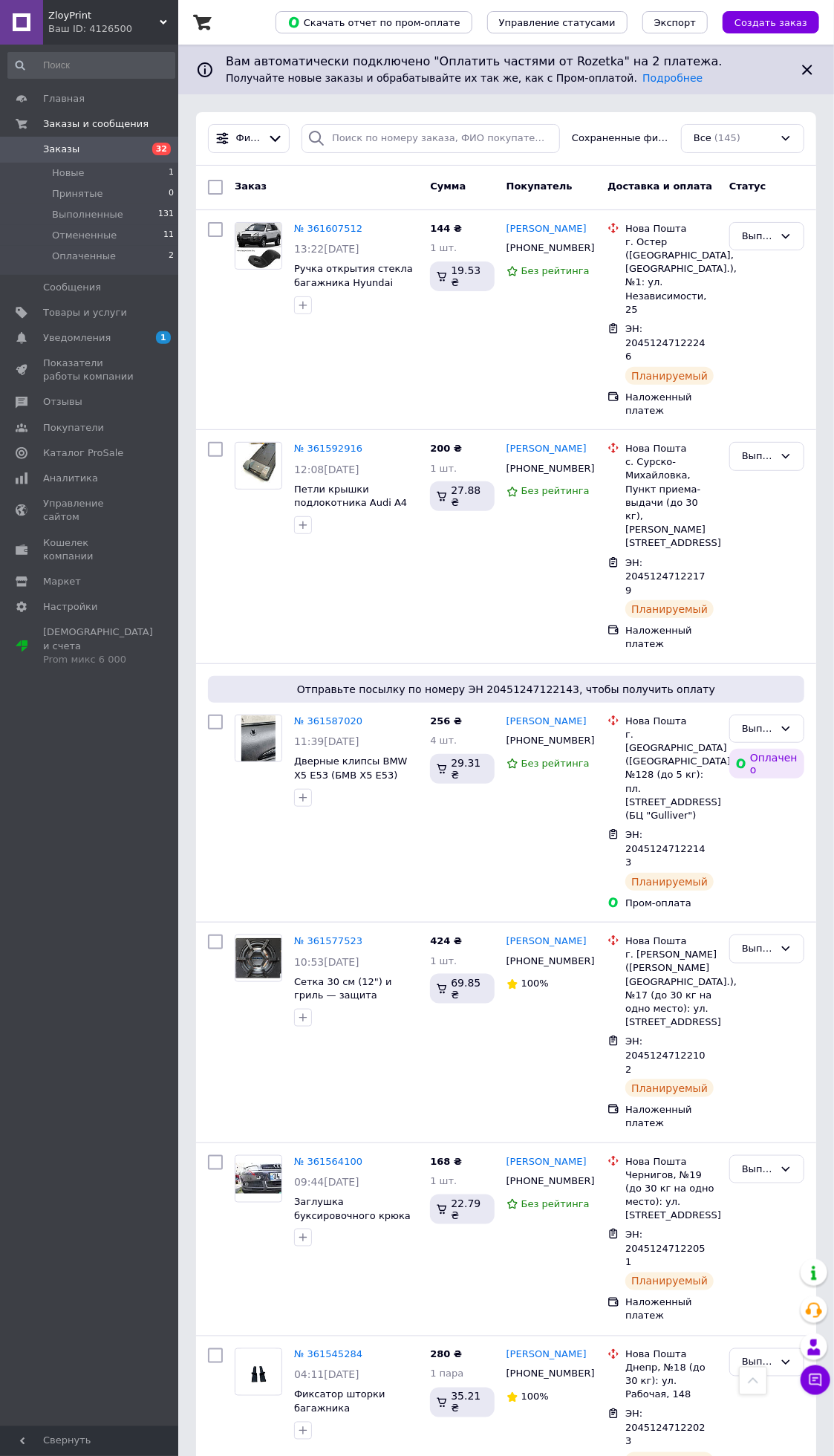
scroll to position [788, 0]
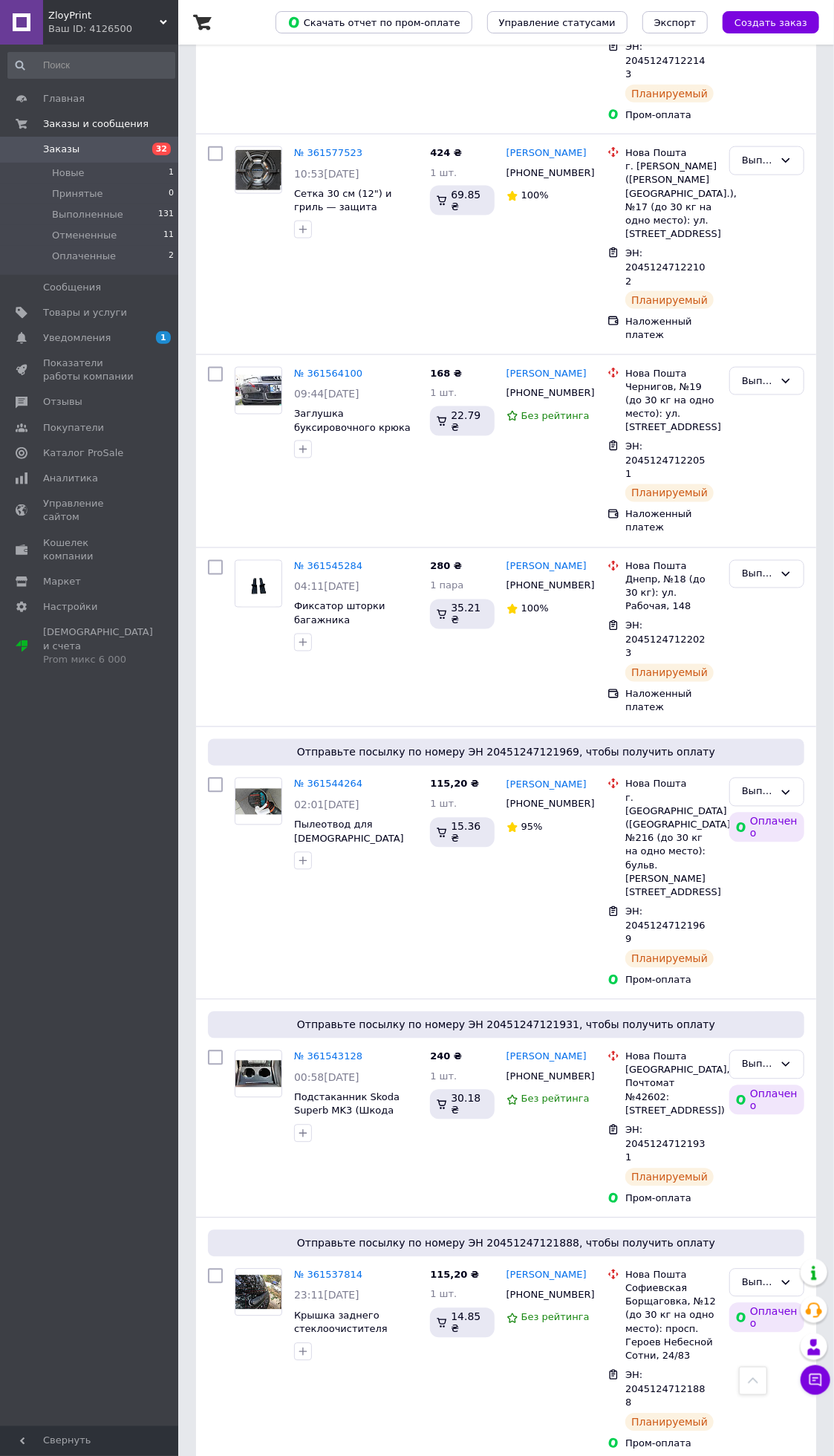
click at [70, 142] on link "Заказы 32" at bounding box center [91, 149] width 183 height 26
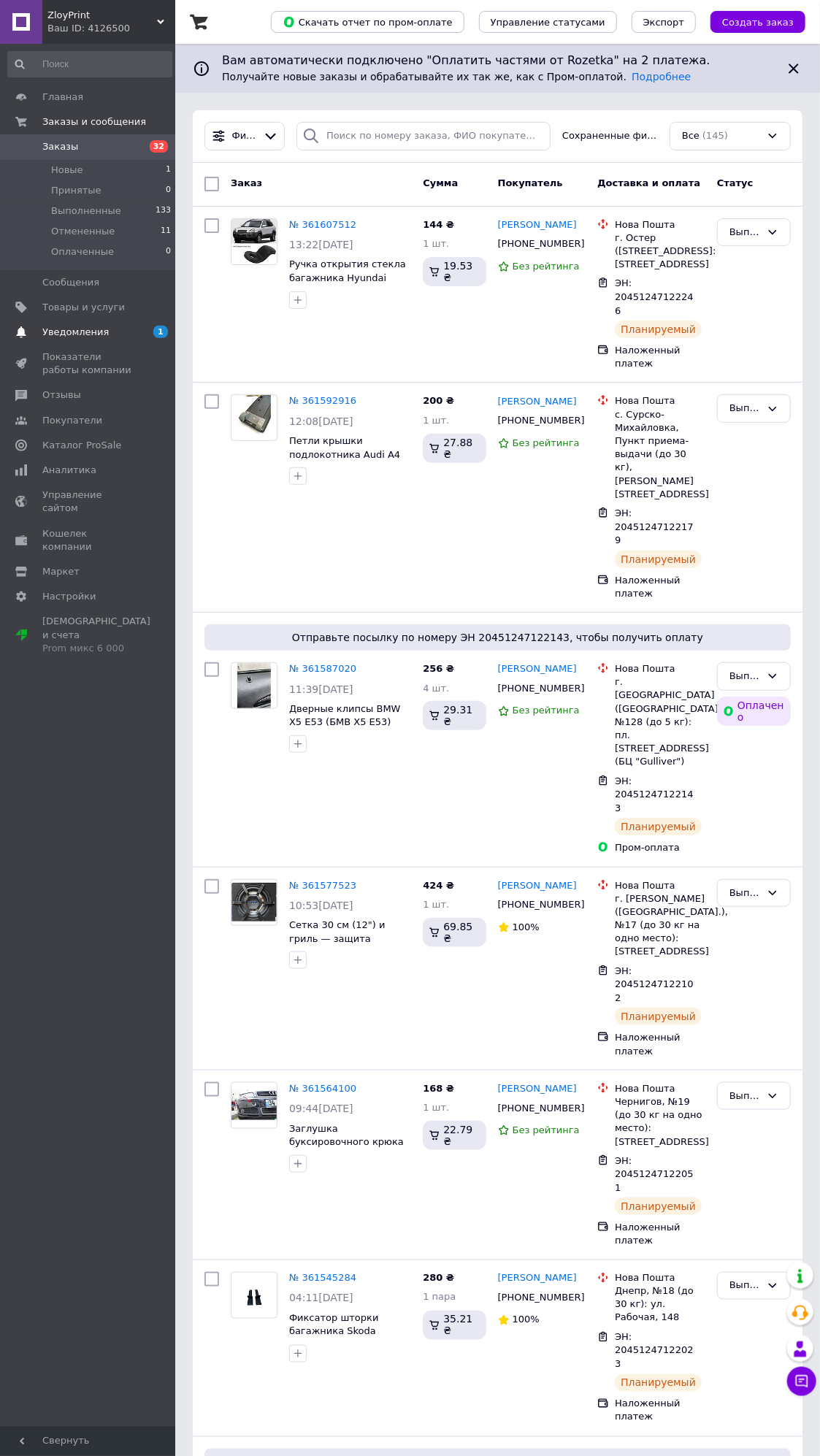
click at [129, 325] on span "Уведомления" at bounding box center [88, 332] width 93 height 13
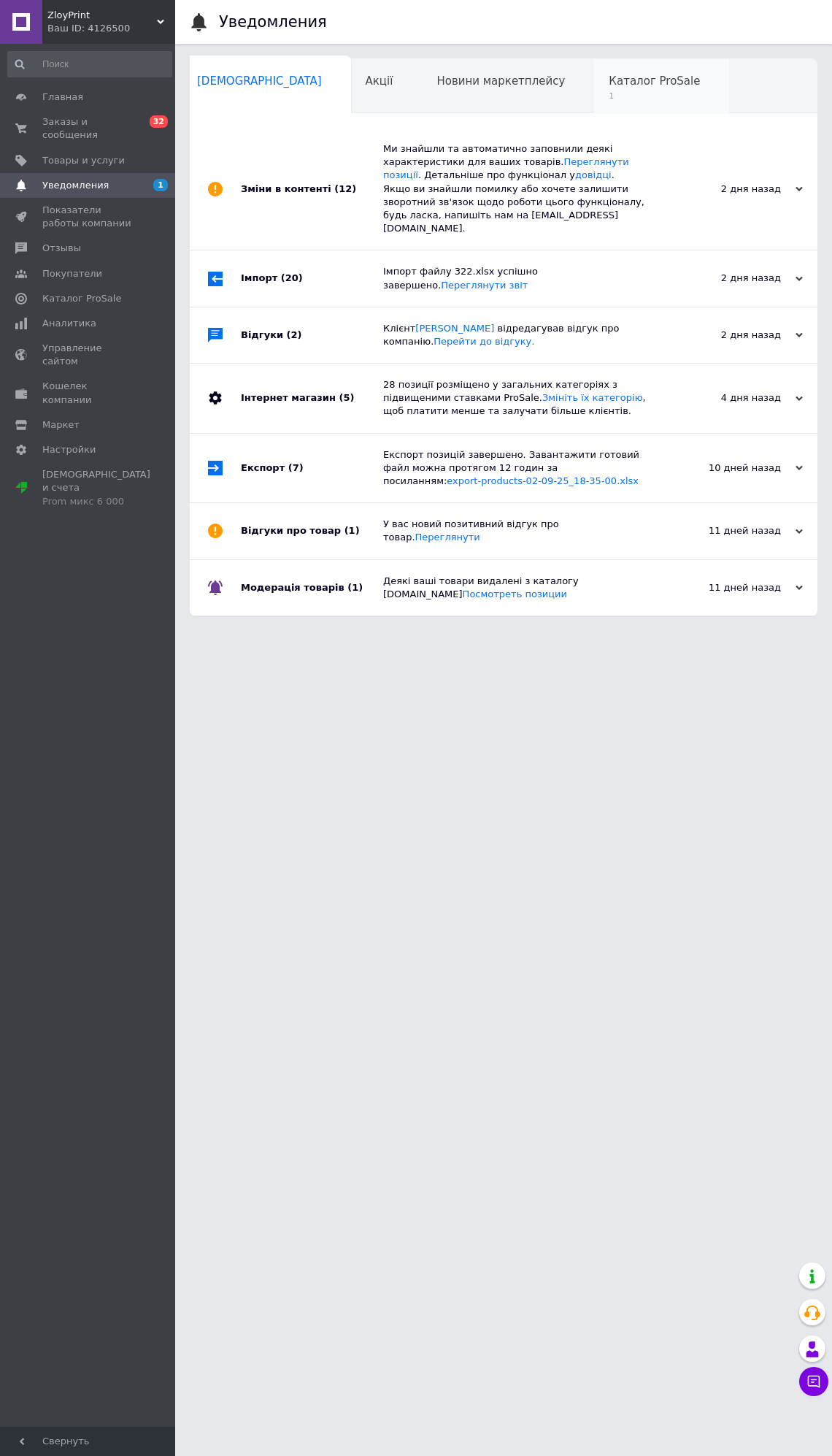
click at [594, 88] on div "Каталог ProSale 1" at bounding box center [661, 87] width 135 height 56
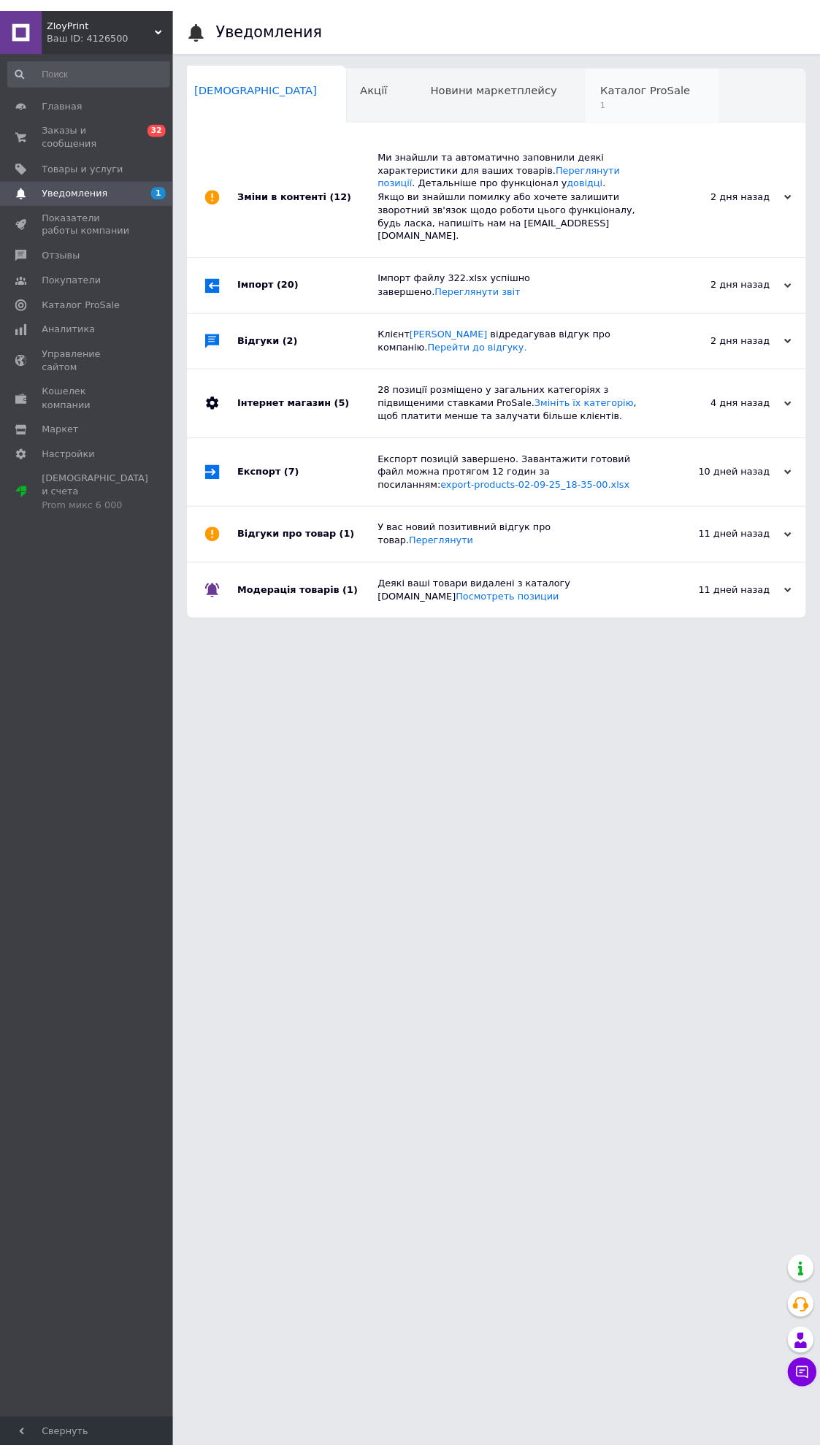
scroll to position [0, 95]
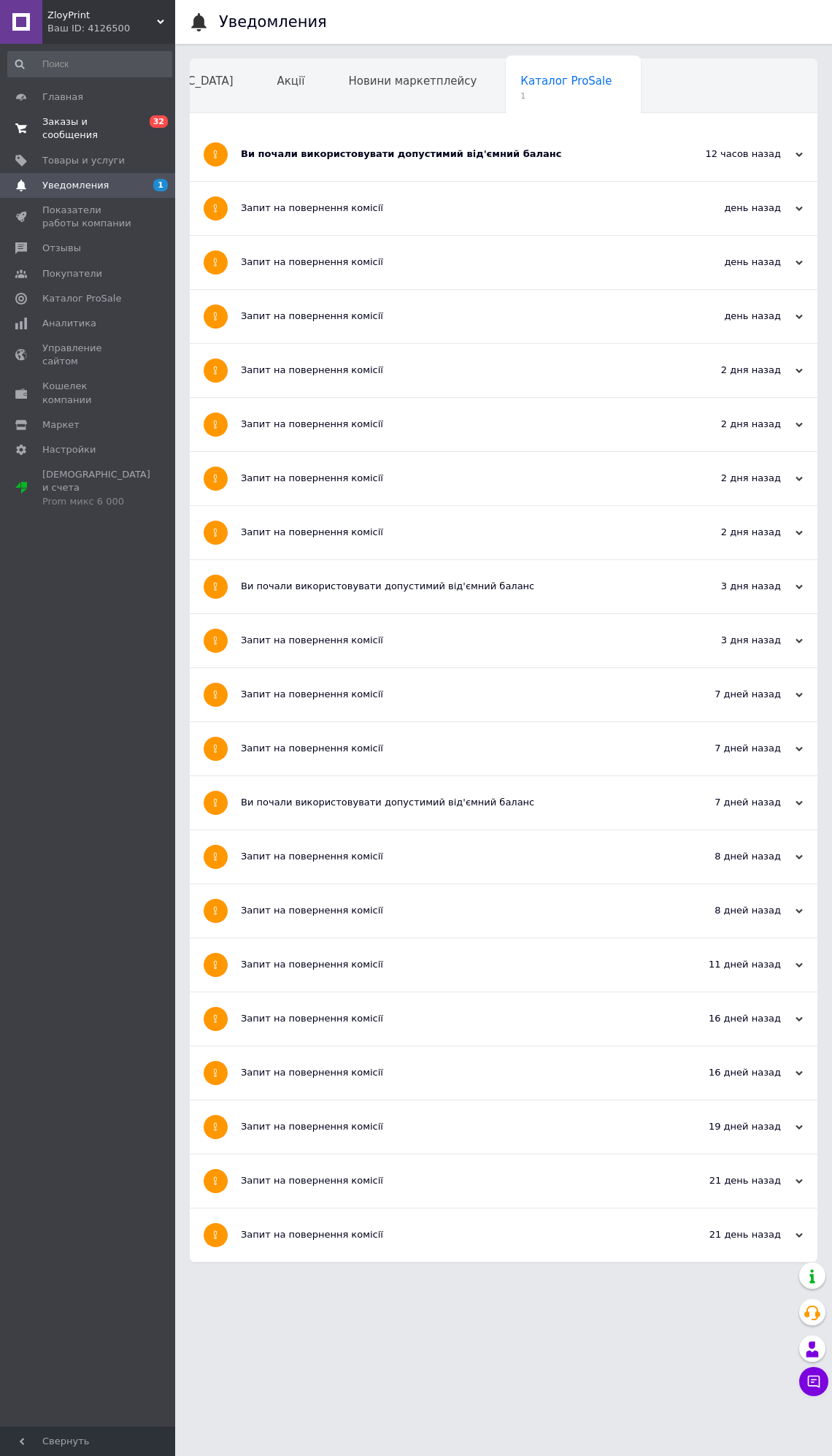
click at [112, 122] on span "Заказы и сообщения" at bounding box center [88, 128] width 93 height 26
